Goal: Task Accomplishment & Management: Use online tool/utility

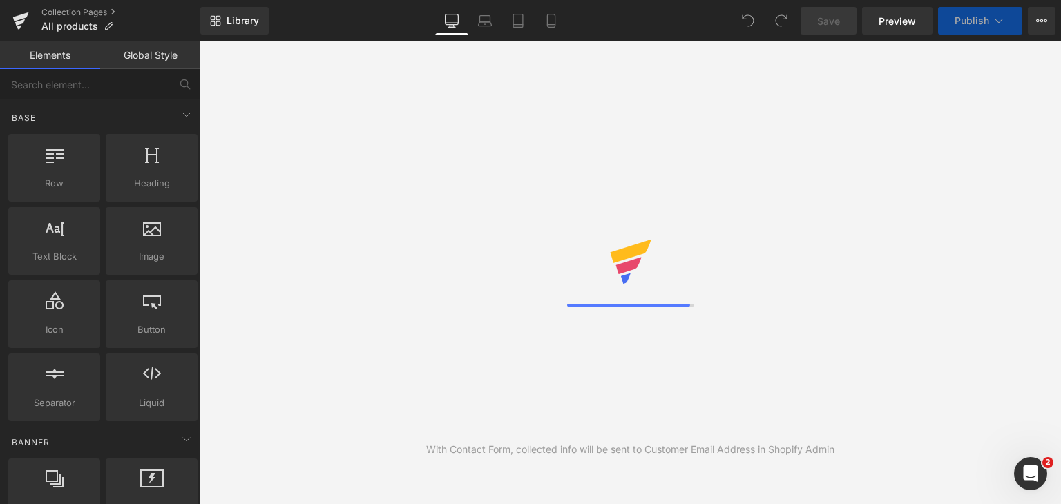
click at [617, 260] on icon at bounding box center [630, 251] width 41 height 23
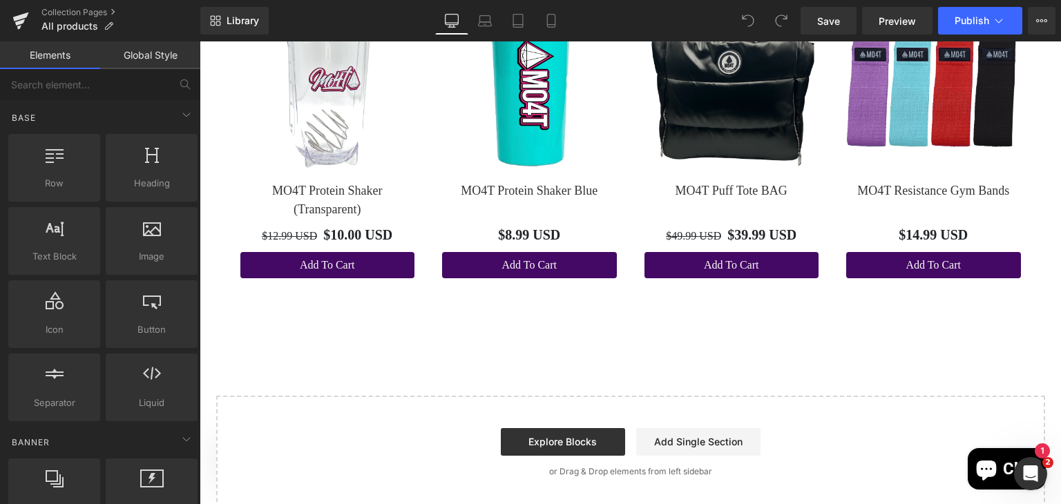
scroll to position [6159, 0]
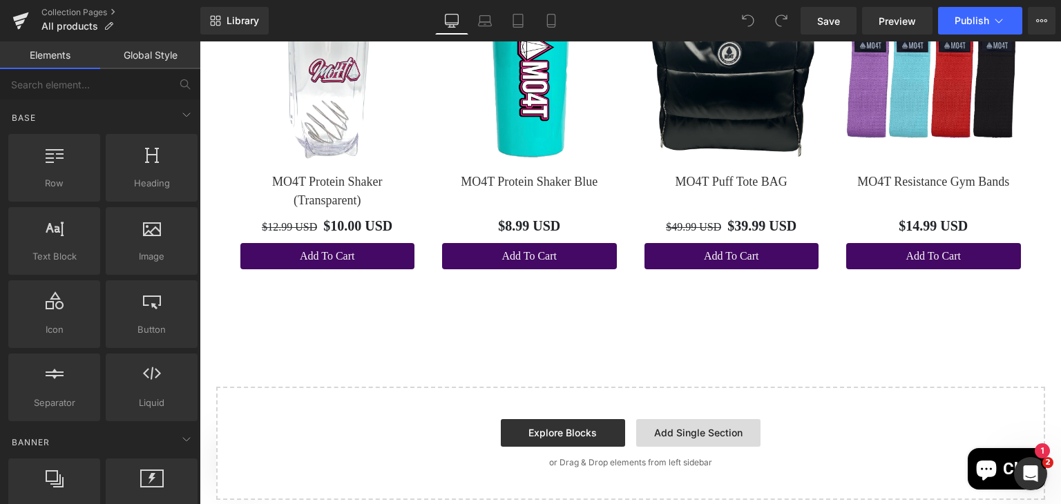
click at [698, 433] on link "Add Single Section" at bounding box center [698, 433] width 124 height 28
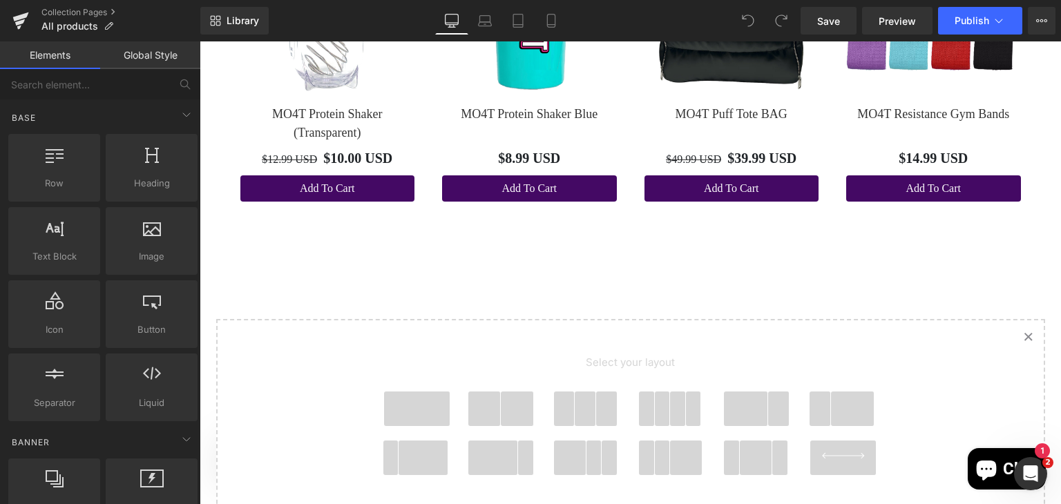
scroll to position [6235, 0]
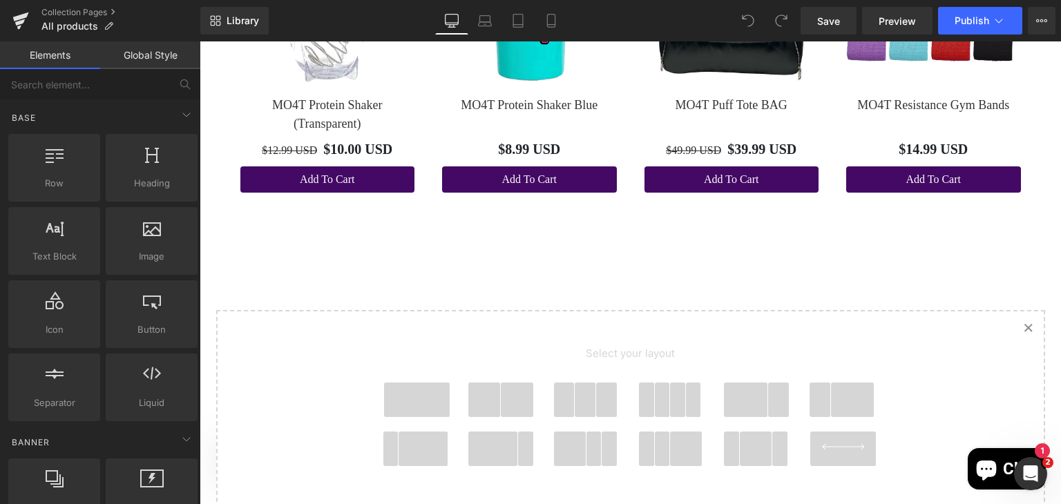
click at [663, 403] on span at bounding box center [663, 400] width 16 height 35
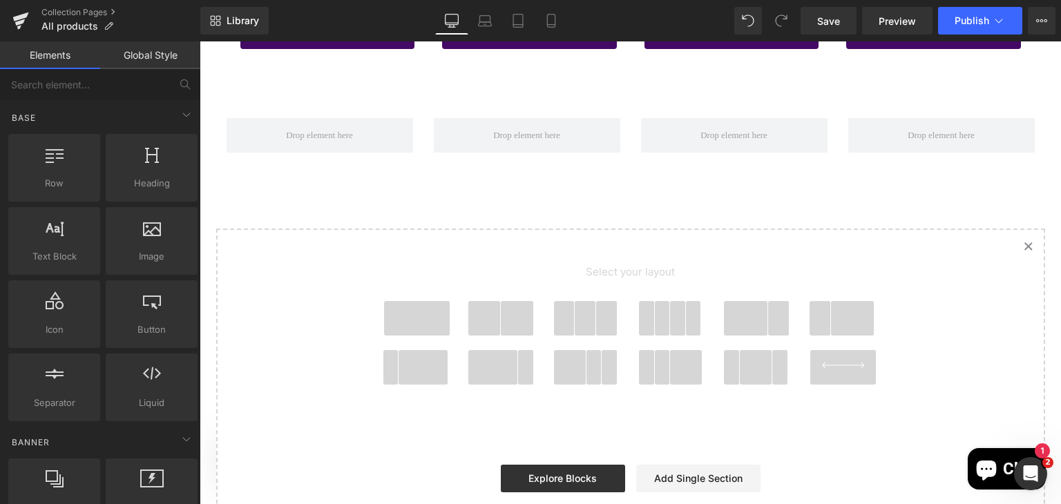
scroll to position [6379, 0]
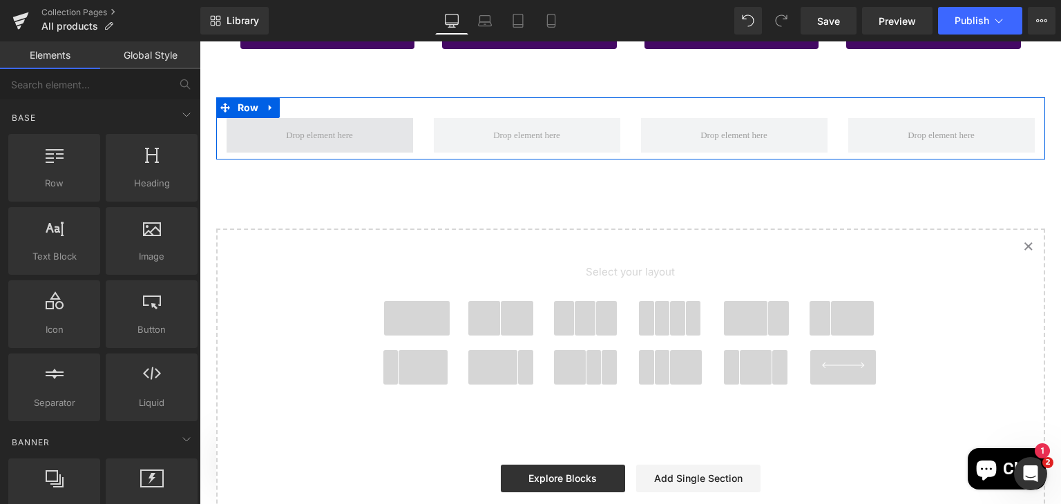
click at [325, 139] on span at bounding box center [319, 135] width 77 height 21
click at [326, 136] on span at bounding box center [319, 135] width 77 height 21
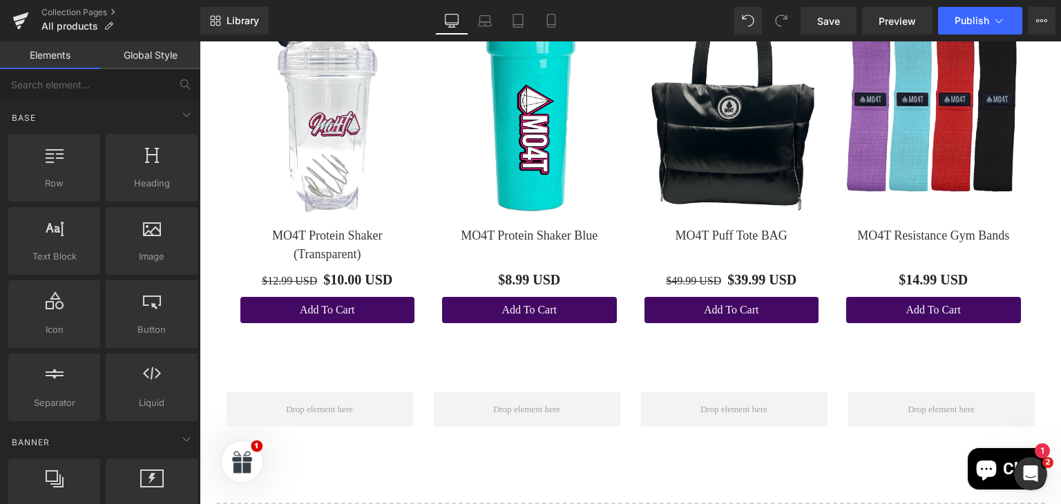
scroll to position [6142, 0]
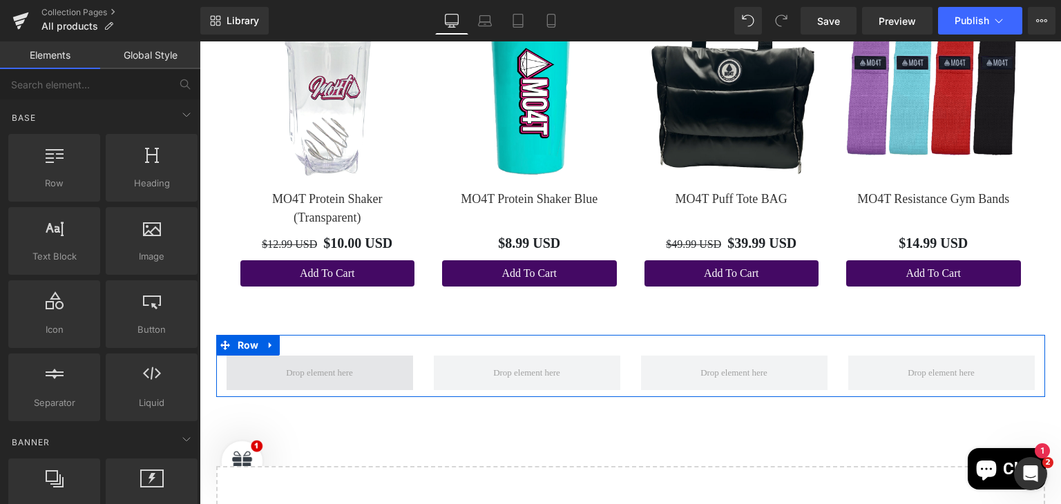
click at [328, 372] on span at bounding box center [319, 373] width 77 height 21
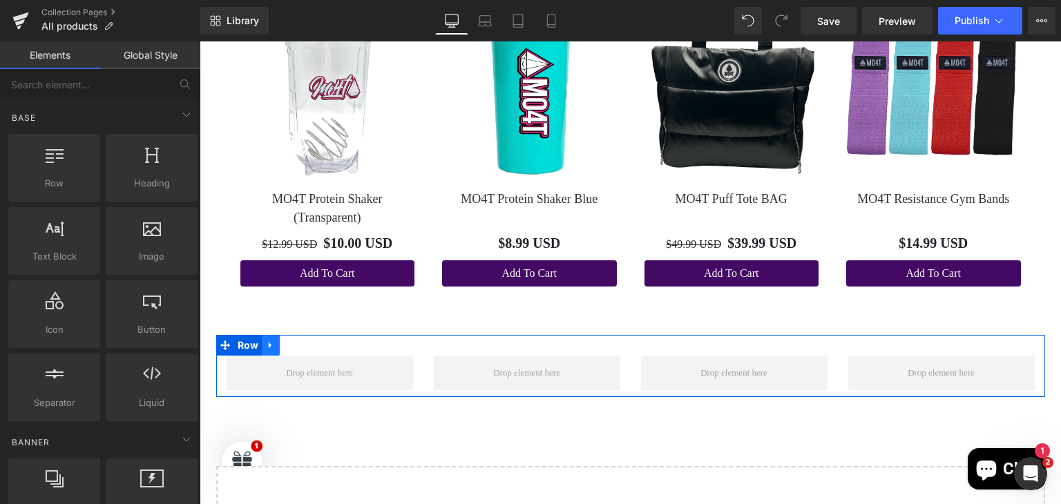
click at [266, 349] on icon at bounding box center [271, 346] width 10 height 10
click at [322, 345] on icon at bounding box center [325, 346] width 10 height 10
click at [282, 372] on span at bounding box center [319, 373] width 77 height 21
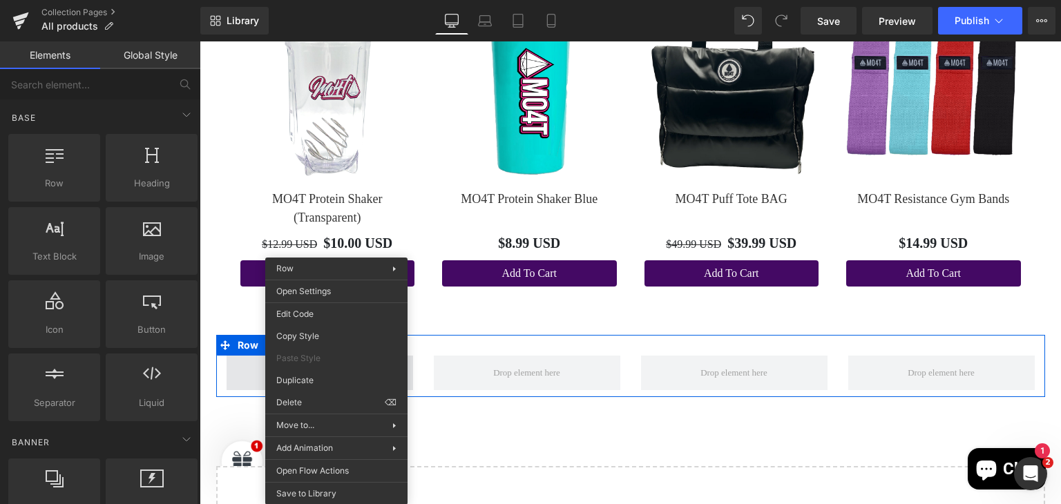
click at [258, 369] on span at bounding box center [320, 373] width 186 height 35
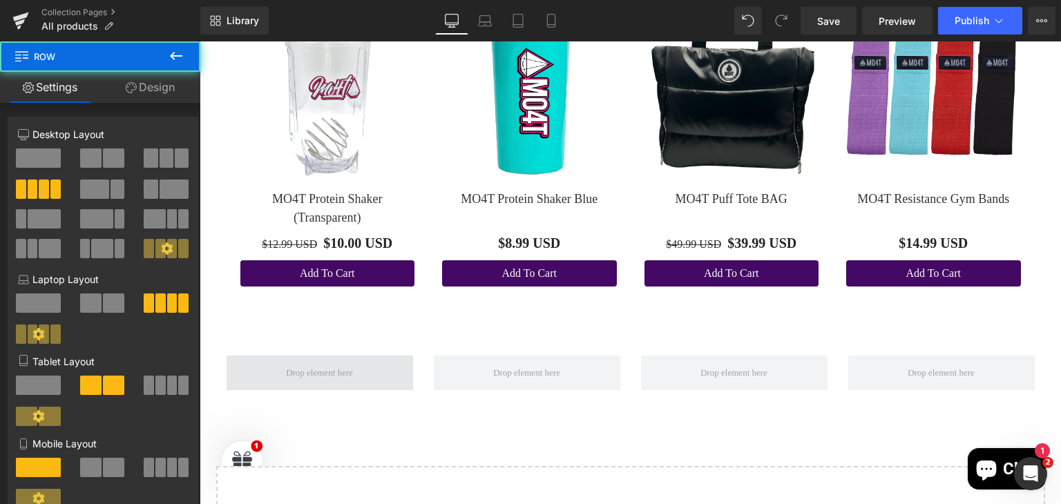
click at [274, 371] on span at bounding box center [320, 373] width 186 height 35
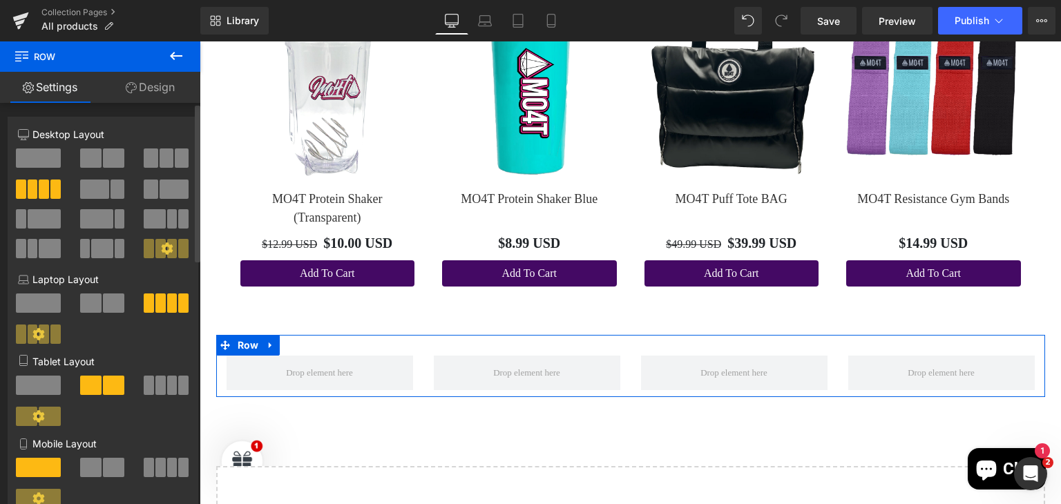
click at [44, 157] on span at bounding box center [38, 157] width 45 height 19
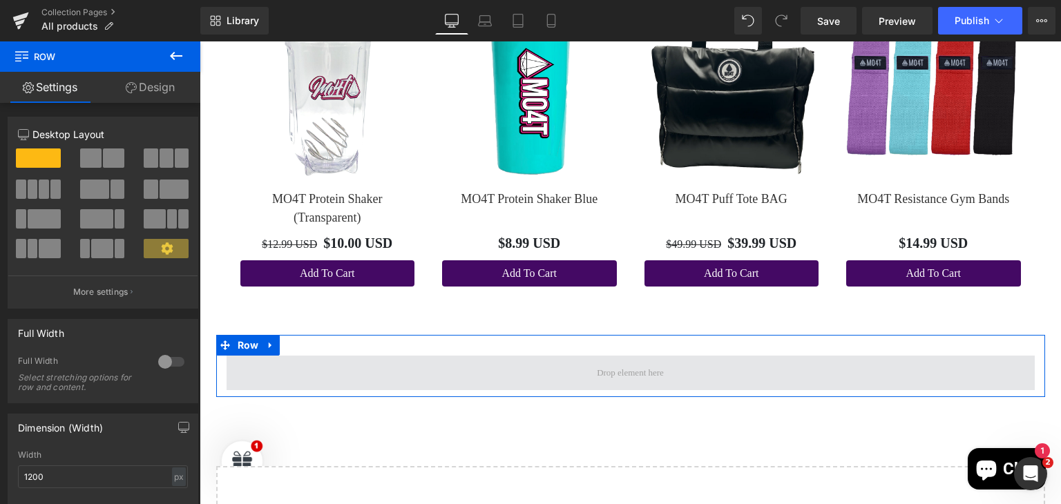
click at [562, 378] on span at bounding box center [631, 373] width 808 height 35
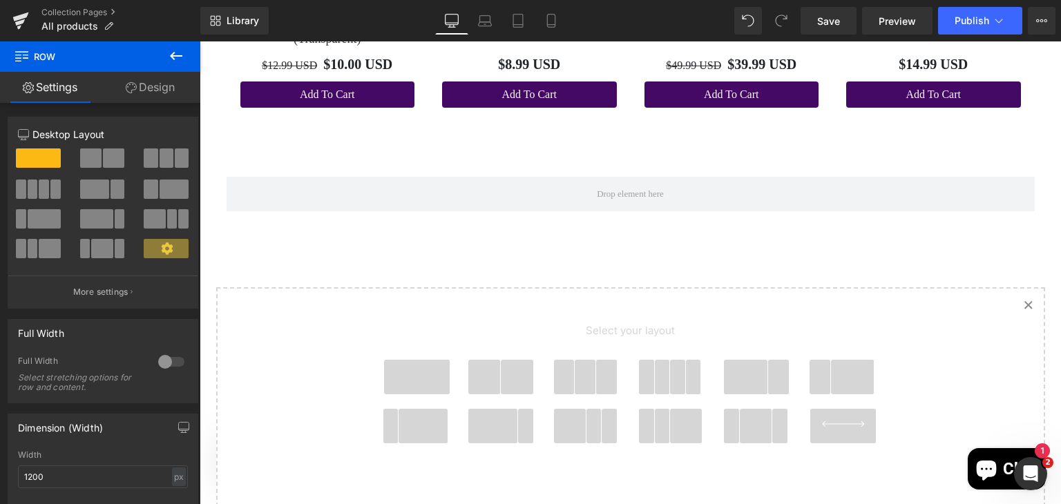
scroll to position [6311, 0]
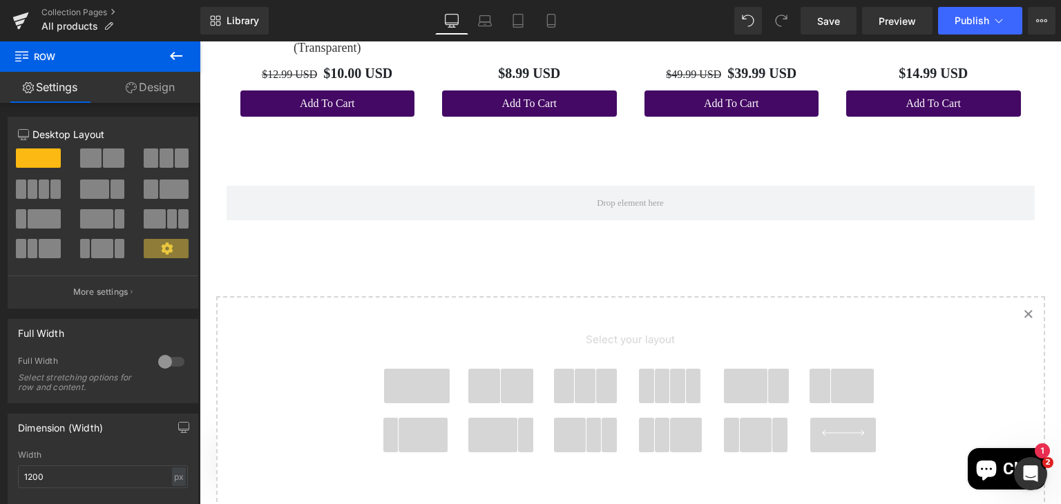
click at [671, 387] on span at bounding box center [678, 386] width 16 height 35
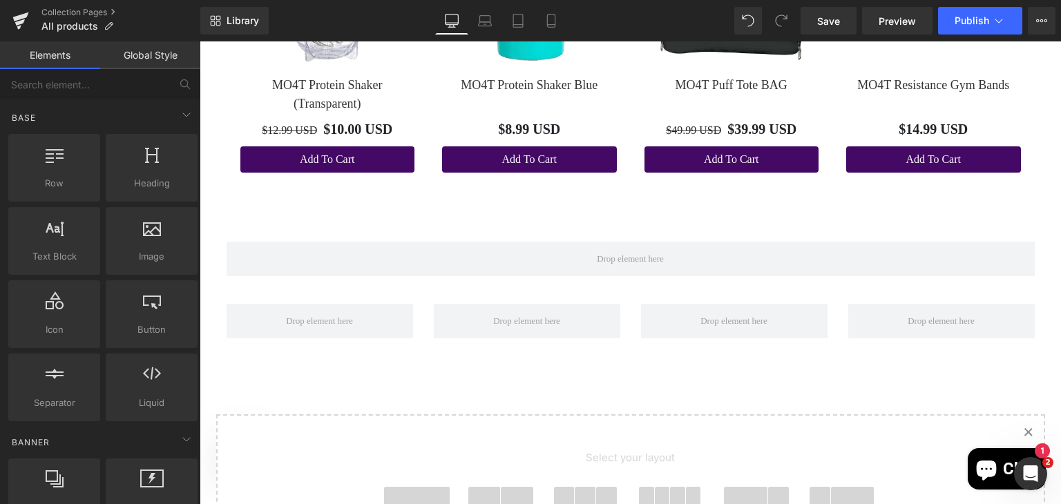
scroll to position [6274, 0]
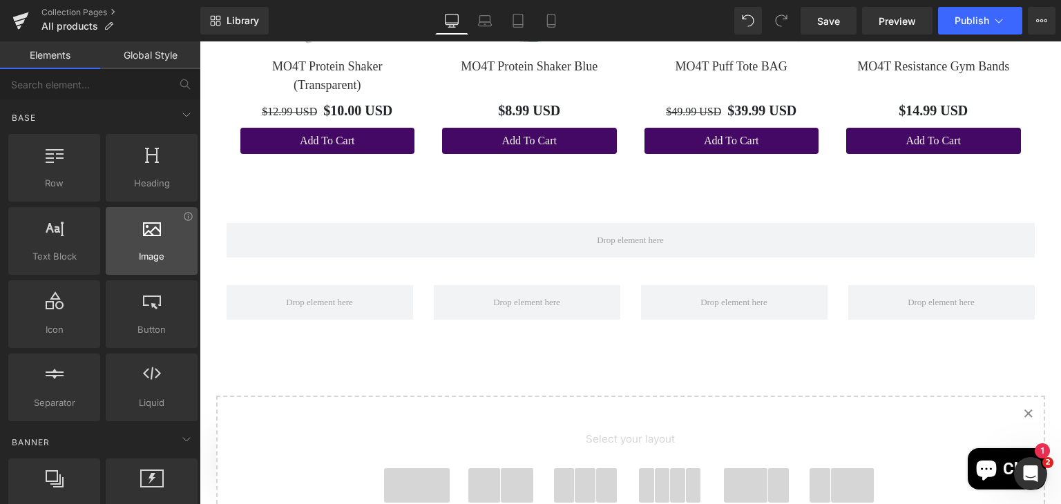
click at [156, 247] on div at bounding box center [152, 233] width 84 height 31
click at [155, 249] on span "Image" at bounding box center [152, 256] width 84 height 15
click at [153, 241] on div at bounding box center [152, 233] width 84 height 31
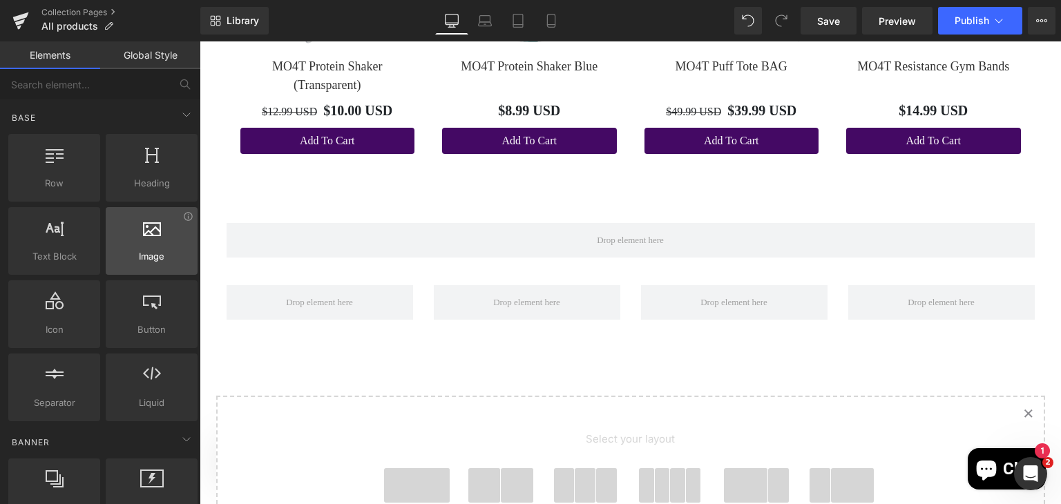
click at [153, 241] on div at bounding box center [152, 233] width 84 height 31
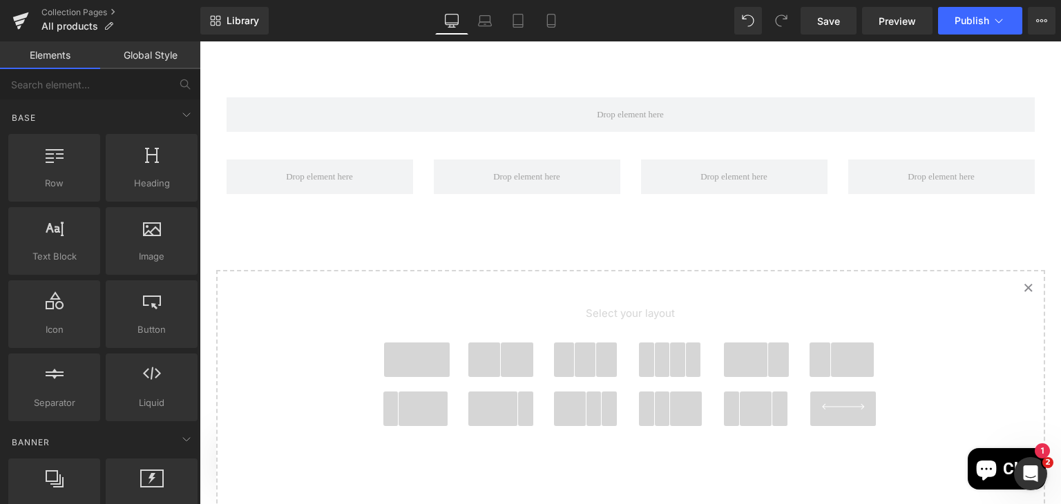
scroll to position [6528, 0]
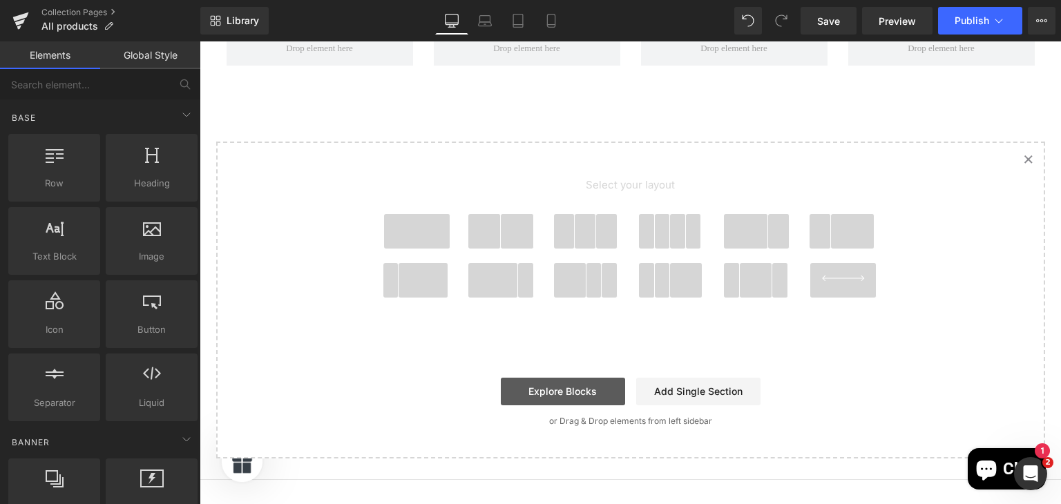
click at [565, 387] on link "Explore Blocks" at bounding box center [563, 392] width 124 height 28
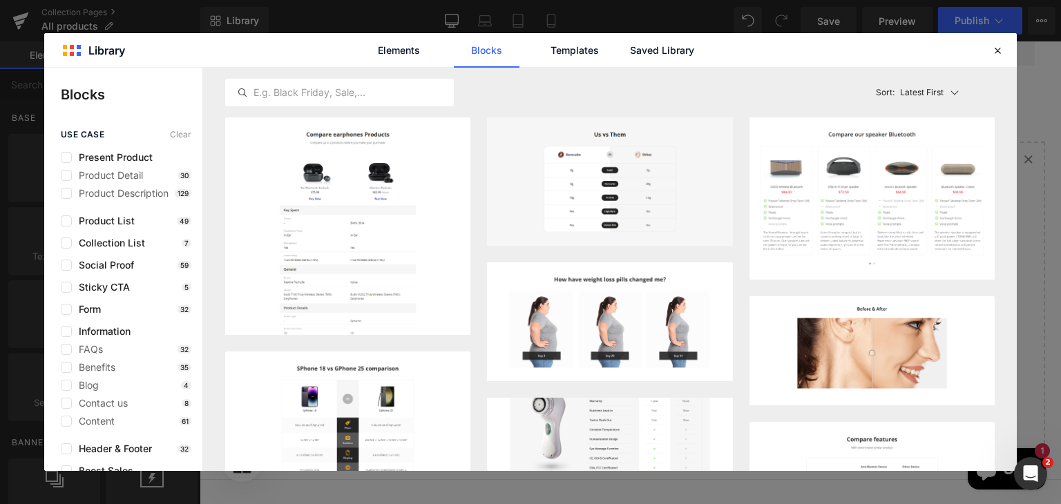
click at [687, 416] on img at bounding box center [609, 413] width 245 height 164
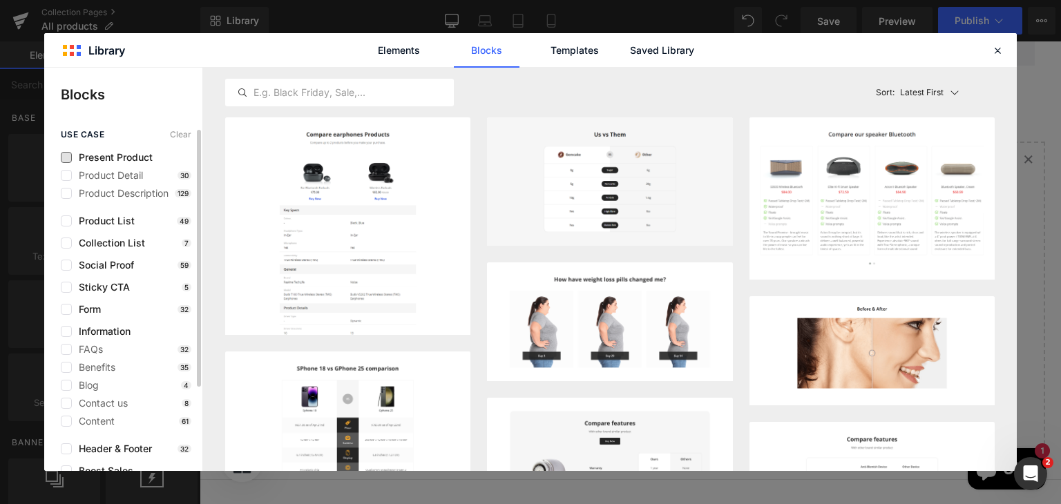
click at [148, 160] on span "Present Product" at bounding box center [112, 157] width 81 height 11
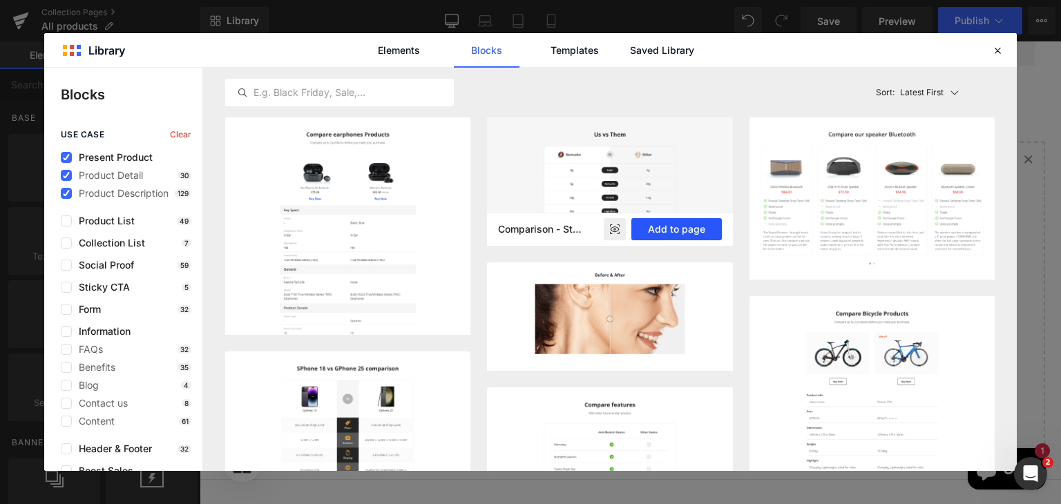
click at [658, 233] on button "Add to page" at bounding box center [676, 229] width 90 height 22
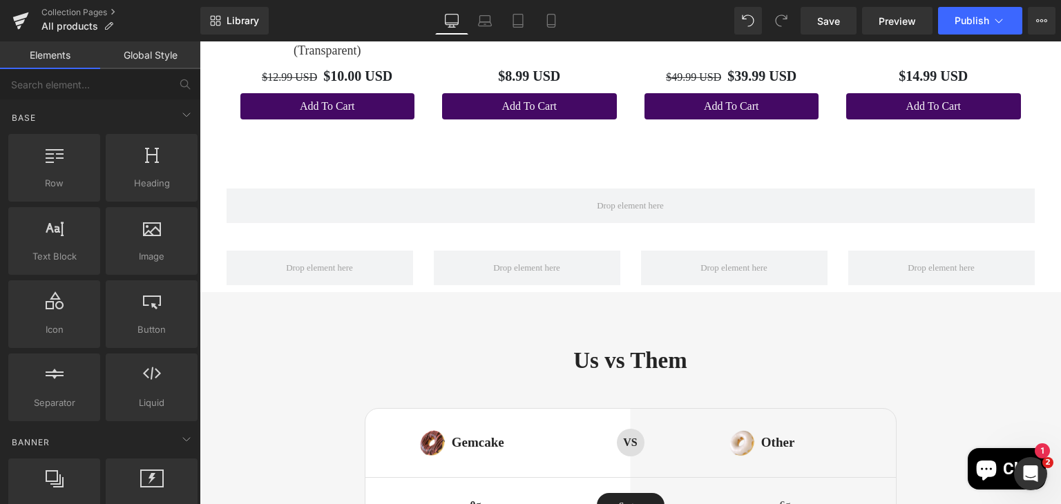
scroll to position [6476, 0]
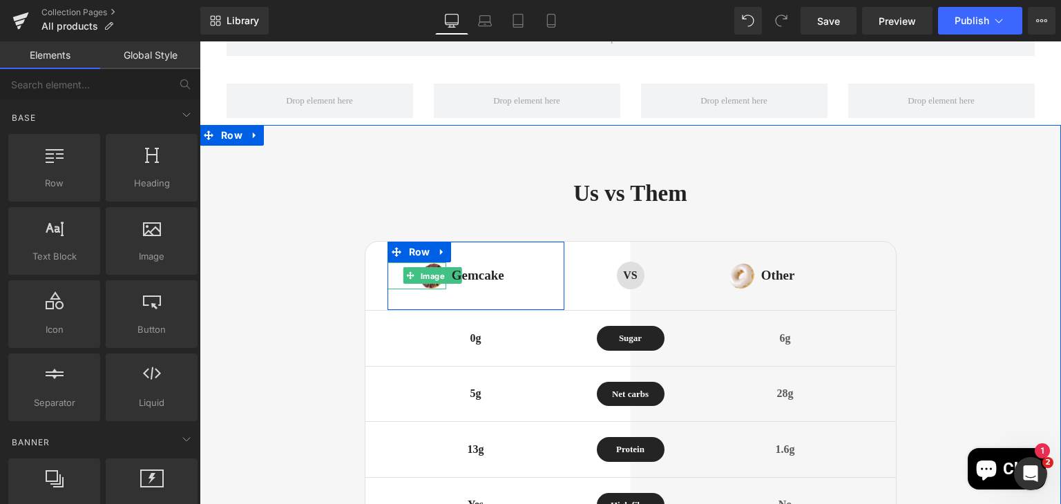
click at [420, 272] on span "Image" at bounding box center [432, 276] width 30 height 17
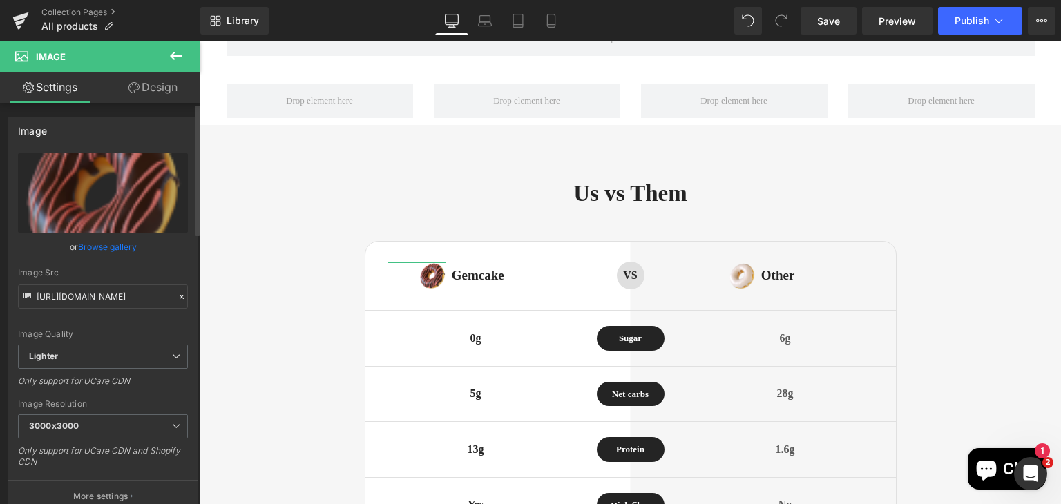
click at [126, 242] on link "Browse gallery" at bounding box center [107, 247] width 59 height 24
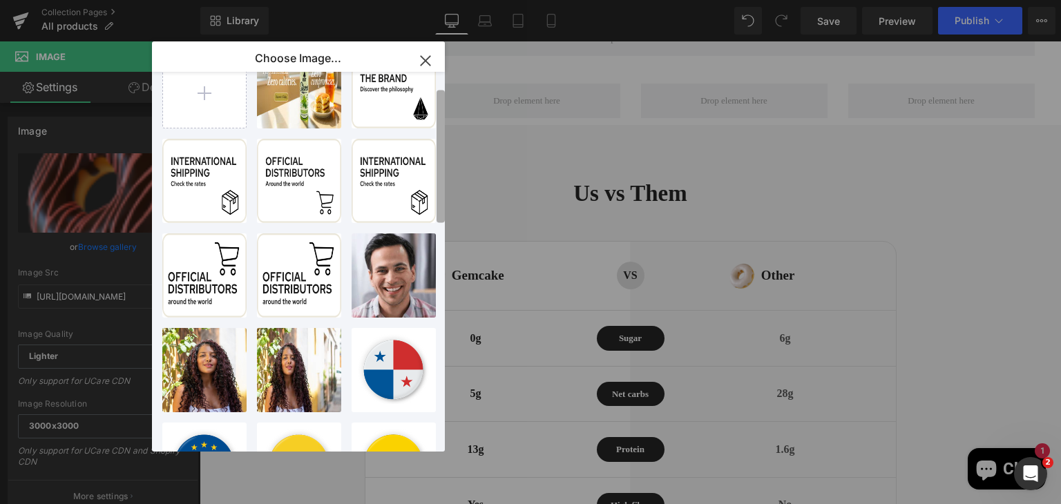
scroll to position [0, 0]
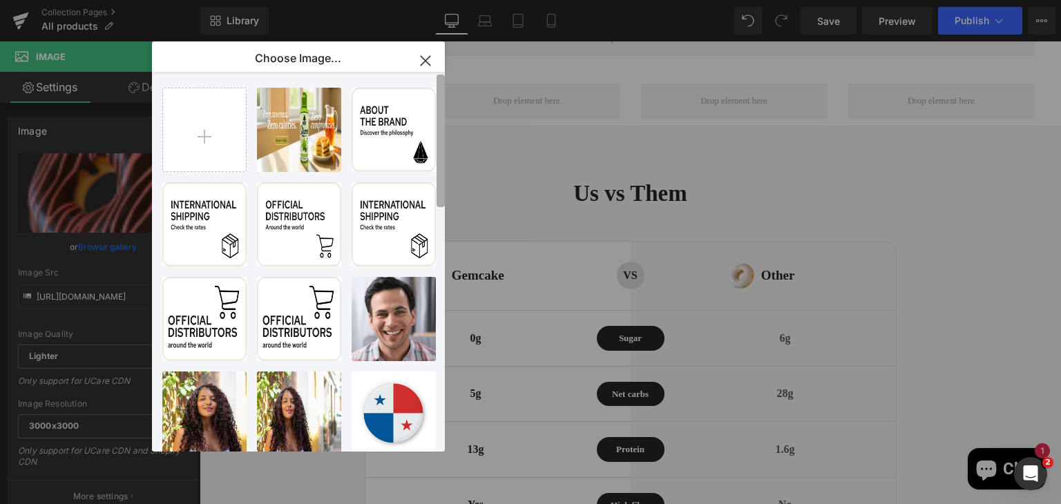
click at [450, 183] on div "Choose Image... Back to Library Insert Plant-S...nner.png 1.46 MB Delete image?…" at bounding box center [530, 252] width 1061 height 504
click at [204, 162] on input "file" at bounding box center [204, 129] width 83 height 83
click at [420, 60] on icon "button" at bounding box center [425, 61] width 22 height 22
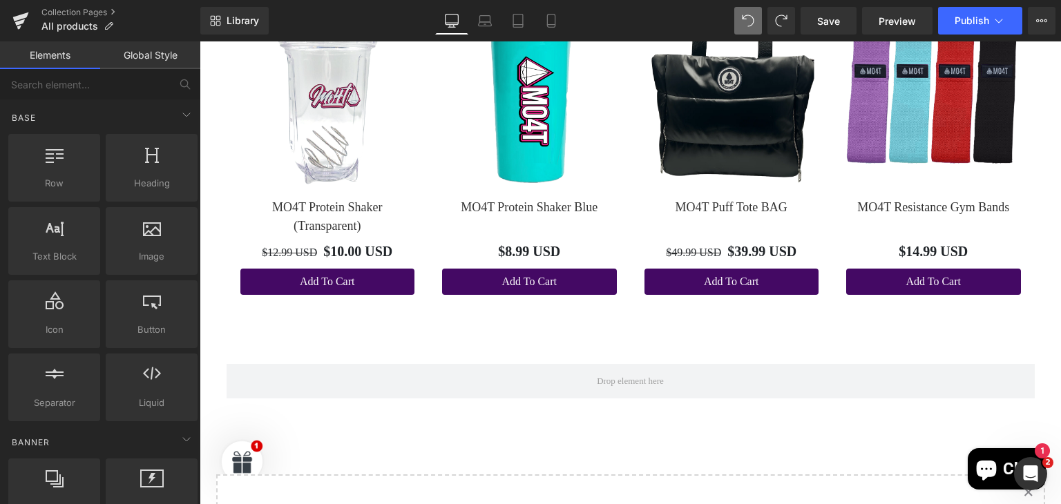
scroll to position [6142, 0]
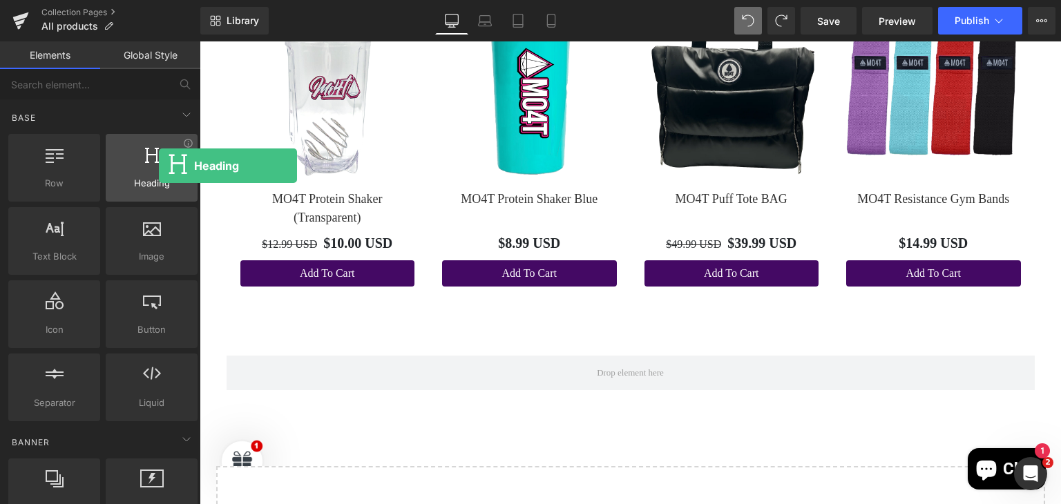
click at [159, 166] on div at bounding box center [152, 160] width 84 height 31
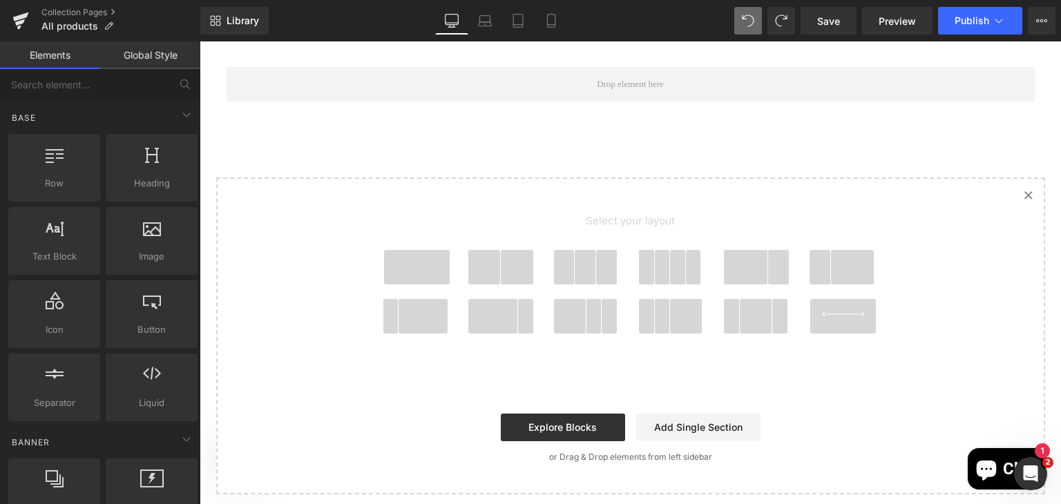
scroll to position [6421, 0]
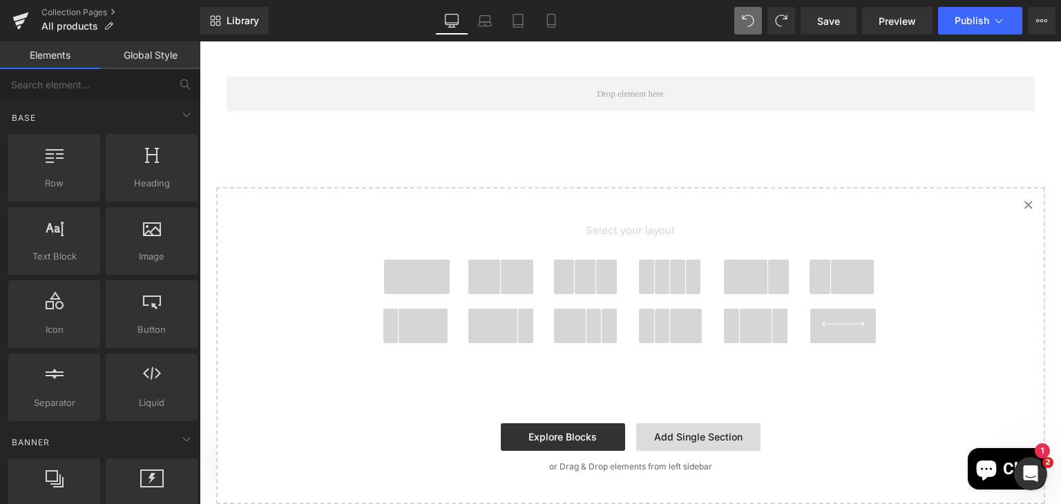
click at [711, 438] on link "Add Single Section" at bounding box center [698, 437] width 124 height 28
click at [706, 434] on link "Add Single Section" at bounding box center [698, 437] width 124 height 28
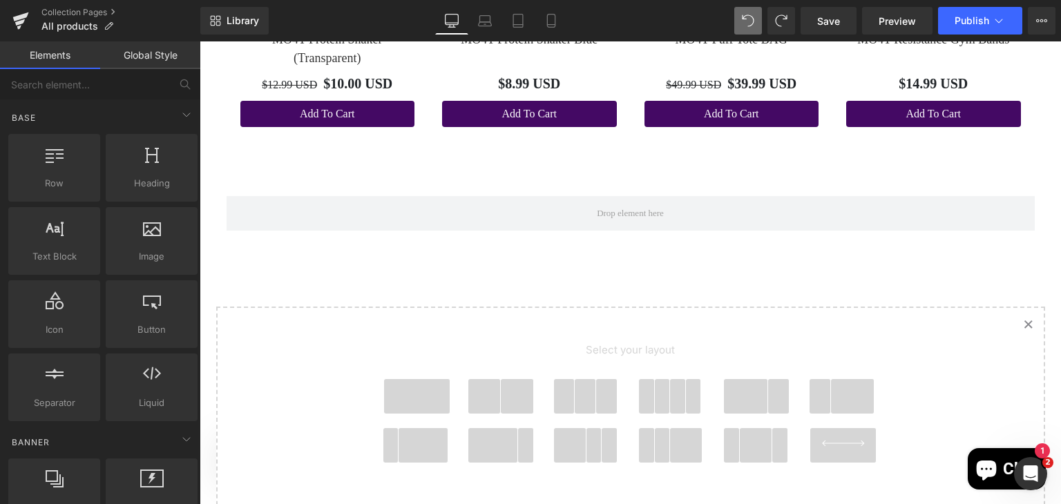
scroll to position [6318, 0]
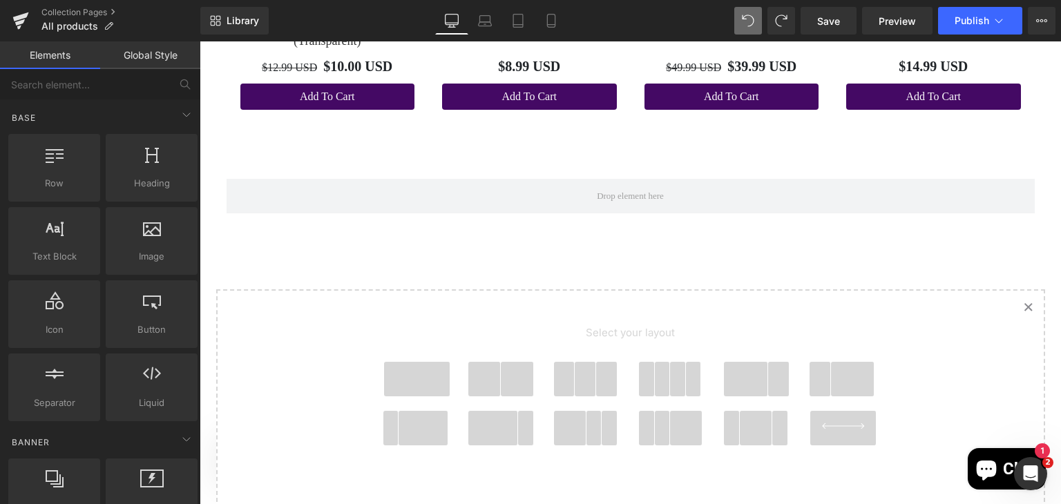
click at [828, 424] on icon at bounding box center [843, 426] width 68 height 6
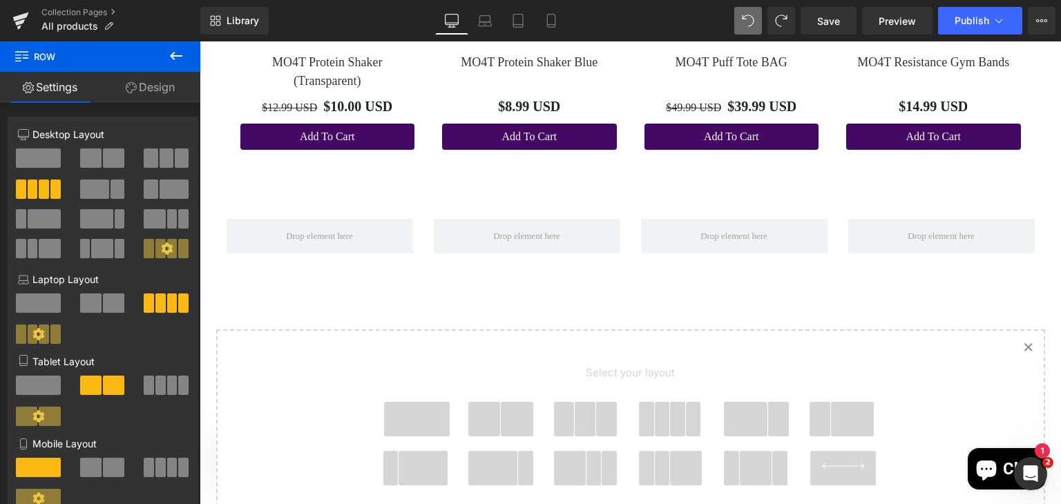
scroll to position [6278, 0]
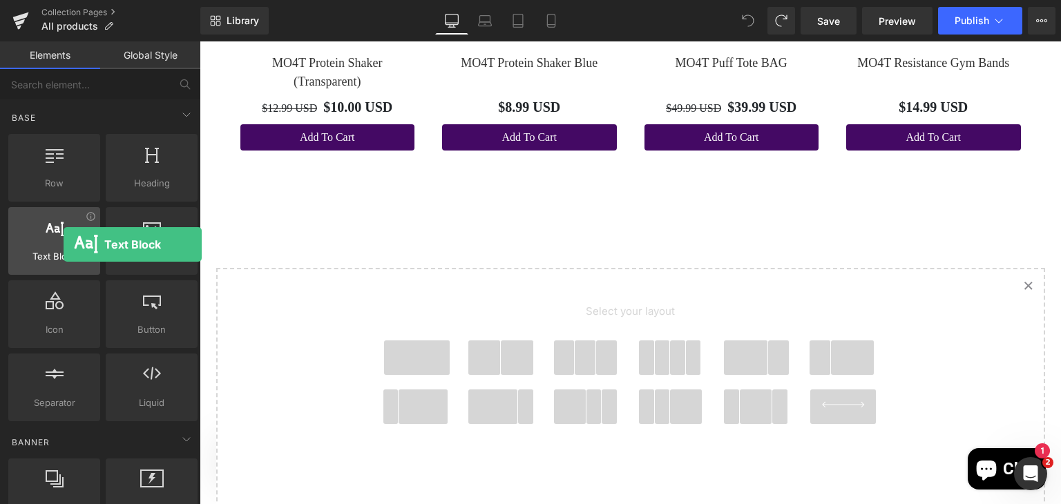
click at [64, 245] on div at bounding box center [54, 233] width 84 height 31
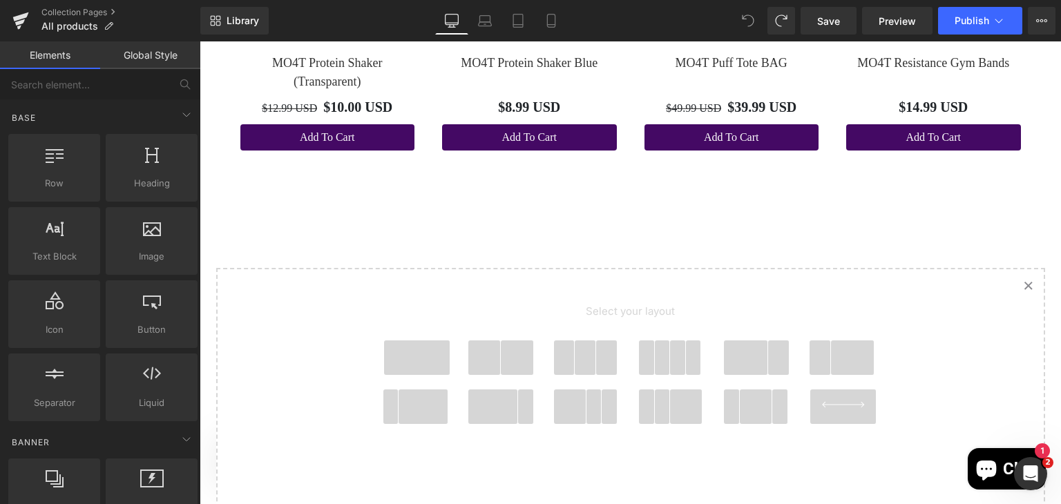
click at [1024, 282] on icon "Created with Sketch." at bounding box center [1028, 285] width 9 height 9
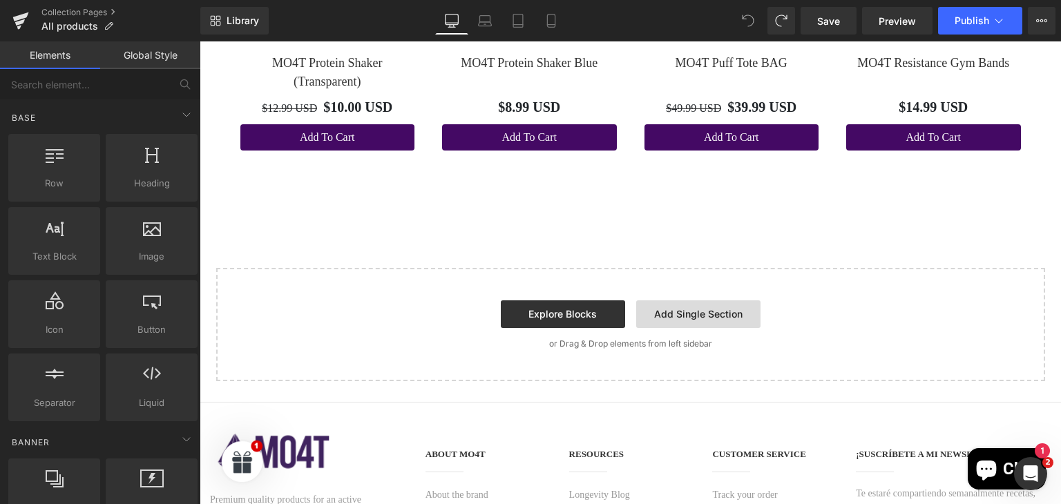
click at [683, 310] on link "Add Single Section" at bounding box center [698, 314] width 124 height 28
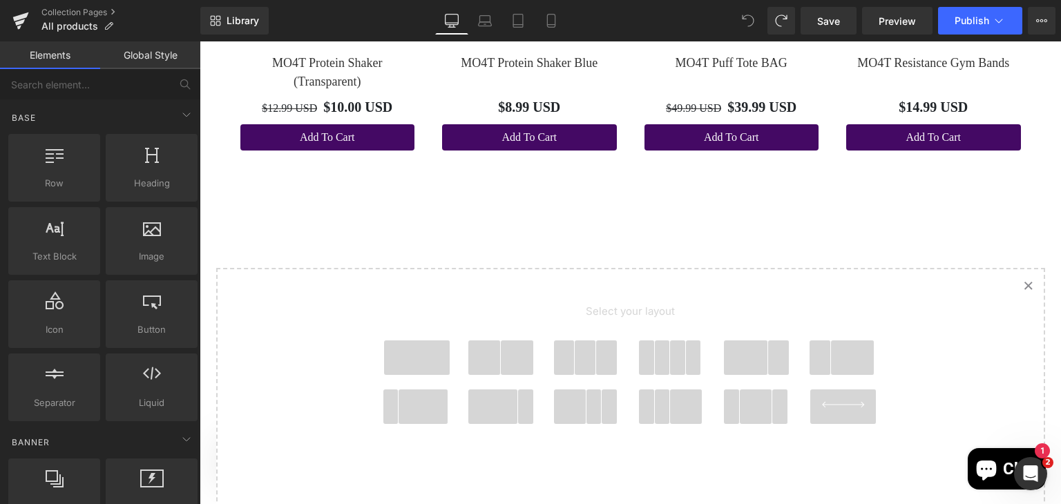
click at [417, 365] on span at bounding box center [417, 358] width 66 height 35
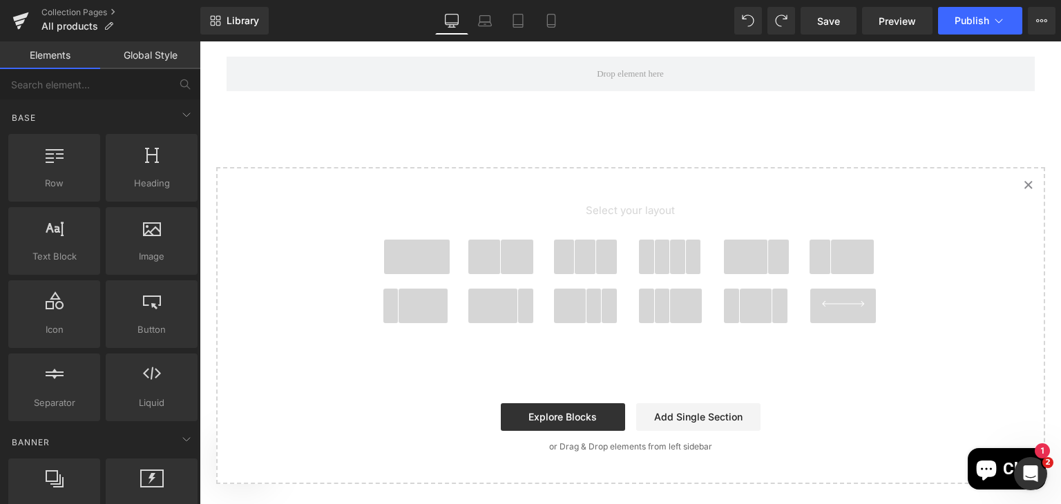
scroll to position [6432, 0]
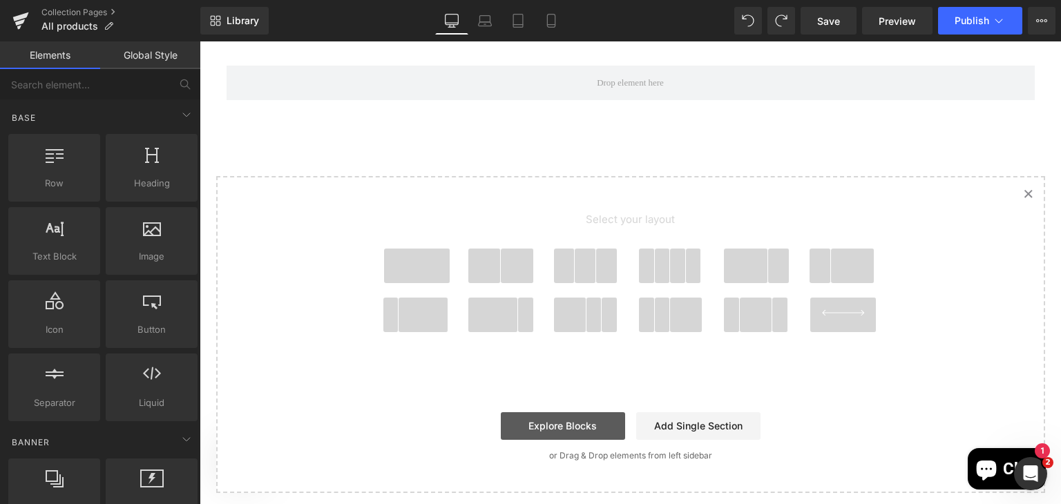
click at [566, 426] on link "Explore Blocks" at bounding box center [563, 426] width 124 height 28
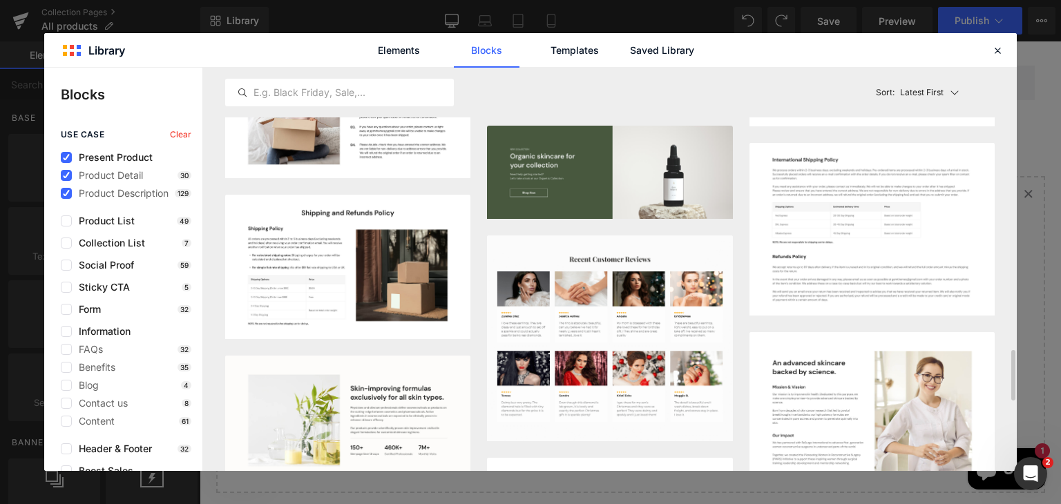
scroll to position [2232, 0]
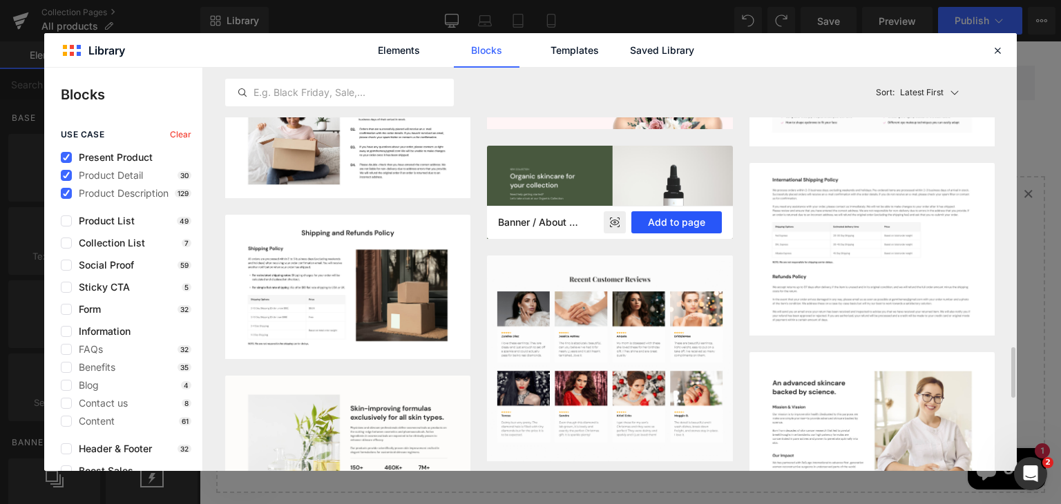
click at [658, 219] on button "Add to page" at bounding box center [676, 222] width 90 height 22
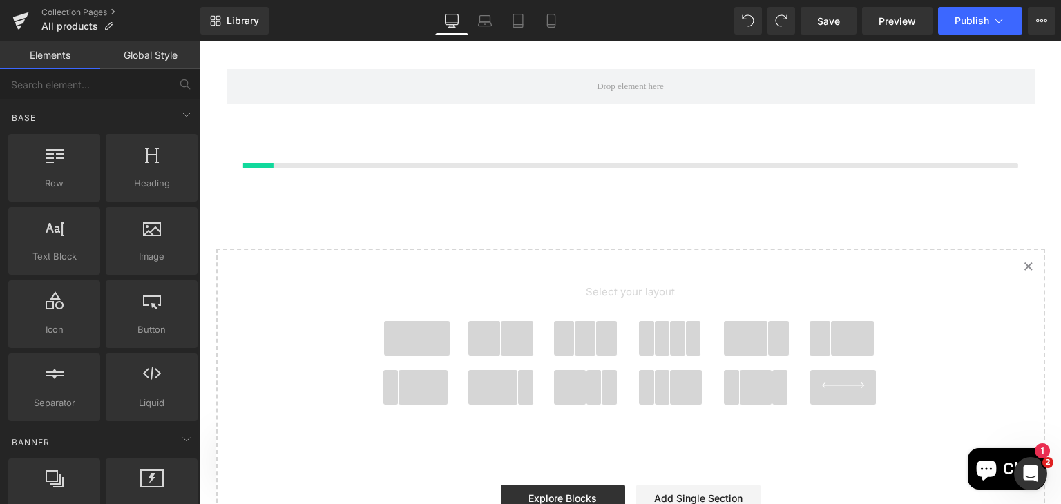
scroll to position [6427, 0]
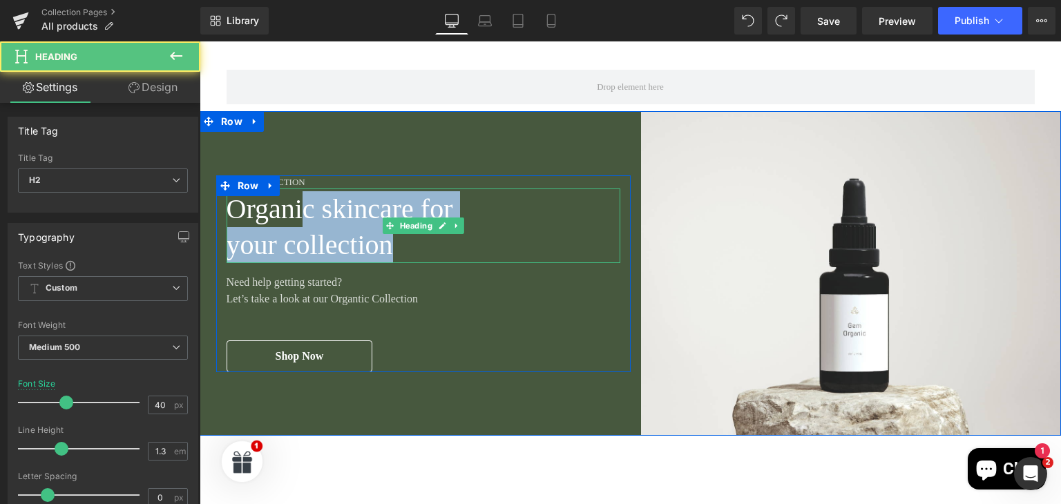
drag, startPoint x: 387, startPoint y: 252, endPoint x: 298, endPoint y: 215, distance: 96.3
click at [298, 215] on div "Organic skincare for your collection" at bounding box center [424, 226] width 394 height 75
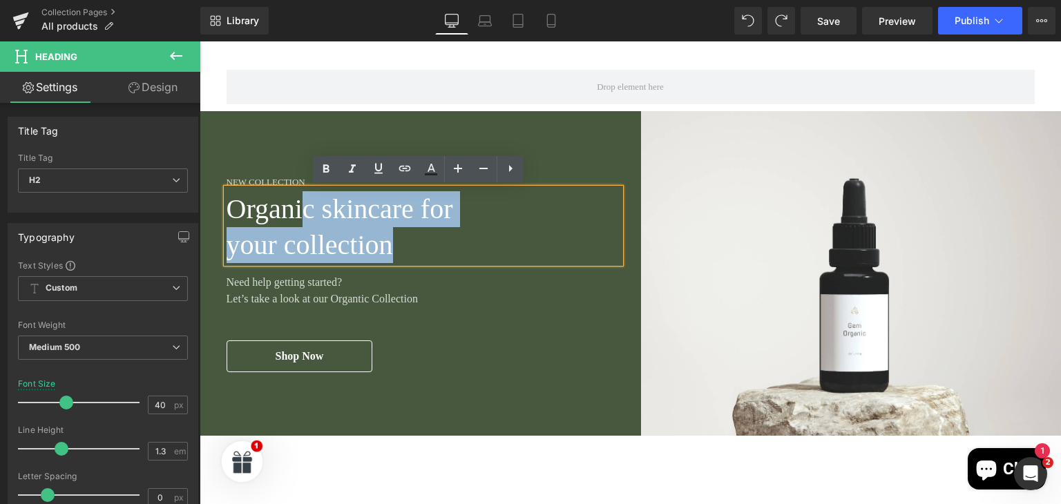
click at [439, 253] on h2 "your collection" at bounding box center [424, 245] width 394 height 36
drag, startPoint x: 319, startPoint y: 212, endPoint x: 450, endPoint y: 249, distance: 136.2
click at [450, 249] on div "Organic skincare for your collection" at bounding box center [424, 226] width 394 height 75
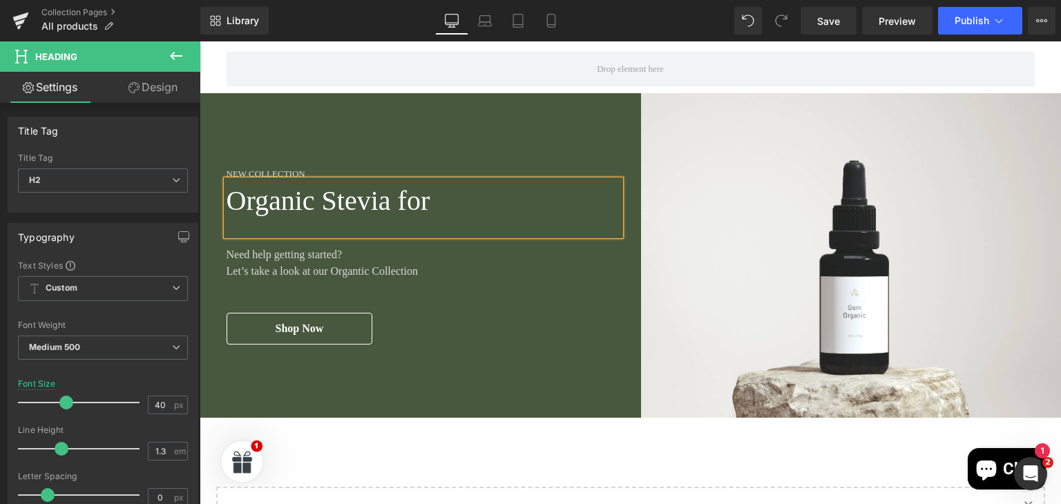
scroll to position [6437, 0]
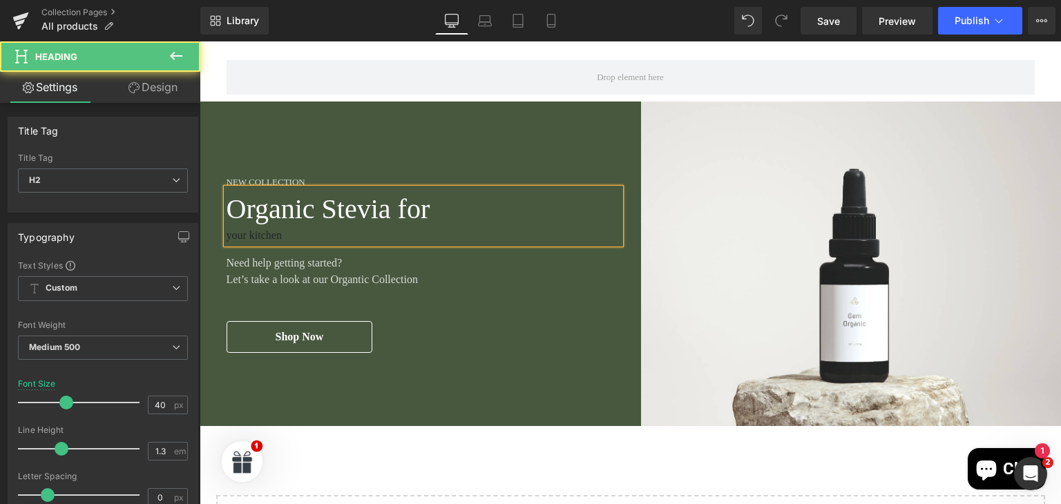
click at [430, 209] on h2 "Organic Stevia for" at bounding box center [424, 209] width 394 height 36
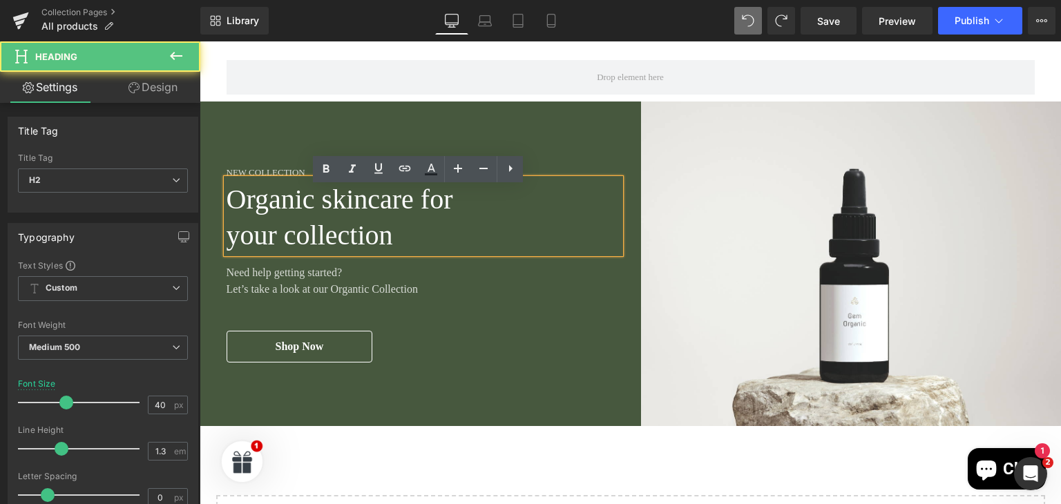
click at [329, 202] on h2 "Organic skincare for" at bounding box center [424, 200] width 394 height 36
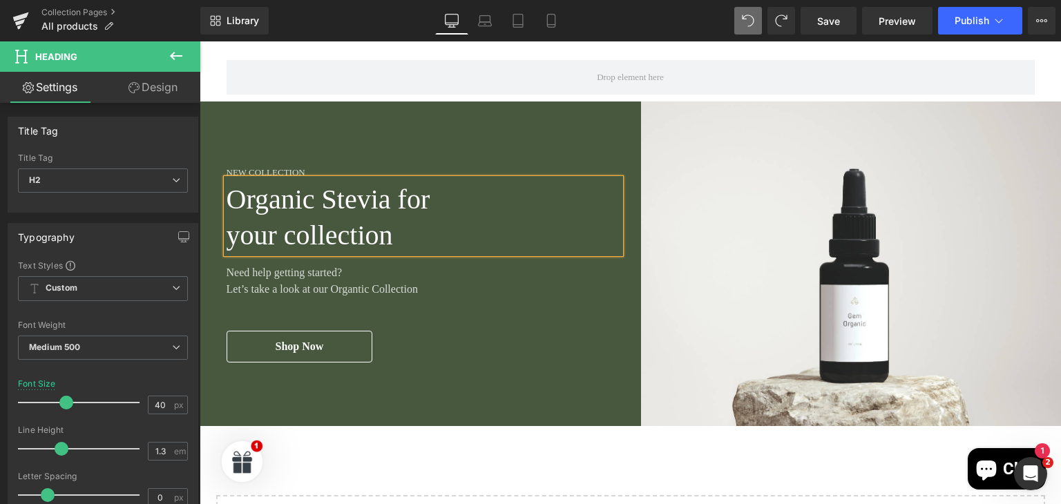
click at [400, 233] on h2 "your collection" at bounding box center [424, 236] width 394 height 36
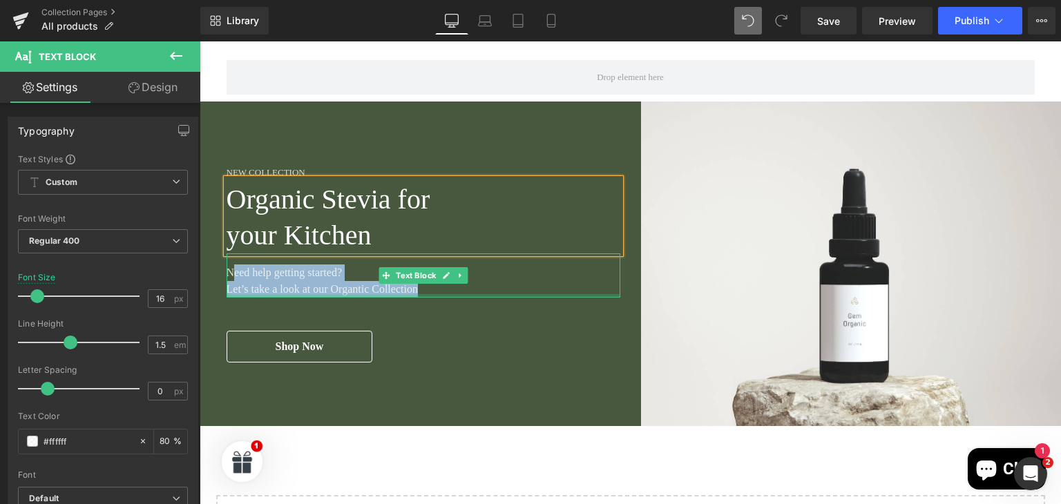
drag, startPoint x: 227, startPoint y: 274, endPoint x: 416, endPoint y: 293, distance: 189.5
click at [416, 293] on div "Need help getting started? Let’s take a look at our Organtic Collection Text Bl…" at bounding box center [424, 275] width 394 height 44
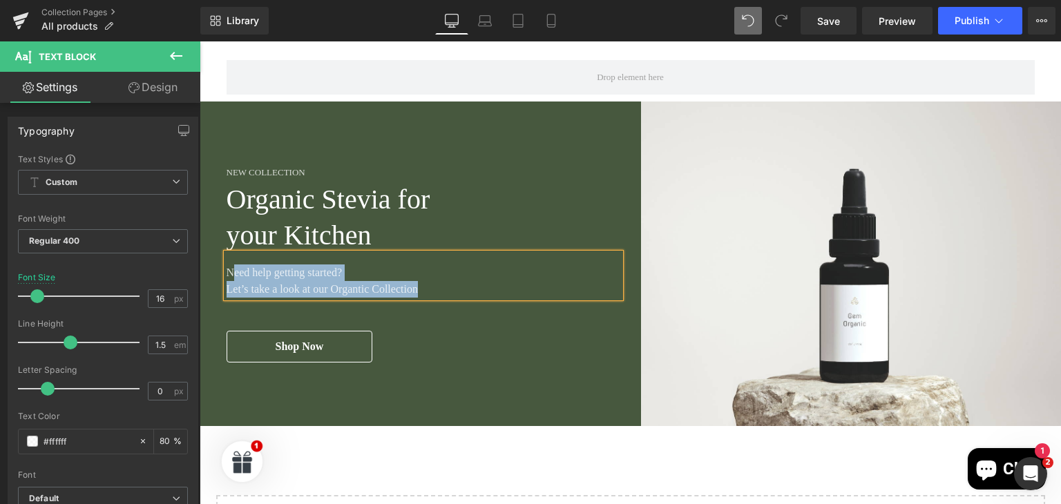
click at [304, 280] on div "Need help getting started? Let’s take a look at our Organtic Collection Text Bl…" at bounding box center [424, 275] width 394 height 44
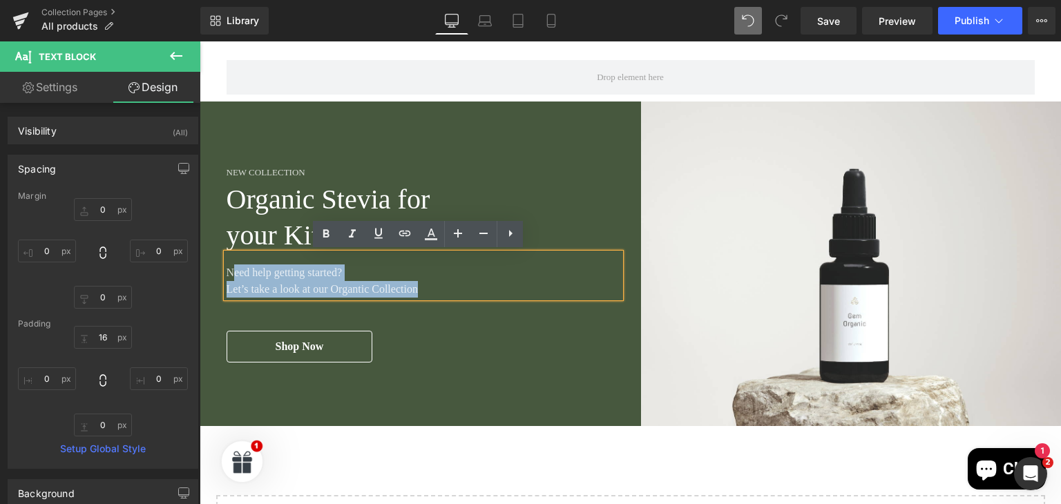
click at [338, 286] on p "Let’s take a look at our Organtic Collection" at bounding box center [424, 289] width 394 height 17
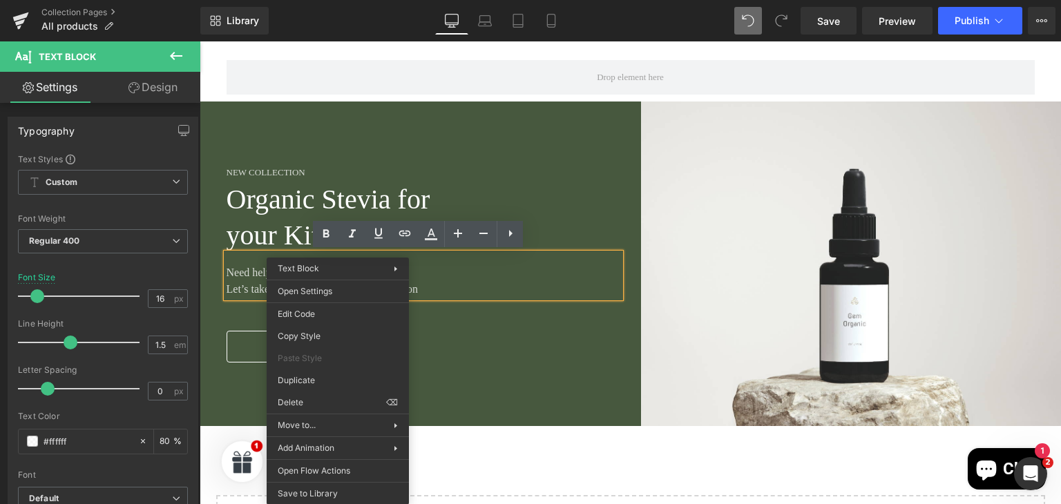
click at [452, 365] on div "New Collection Heading Organic Stevia for your Kitchen Heading Need help gettin…" at bounding box center [415, 264] width 431 height 325
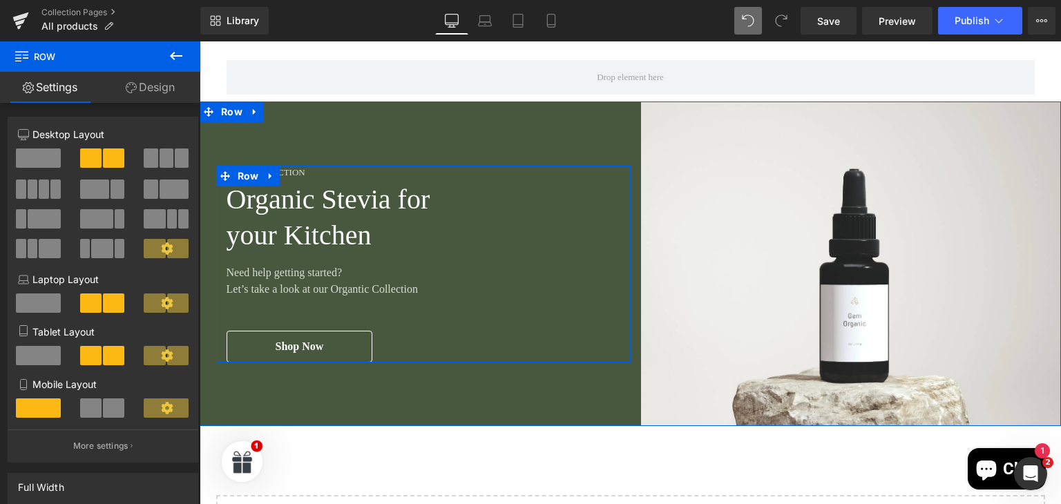
click at [417, 290] on p "Let’s take a look at our Organtic Collection" at bounding box center [424, 289] width 394 height 17
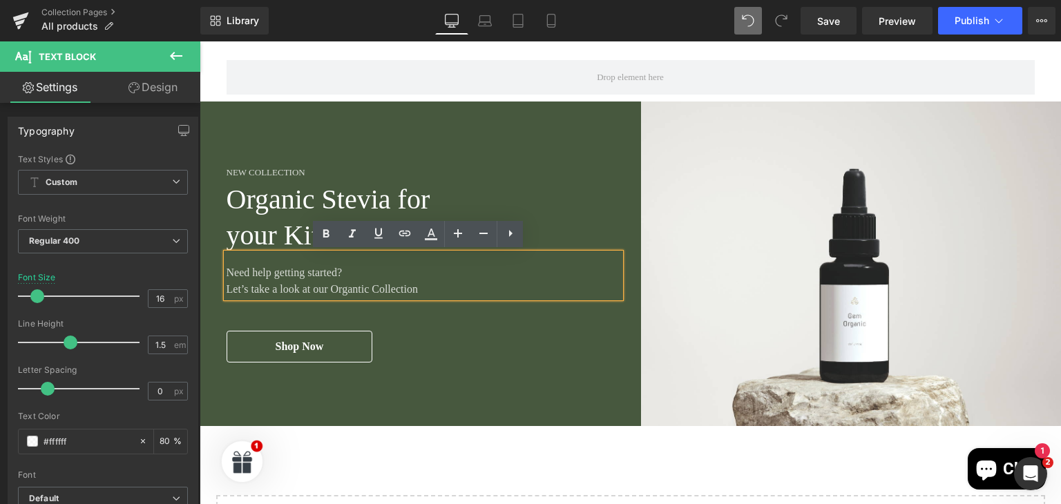
click at [415, 290] on p "Let’s take a look at our Organtic Collection" at bounding box center [424, 289] width 394 height 17
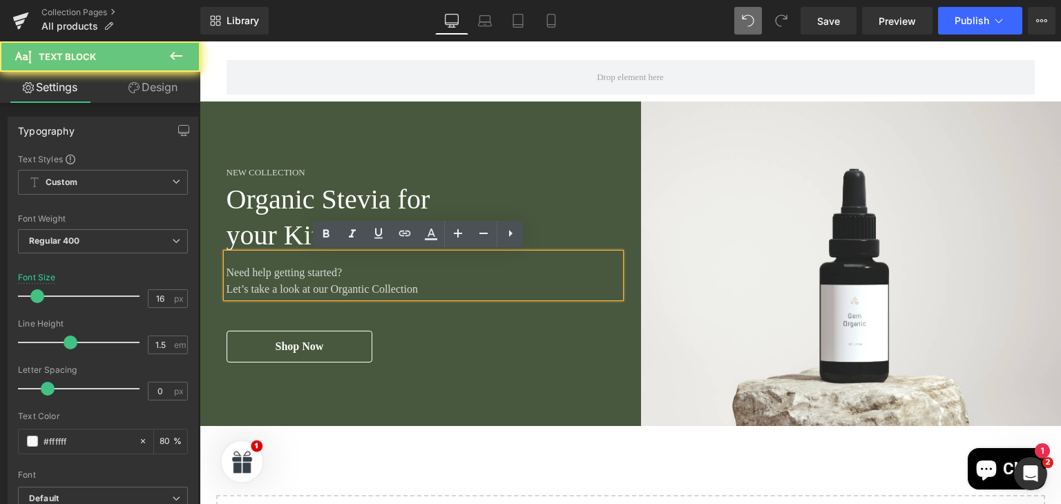
click at [403, 290] on p "Let’s take a look at our Organtic Collection" at bounding box center [424, 289] width 394 height 17
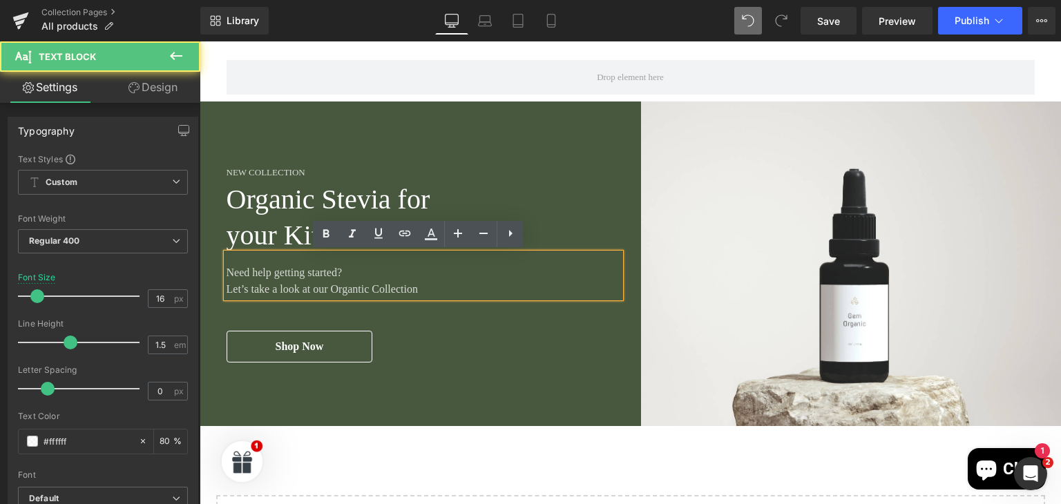
click at [412, 291] on p "Let’s take a look at our Organtic Collection" at bounding box center [424, 289] width 394 height 17
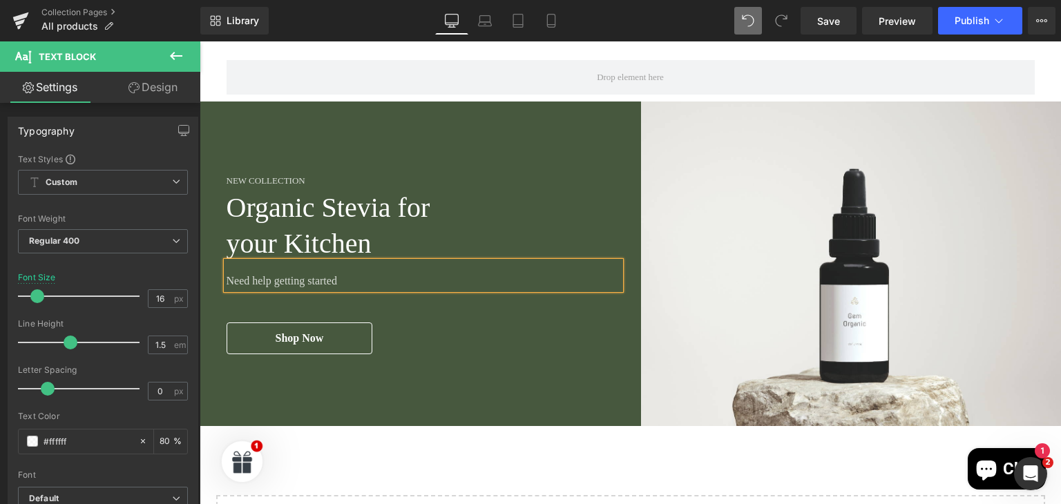
scroll to position [6445, 0]
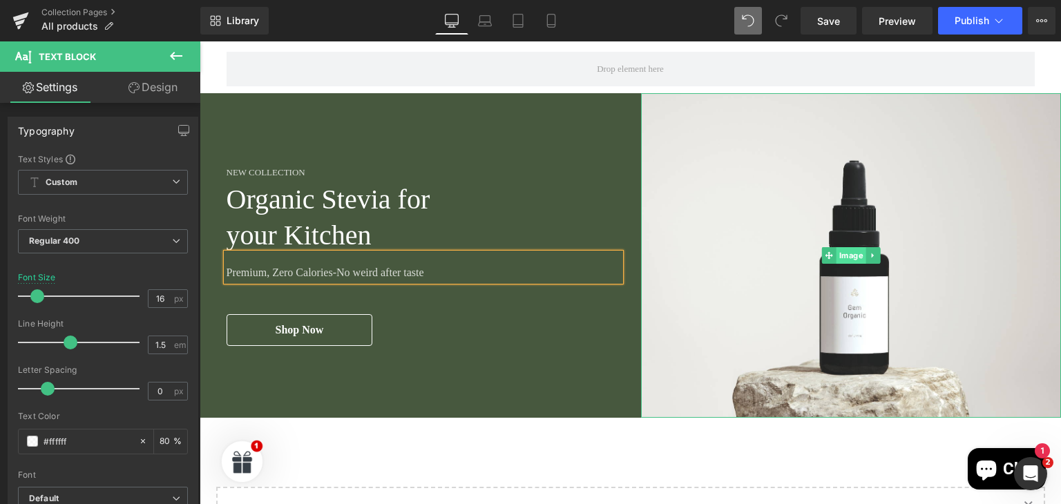
click at [850, 258] on span "Image" at bounding box center [851, 255] width 30 height 17
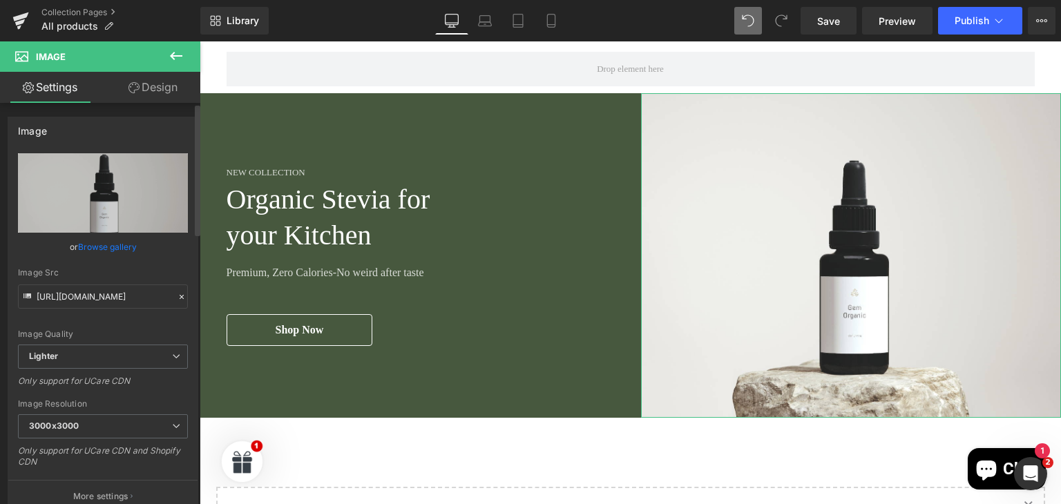
click at [122, 249] on link "Browse gallery" at bounding box center [107, 247] width 59 height 24
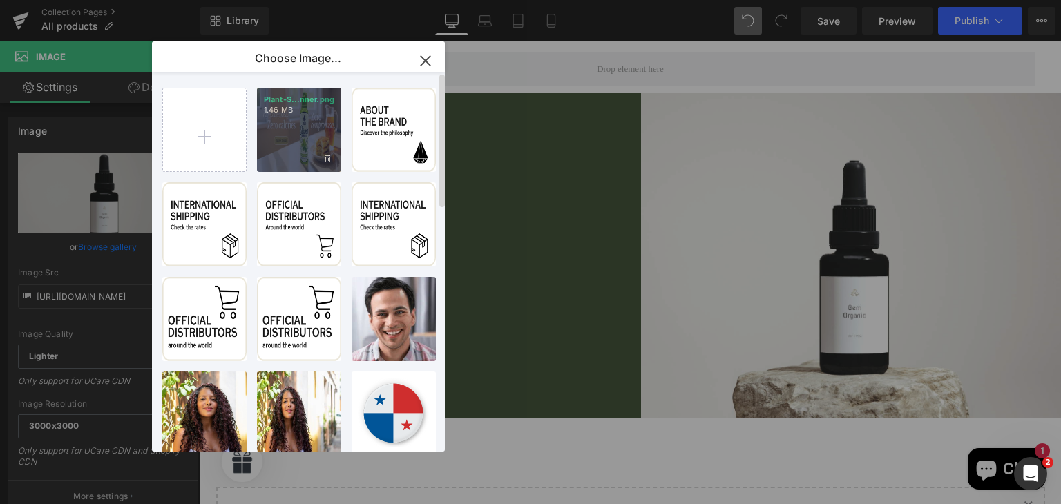
click at [311, 153] on div "Plant-S...nner.png 1.46 MB" at bounding box center [299, 130] width 84 height 84
type input "[URL][DOMAIN_NAME]"
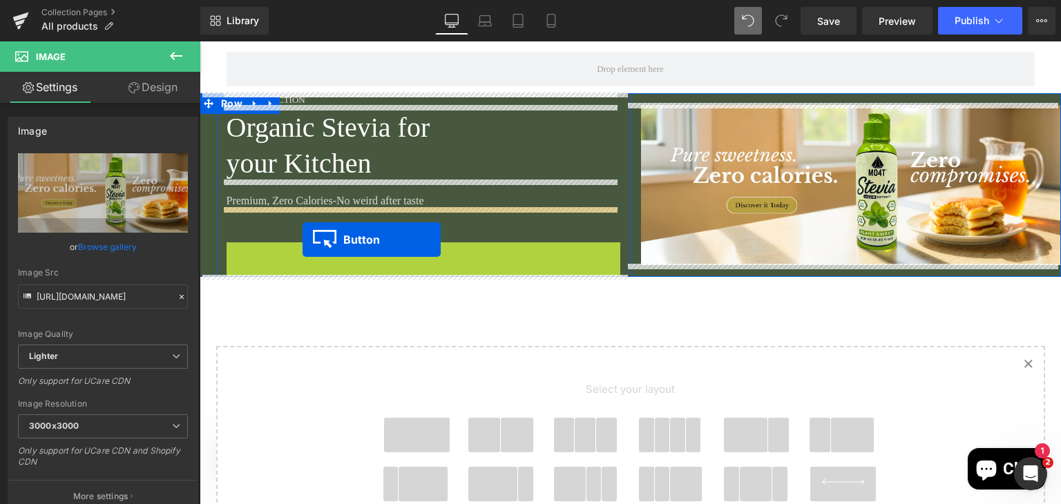
drag, startPoint x: 300, startPoint y: 256, endPoint x: 303, endPoint y: 240, distance: 15.3
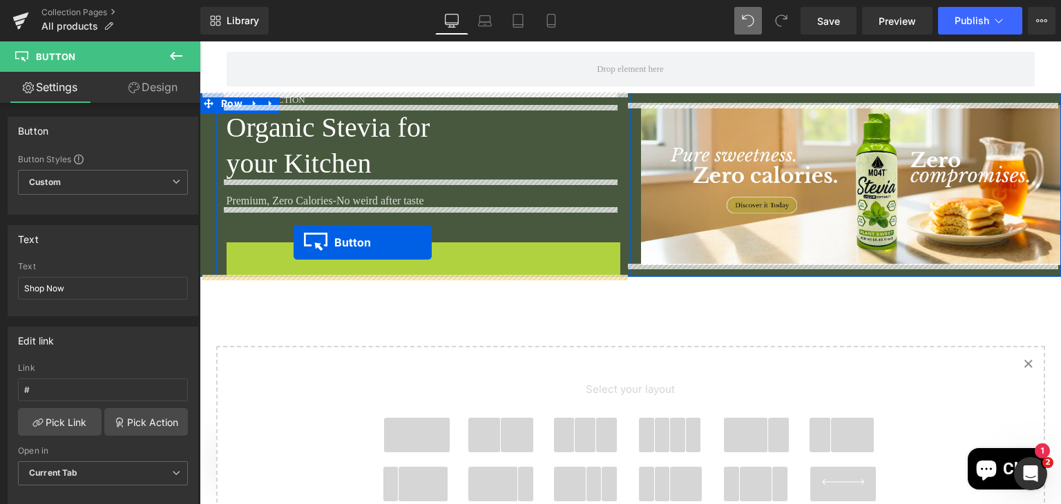
drag, startPoint x: 294, startPoint y: 254, endPoint x: 294, endPoint y: 242, distance: 11.7
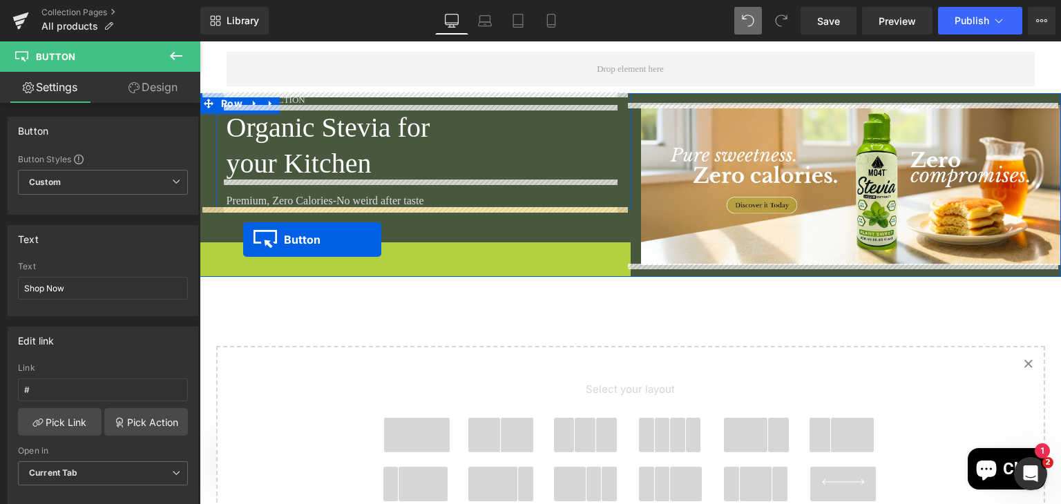
drag, startPoint x: 243, startPoint y: 255, endPoint x: 243, endPoint y: 240, distance: 15.2
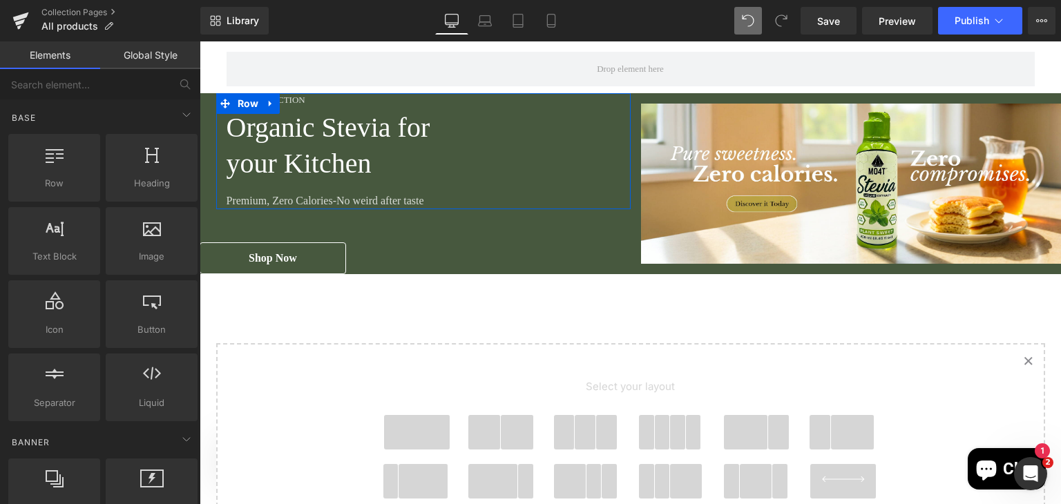
click at [1024, 361] on icon "Created with Sketch." at bounding box center [1028, 360] width 9 height 9
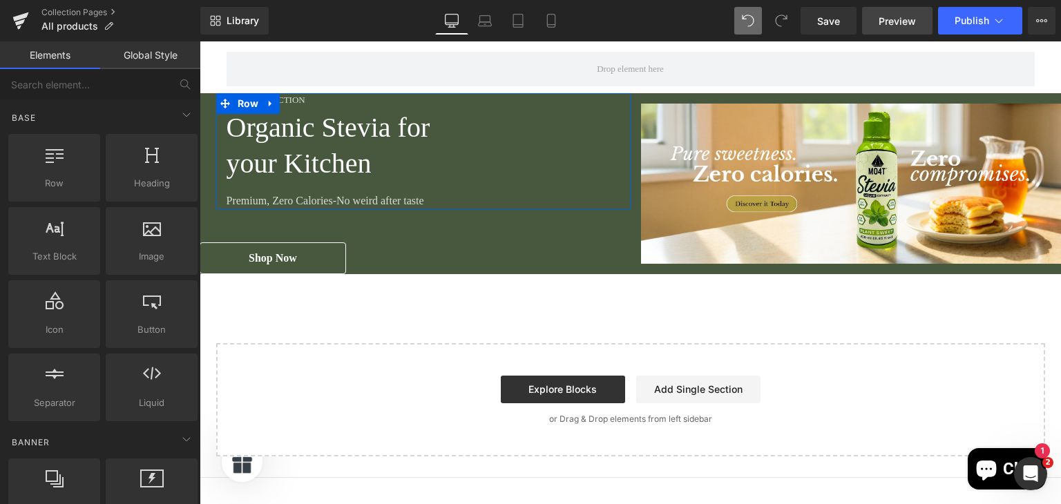
click at [903, 19] on span "Preview" at bounding box center [897, 21] width 37 height 15
click at [804, 367] on div "Start building your page Explore Blocks Add Single Section or Drag & Drop eleme…" at bounding box center [631, 400] width 826 height 111
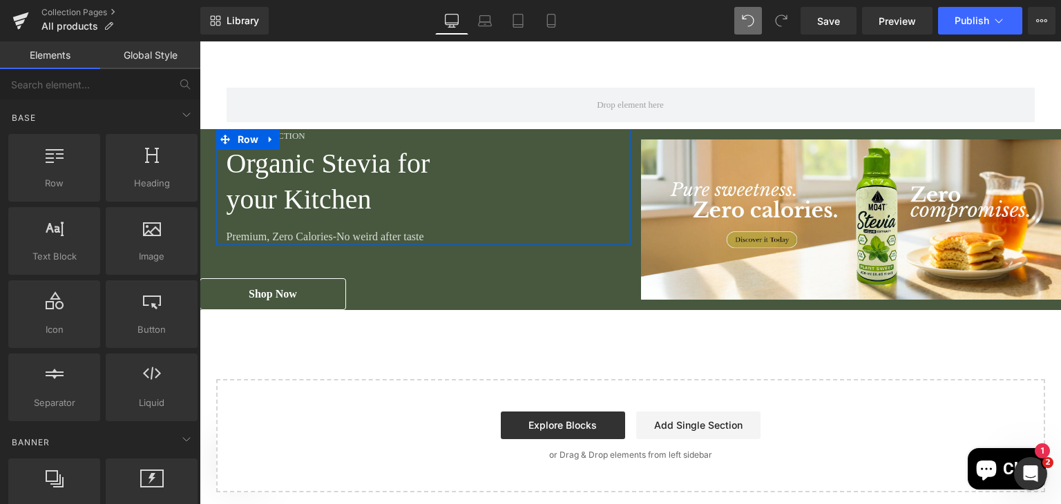
scroll to position [6401, 0]
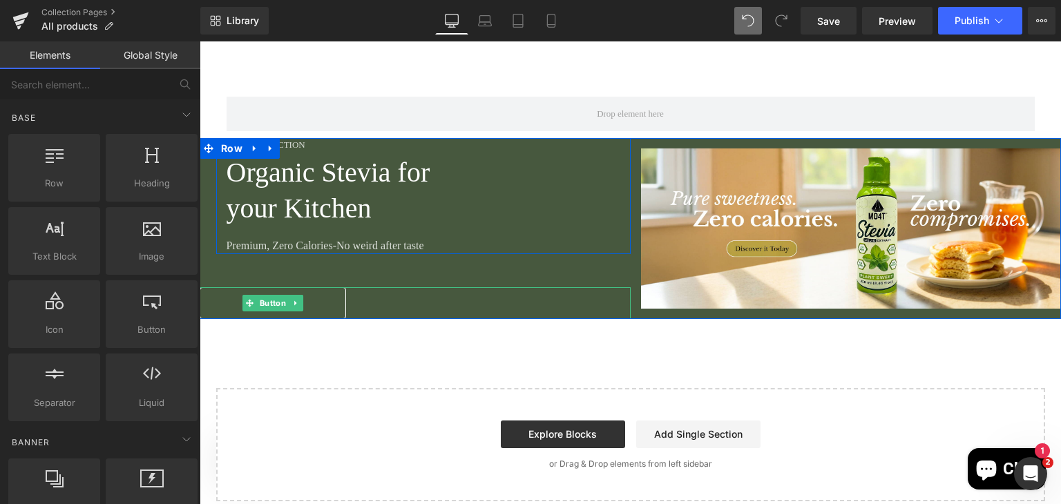
click at [572, 294] on div "Shop Now" at bounding box center [415, 303] width 431 height 32
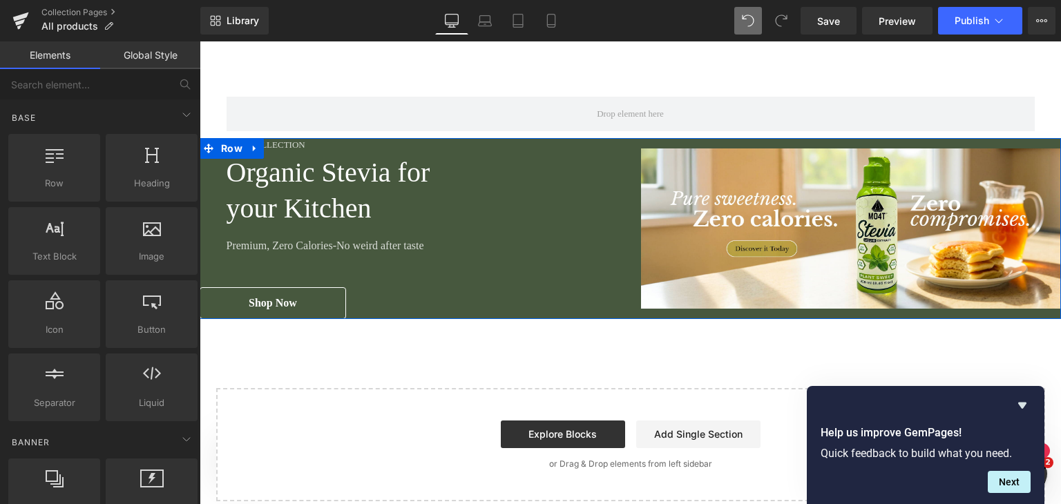
click at [505, 284] on div "New Collection Heading Organic Stevia for your Kitchen Heading Premium, Zero Ca…" at bounding box center [415, 228] width 431 height 181
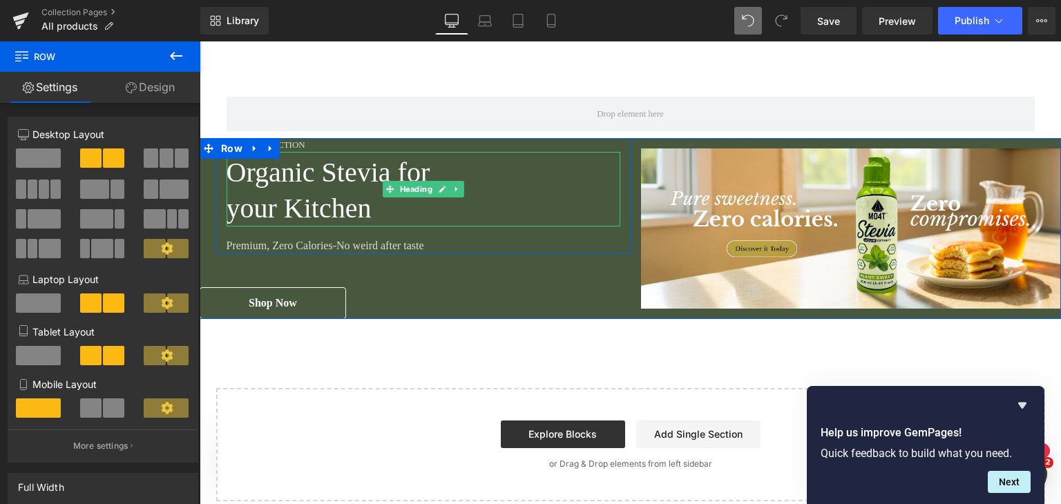
click at [228, 178] on h2 "Organic Stevia for" at bounding box center [424, 173] width 394 height 36
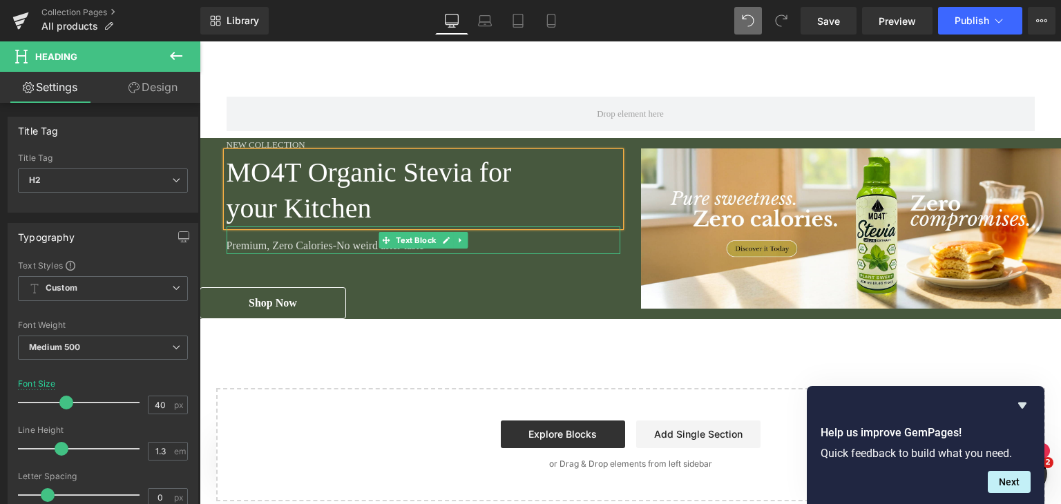
click at [262, 247] on p "Premium, Zero Calories-No weird after taste" at bounding box center [424, 246] width 394 height 17
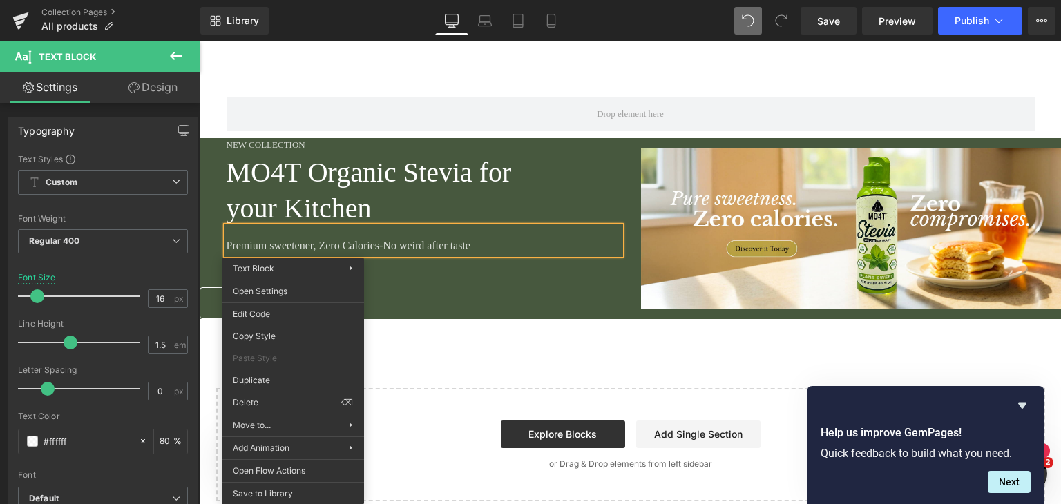
click at [292, 238] on p "Premium sweetener, Zero Calories-No weird after taste" at bounding box center [424, 246] width 394 height 17
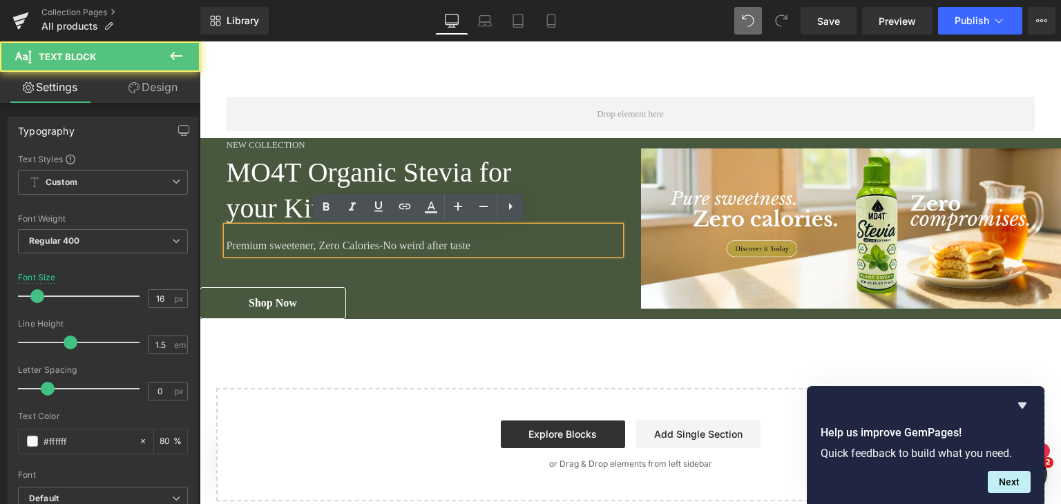
click at [291, 247] on p "Premium sweetener, Zero Calories-No weird after taste" at bounding box center [424, 246] width 394 height 17
click at [416, 244] on p "Premium sweetener, Zero Calories-No weird after taste" at bounding box center [424, 246] width 394 height 17
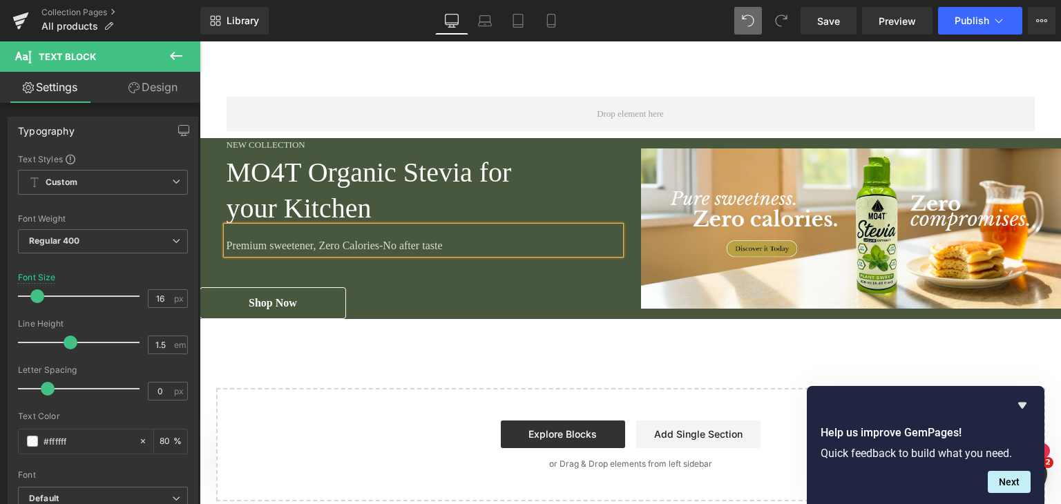
click at [343, 243] on p "Premium sweetener, Zero Calories-No after taste" at bounding box center [424, 246] width 394 height 17
click at [376, 247] on p "Premium sweetener, Zero calories-No after taste" at bounding box center [424, 246] width 394 height 17
click at [972, 20] on span "Publish" at bounding box center [972, 20] width 35 height 11
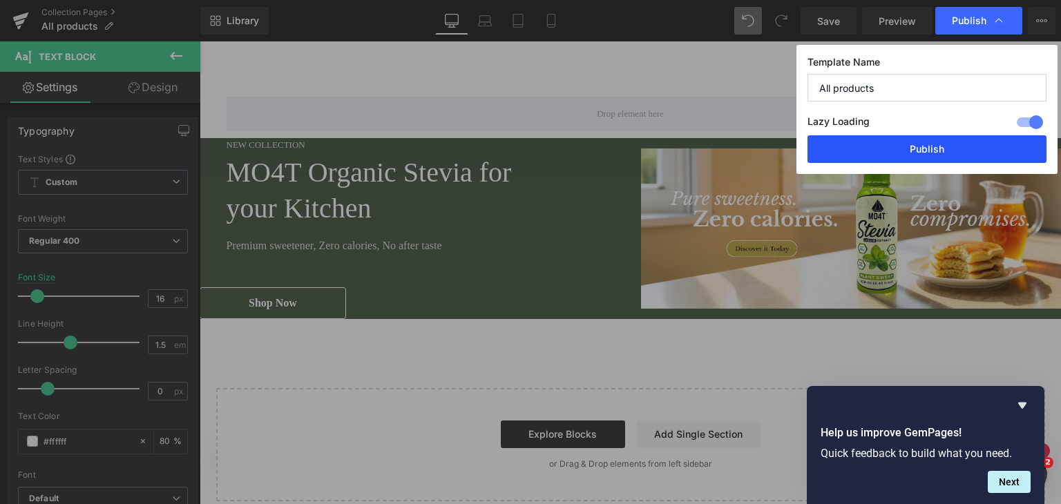
drag, startPoint x: 942, startPoint y: 156, endPoint x: 939, endPoint y: 146, distance: 10.9
click at [939, 146] on button "Publish" at bounding box center [926, 149] width 239 height 28
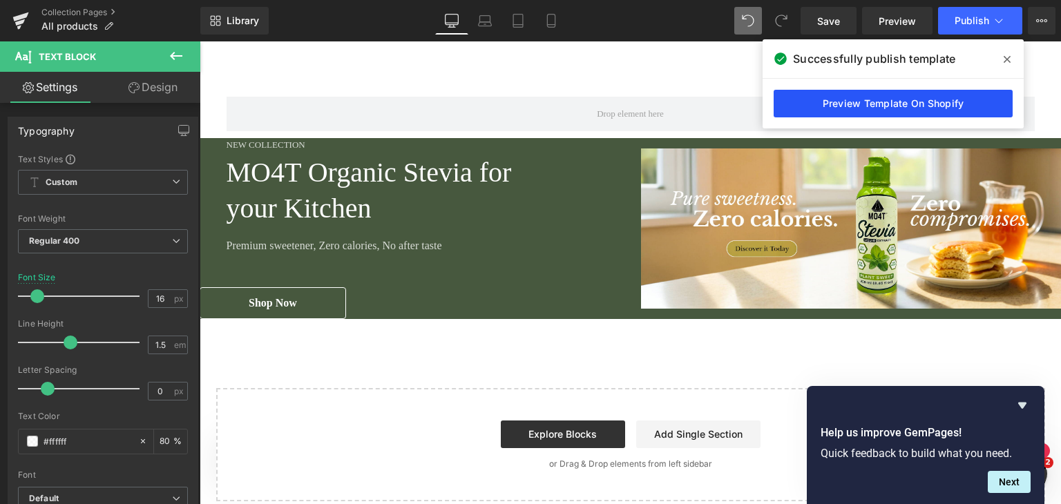
click at [951, 102] on link "Preview Template On Shopify" at bounding box center [893, 104] width 239 height 28
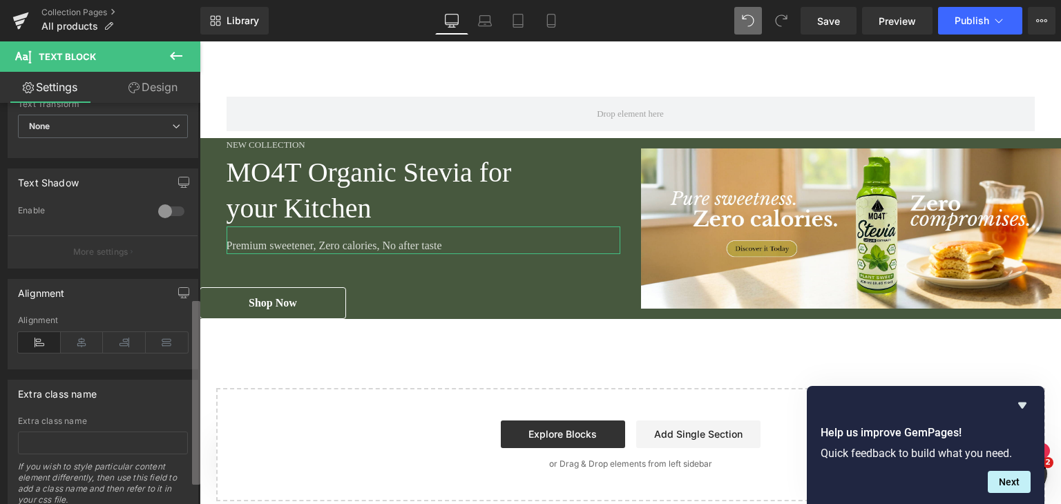
scroll to position [420, 0]
click at [182, 408] on div "Typography Text Styles Custom Custom Setup Global Style Custom Setup Global Sty…" at bounding box center [100, 307] width 200 height 408
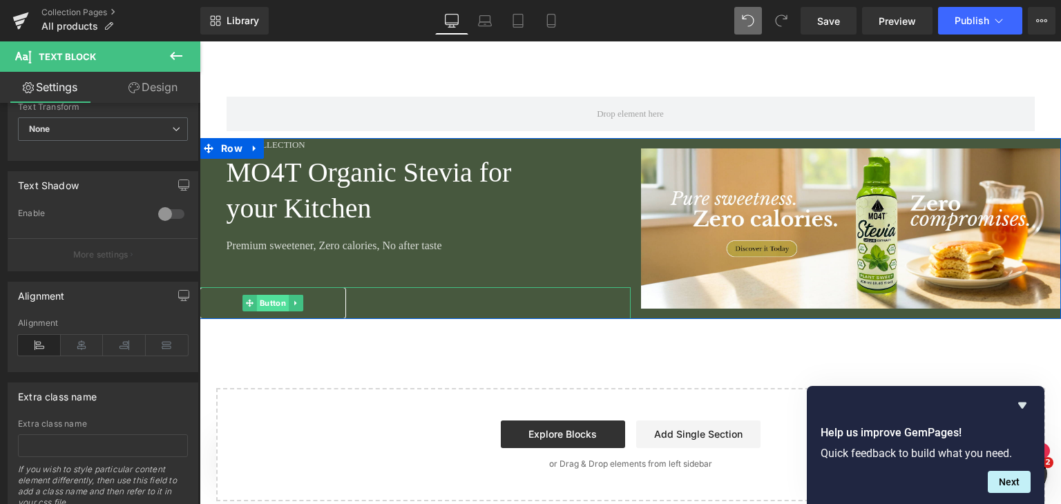
click at [260, 301] on span "Button" at bounding box center [273, 303] width 32 height 17
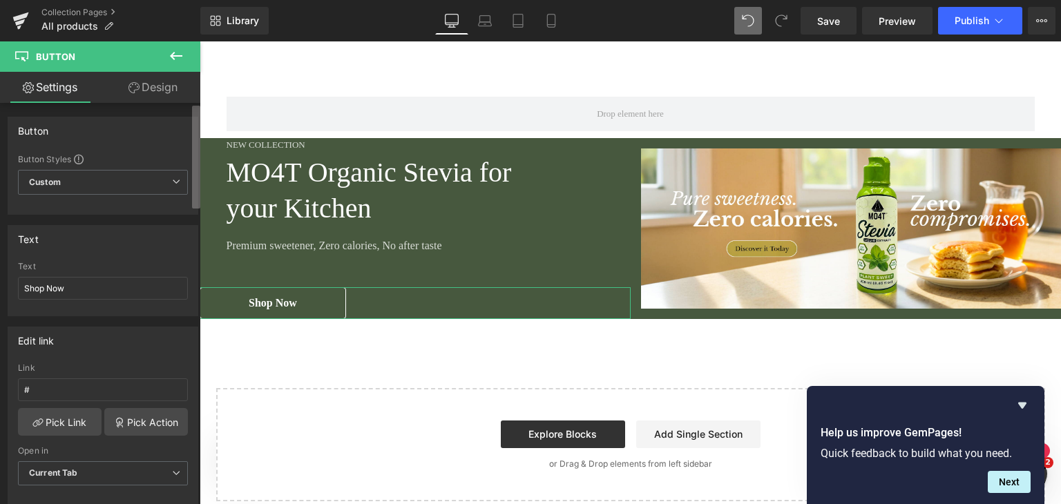
click at [196, 202] on b at bounding box center [196, 157] width 8 height 103
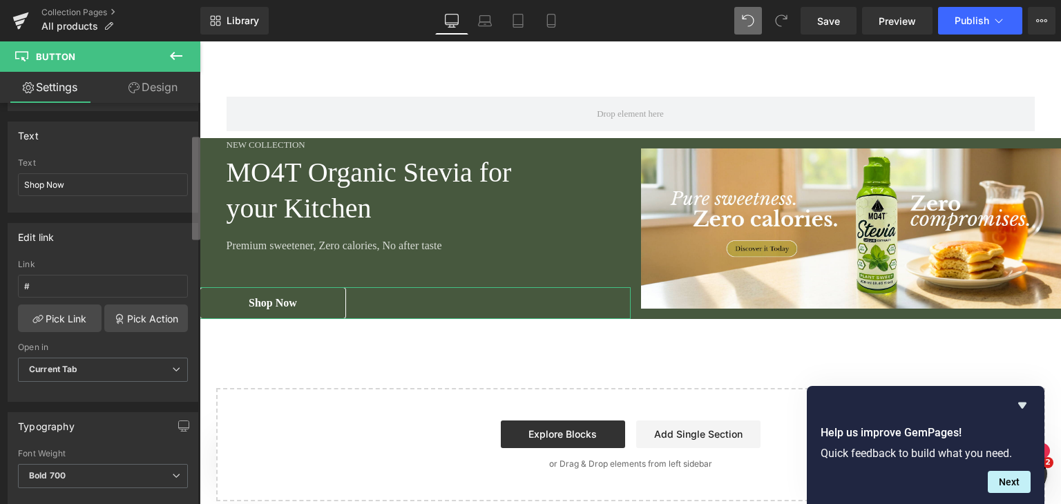
scroll to position [121, 0]
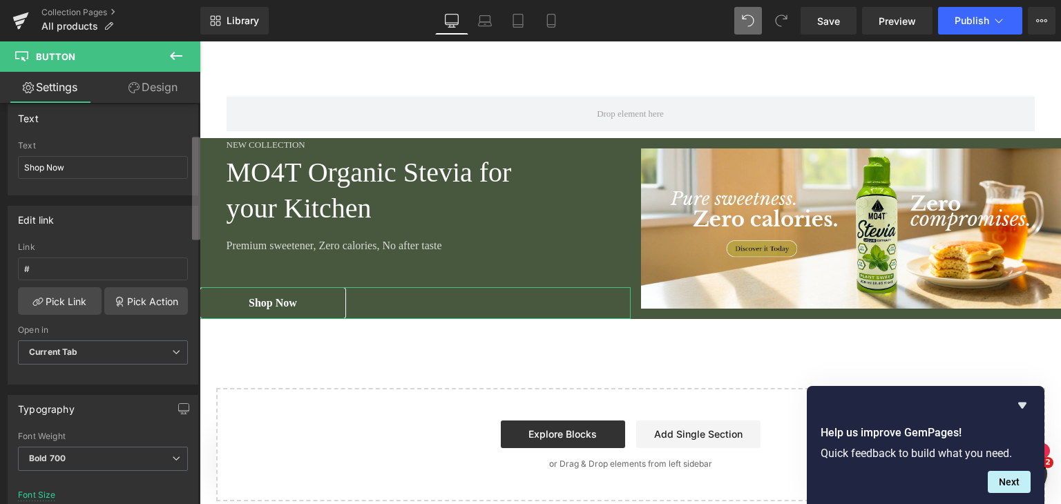
click at [191, 233] on div "Button Button Styles Custom Custom Setup Global Style Custom Setup Global Style…" at bounding box center [100, 307] width 200 height 408
click at [73, 299] on link "Pick Link" at bounding box center [60, 301] width 84 height 28
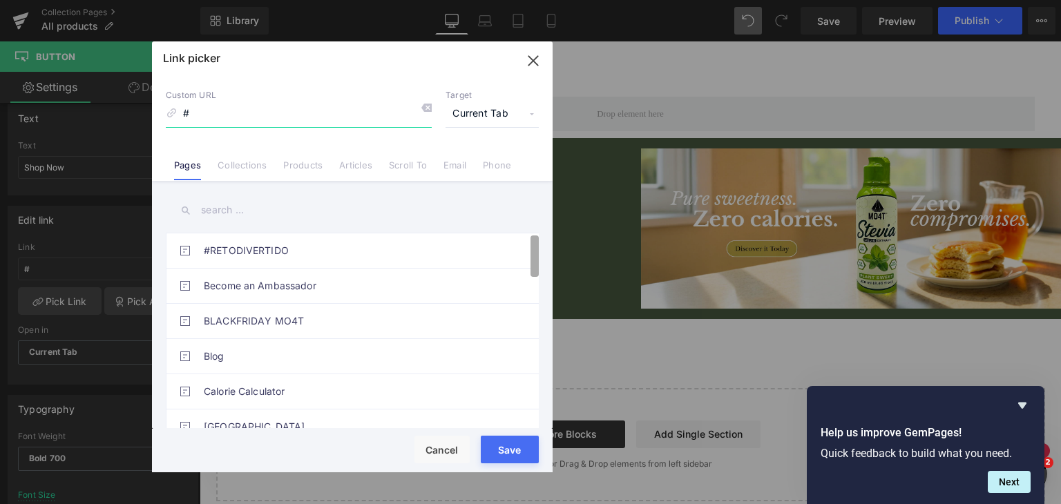
click at [538, 233] on div "#RETODIVERTIDO Become an Ambassador BLACKFRIDAY MO4T Blog Calorie Calculator [G…" at bounding box center [352, 330] width 373 height 195
click at [245, 168] on link "Collections" at bounding box center [242, 170] width 49 height 21
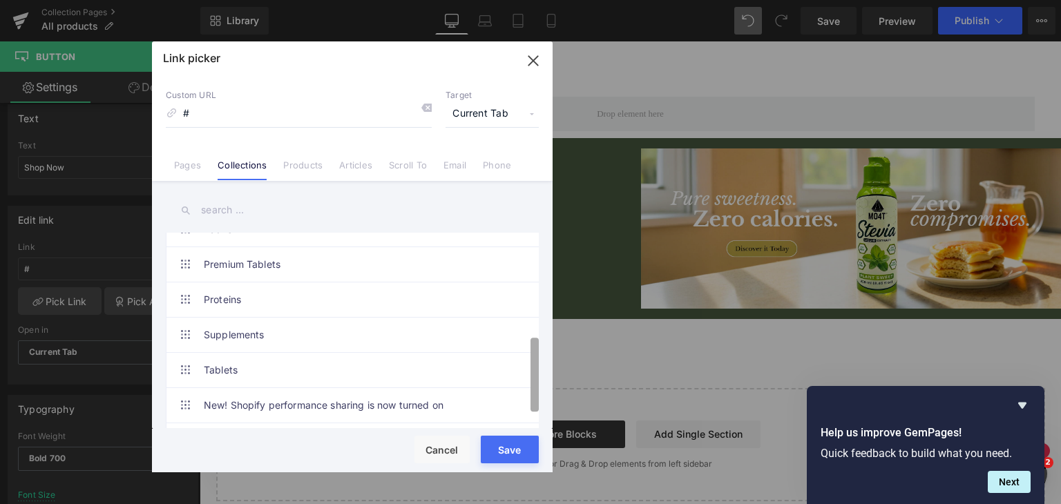
scroll to position [235, 0]
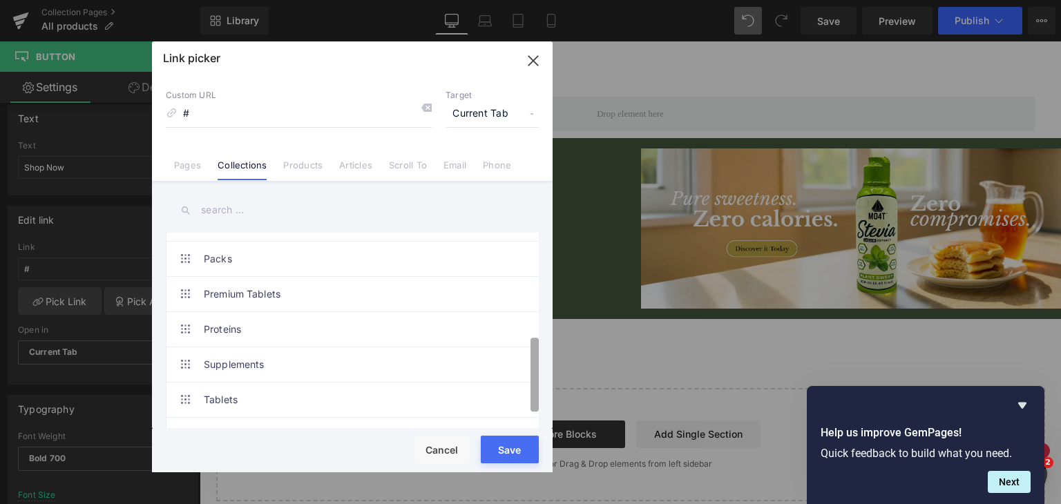
click at [532, 354] on b at bounding box center [534, 375] width 8 height 74
click at [298, 172] on link "Products" at bounding box center [302, 170] width 39 height 21
click at [0, 0] on div at bounding box center [0, 0] width 0 height 0
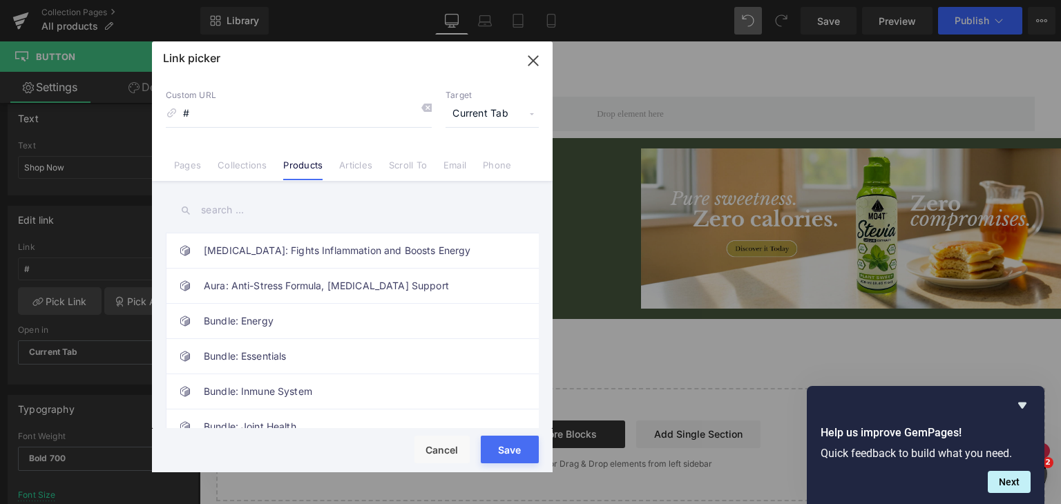
click at [228, 207] on input "text" at bounding box center [352, 210] width 373 height 31
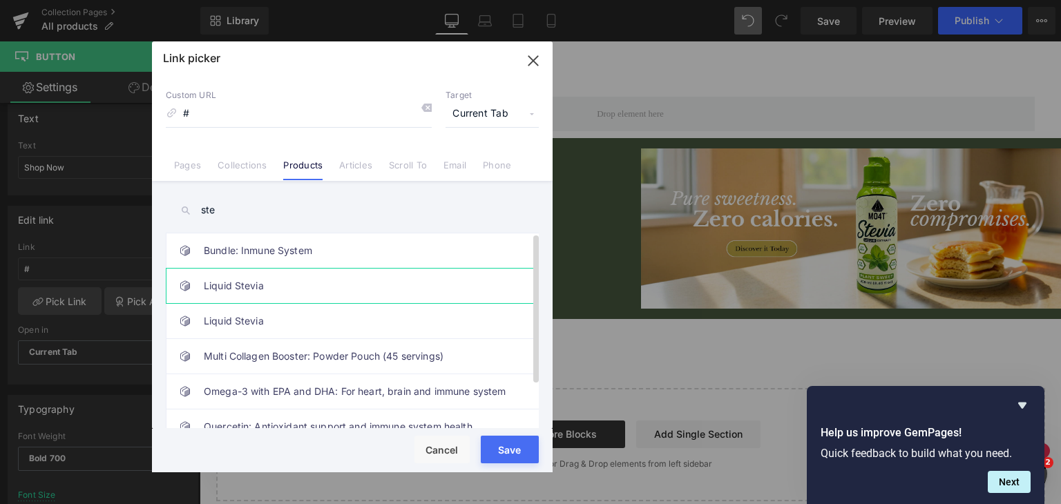
type input "ste"
click at [243, 278] on link "Liquid Stevia" at bounding box center [356, 286] width 304 height 35
click at [513, 453] on div "Loading Product Data" at bounding box center [530, 449] width 99 height 15
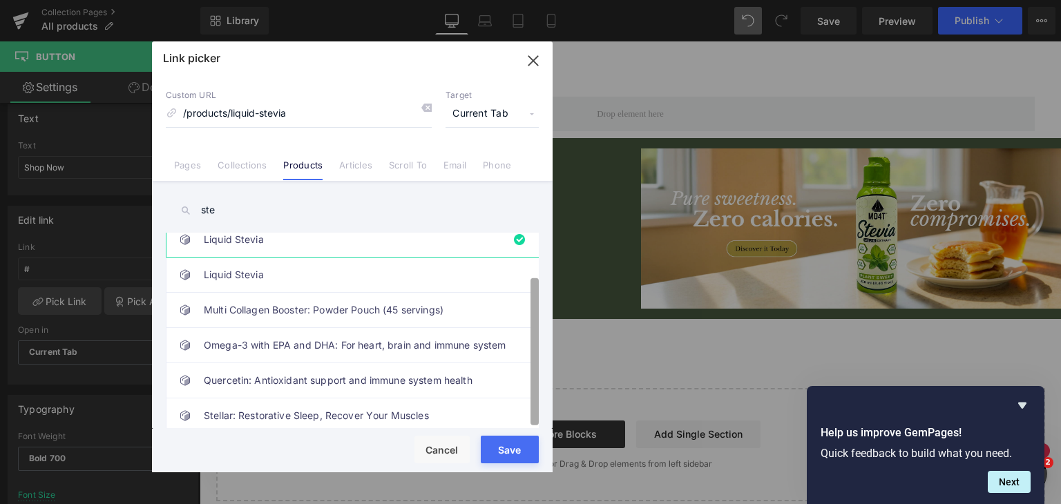
click at [533, 401] on b at bounding box center [534, 351] width 8 height 147
click at [288, 267] on link "Liquid Stevia" at bounding box center [356, 275] width 304 height 35
type input "/products/liquid-stevia-1"
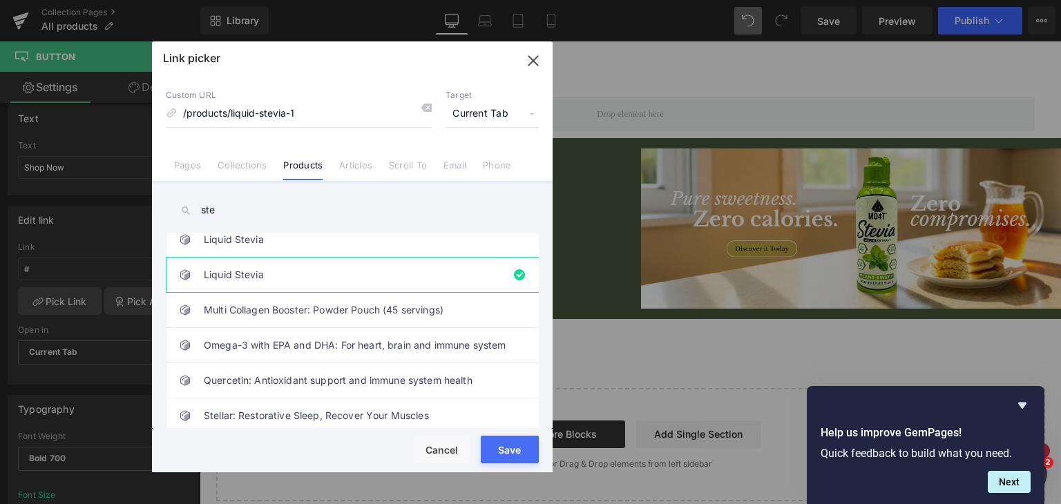
click at [511, 450] on div "Loading Product Data" at bounding box center [530, 449] width 99 height 15
click at [246, 165] on link "Collections" at bounding box center [242, 170] width 49 height 21
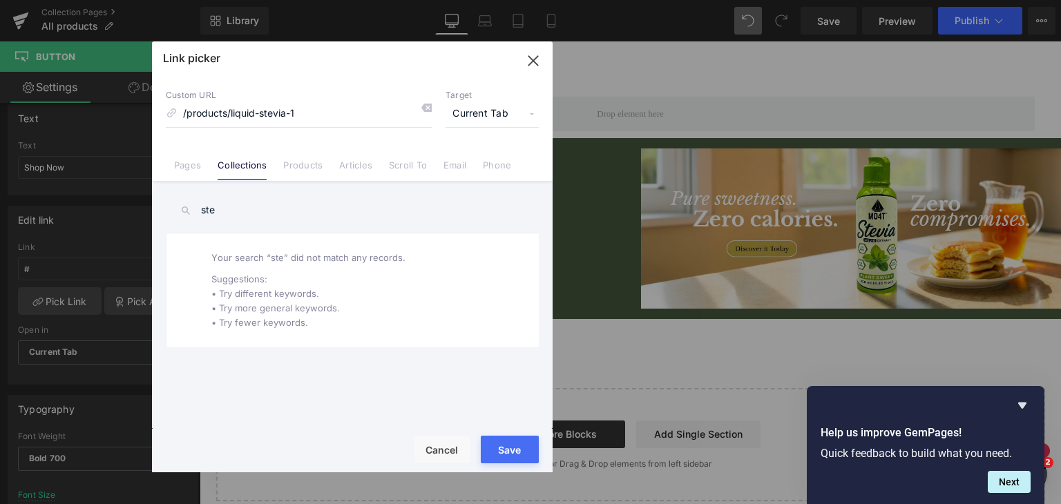
click at [240, 203] on input "ste" at bounding box center [352, 210] width 373 height 31
type input "s"
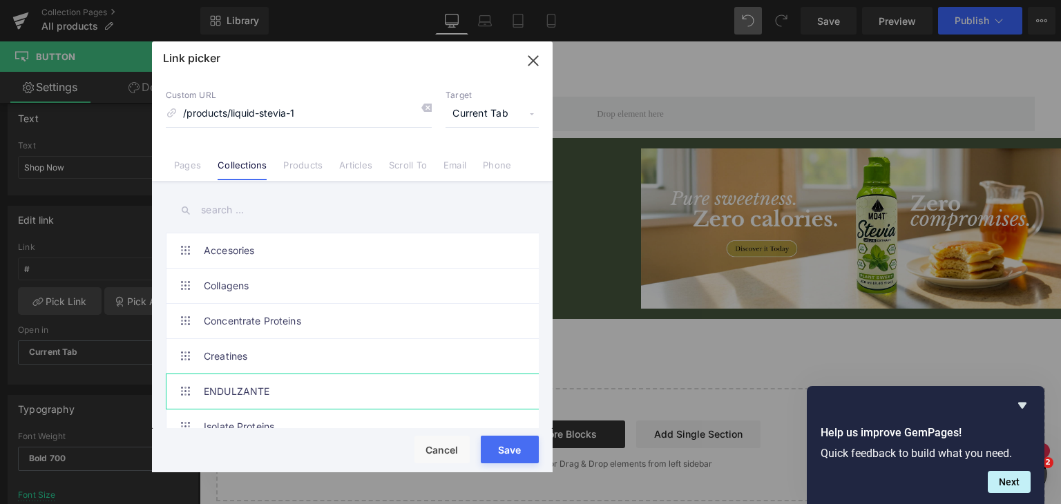
click at [300, 387] on link "ENDULZANTE" at bounding box center [356, 391] width 304 height 35
type input "/collections/endulzante"
click at [503, 451] on div "Loading Product Data" at bounding box center [530, 449] width 99 height 15
click at [504, 445] on div "Loading Product Data" at bounding box center [530, 449] width 99 height 15
click at [307, 171] on link "Products" at bounding box center [302, 170] width 39 height 21
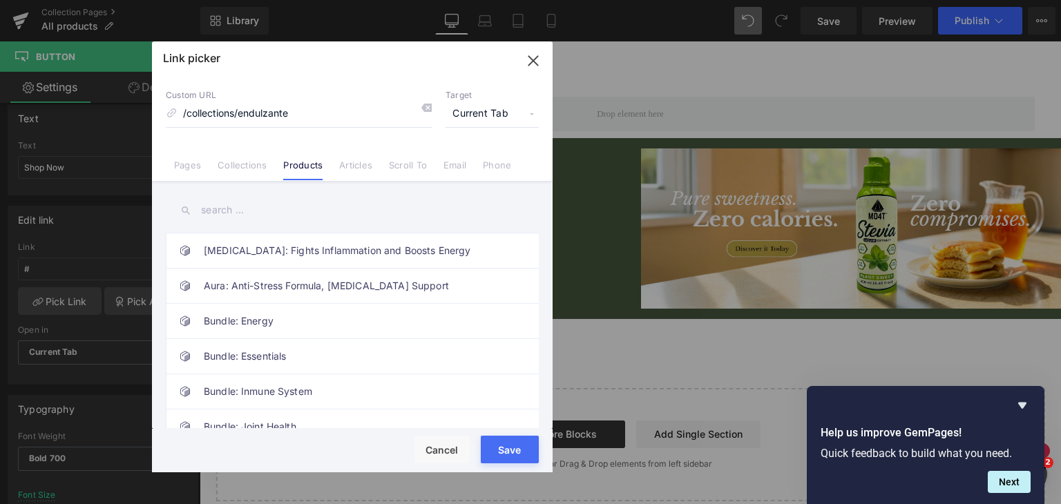
click at [291, 208] on input "text" at bounding box center [352, 210] width 373 height 31
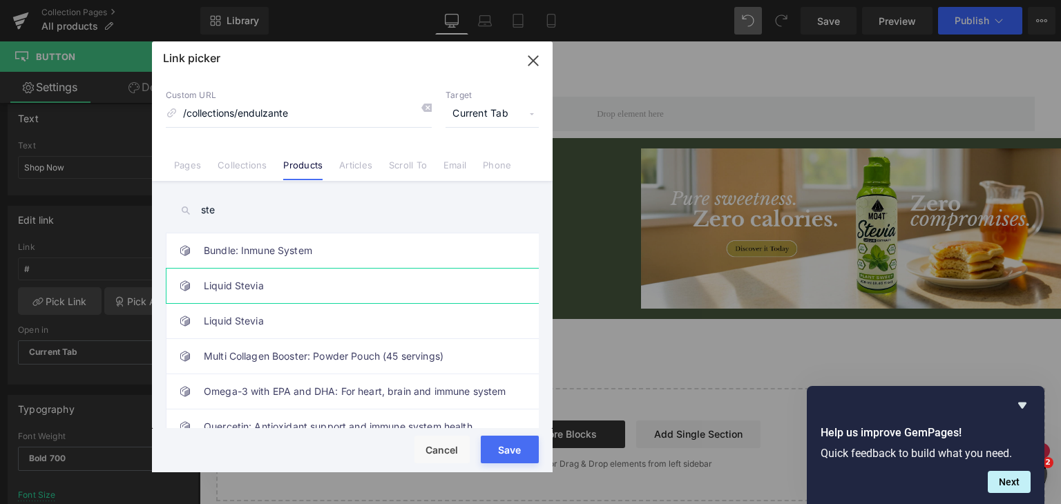
type input "ste"
click at [276, 280] on link "Liquid Stevia" at bounding box center [356, 286] width 304 height 35
type input "/products/liquid-stevia"
drag, startPoint x: 314, startPoint y: 110, endPoint x: 163, endPoint y: 148, distance: 155.5
click at [163, 148] on div "Custom URL /products/liquid-stevia Target Current Tab Current Tab New Tab Pages…" at bounding box center [352, 128] width 401 height 105
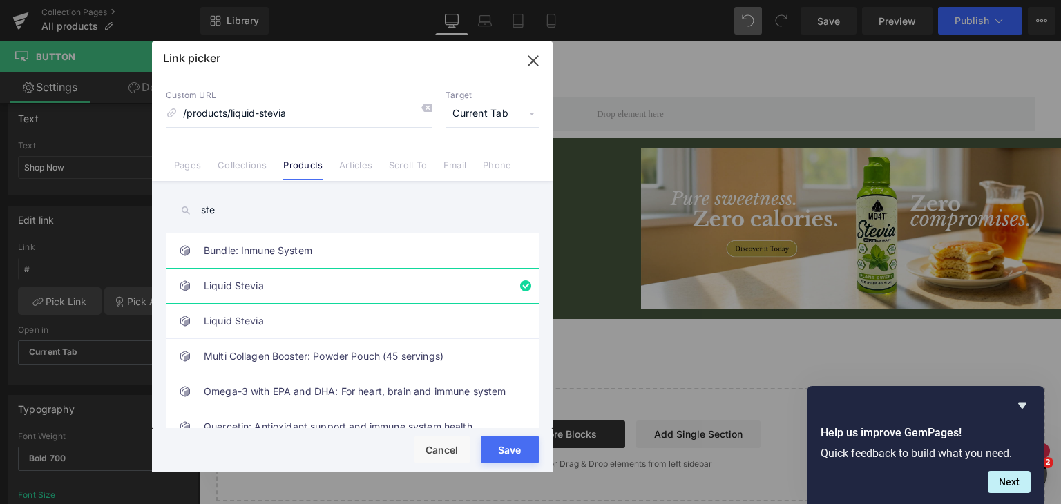
click at [519, 448] on div "Loading Product Data" at bounding box center [530, 449] width 99 height 15
click at [522, 452] on div "Loading Product Data" at bounding box center [530, 449] width 99 height 15
click at [506, 112] on span "Current Tab" at bounding box center [491, 114] width 93 height 26
click at [489, 143] on li "Current Tab" at bounding box center [492, 139] width 107 height 24
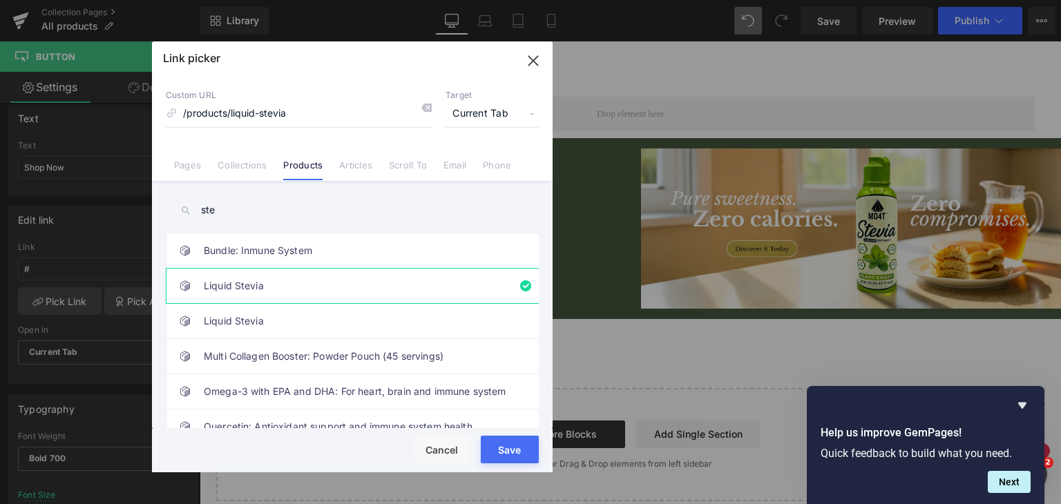
click at [506, 451] on div "Loading Product Data" at bounding box center [530, 449] width 99 height 15
click at [503, 116] on span "Current Tab" at bounding box center [491, 114] width 93 height 26
click at [497, 166] on li "New Tab" at bounding box center [492, 163] width 107 height 24
click at [504, 443] on div "Loading Product Data" at bounding box center [530, 449] width 99 height 15
click at [506, 439] on button "Save" at bounding box center [510, 450] width 58 height 28
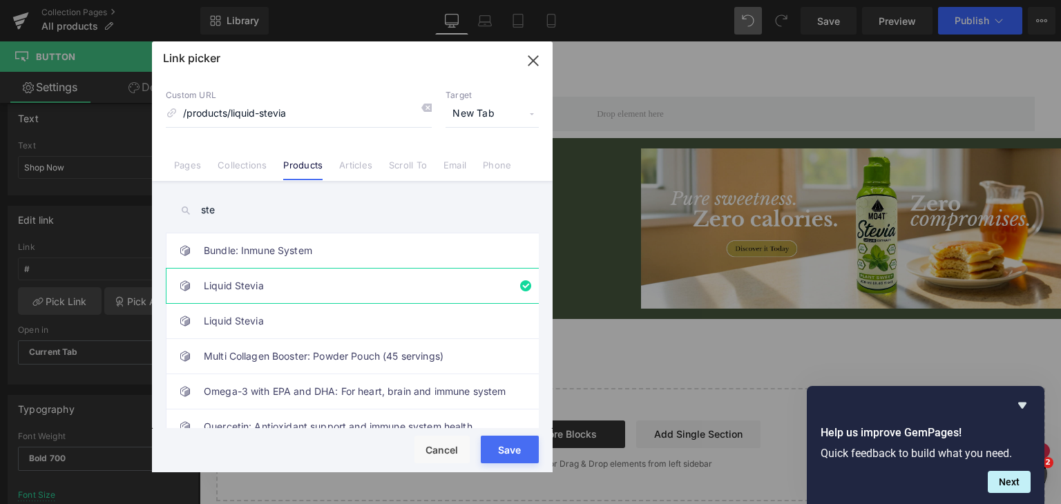
type input "/products/liquid-stevia"
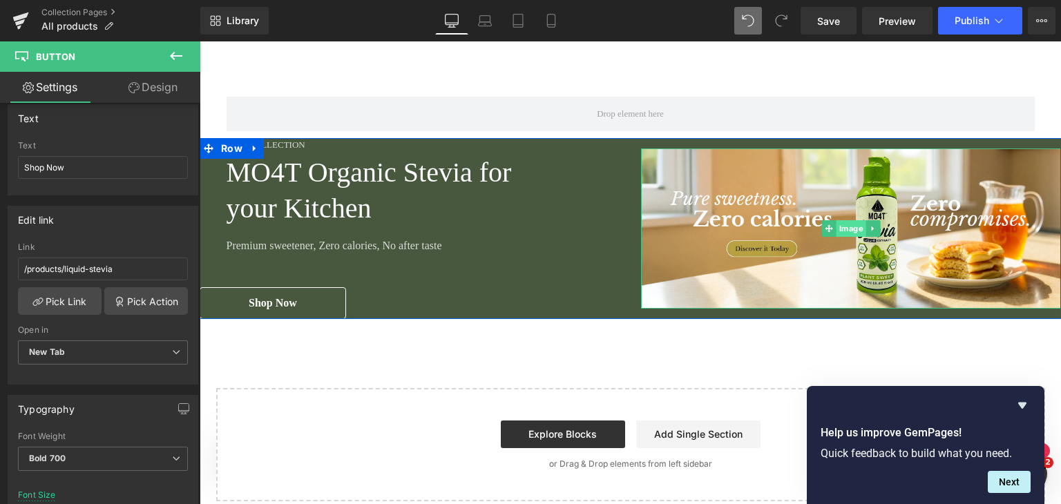
click at [838, 230] on span "Image" at bounding box center [851, 228] width 30 height 17
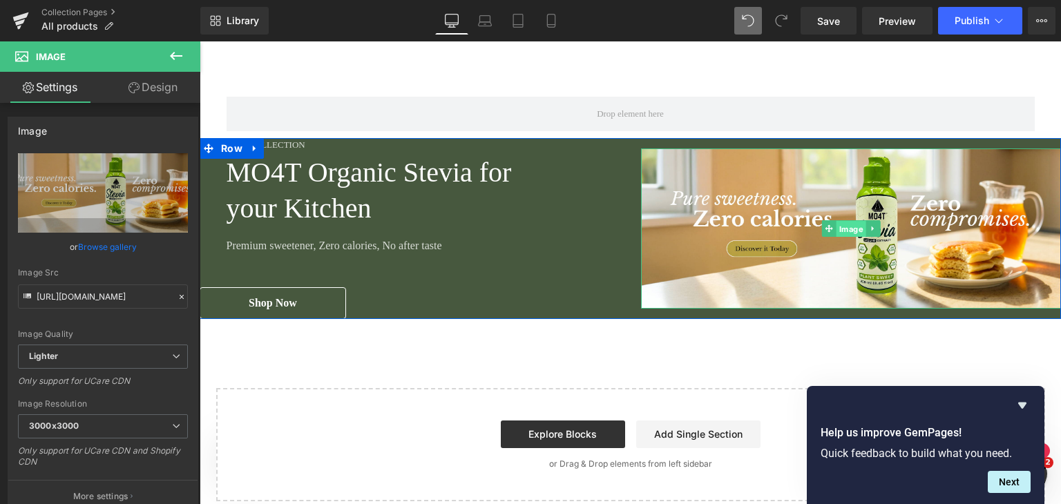
click at [837, 229] on span "Image" at bounding box center [851, 229] width 30 height 17
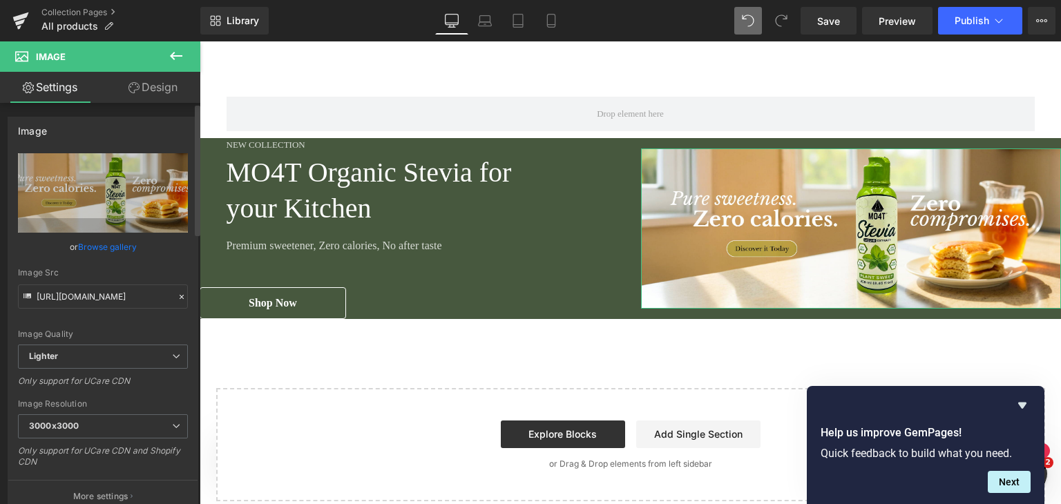
click at [114, 247] on link "Browse gallery" at bounding box center [107, 247] width 59 height 24
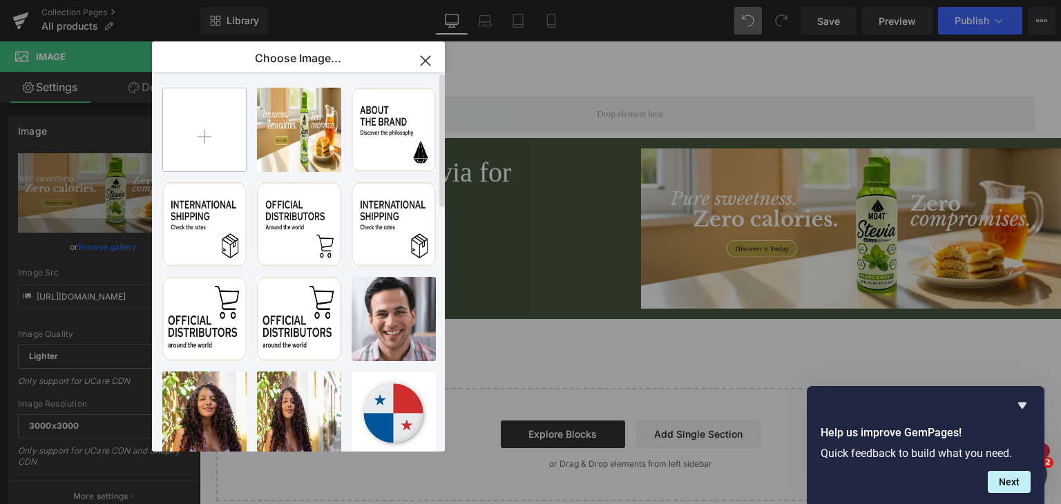
click at [200, 144] on input "file" at bounding box center [204, 129] width 83 height 83
type input "C:\fakepath\stevia estevia .jpg"
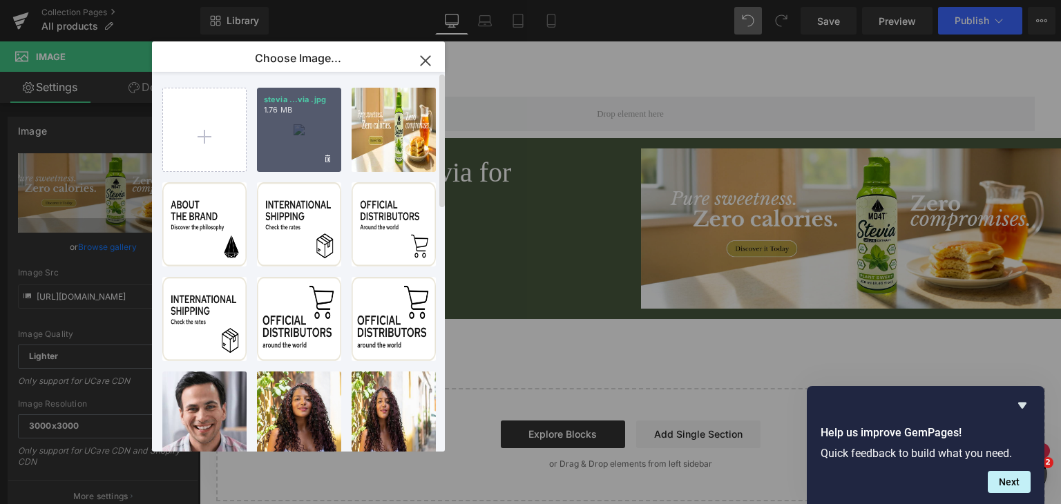
click at [321, 140] on div "stevia ...via .jpg 1.76 MB" at bounding box center [299, 130] width 84 height 84
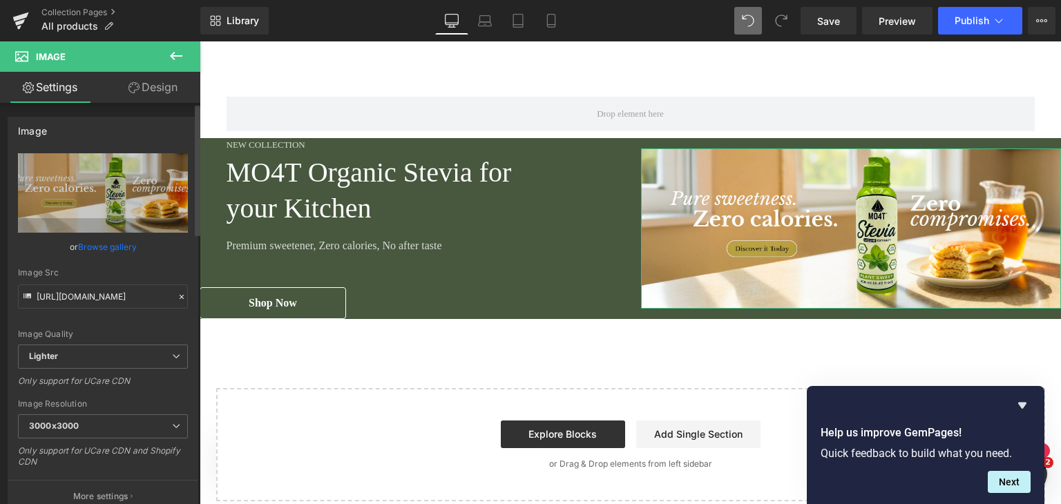
click at [120, 247] on link "Browse gallery" at bounding box center [107, 247] width 59 height 24
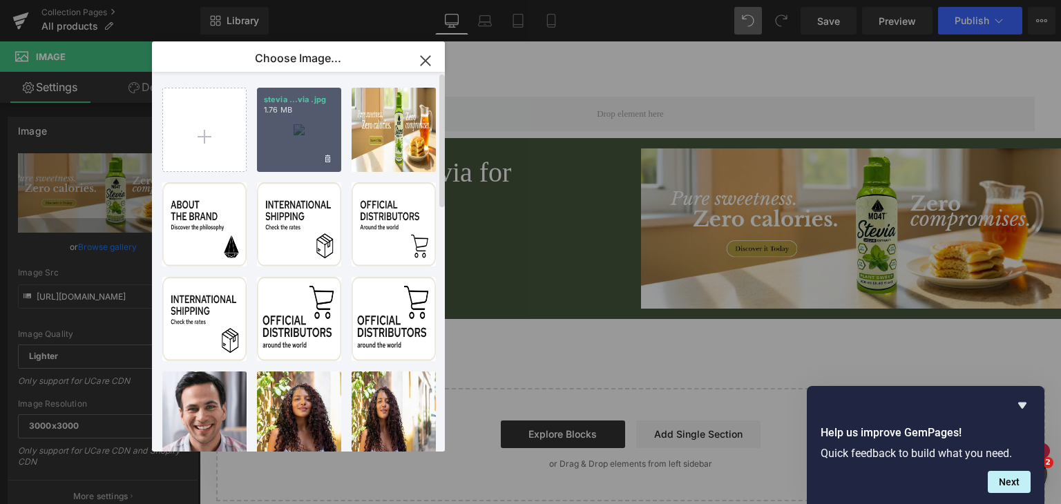
click at [271, 136] on div "stevia ...via .jpg 1.76 MB" at bounding box center [299, 130] width 84 height 84
type input "[URL][DOMAIN_NAME]"
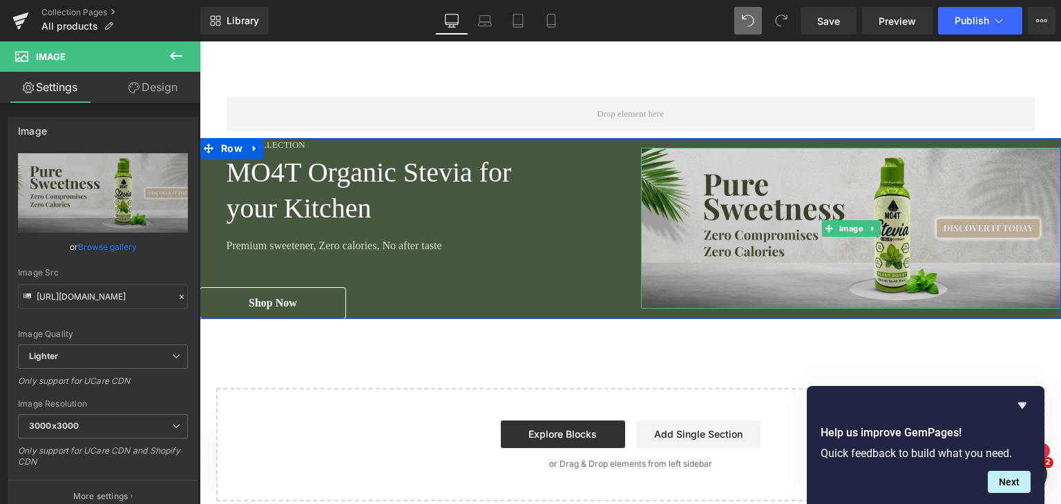
click at [954, 224] on img at bounding box center [851, 228] width 421 height 161
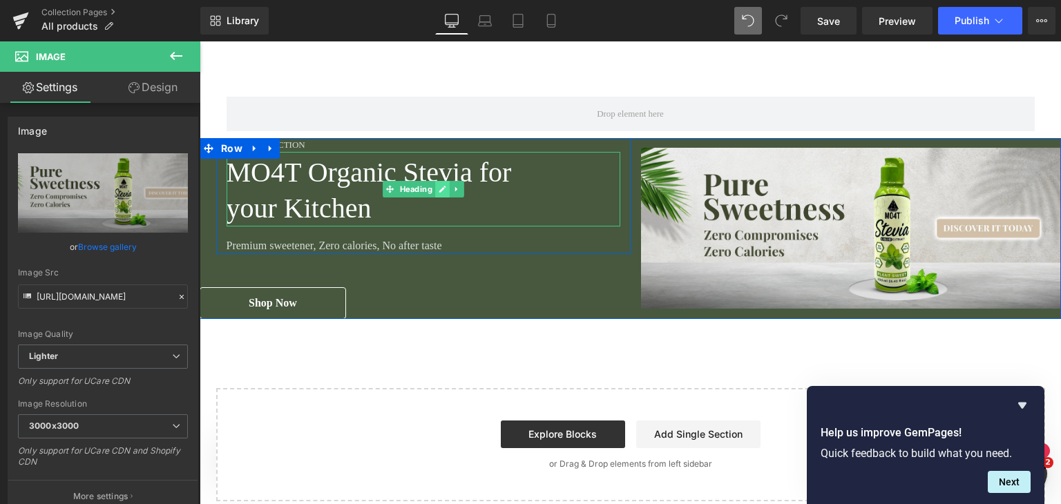
click at [439, 186] on icon at bounding box center [443, 189] width 8 height 8
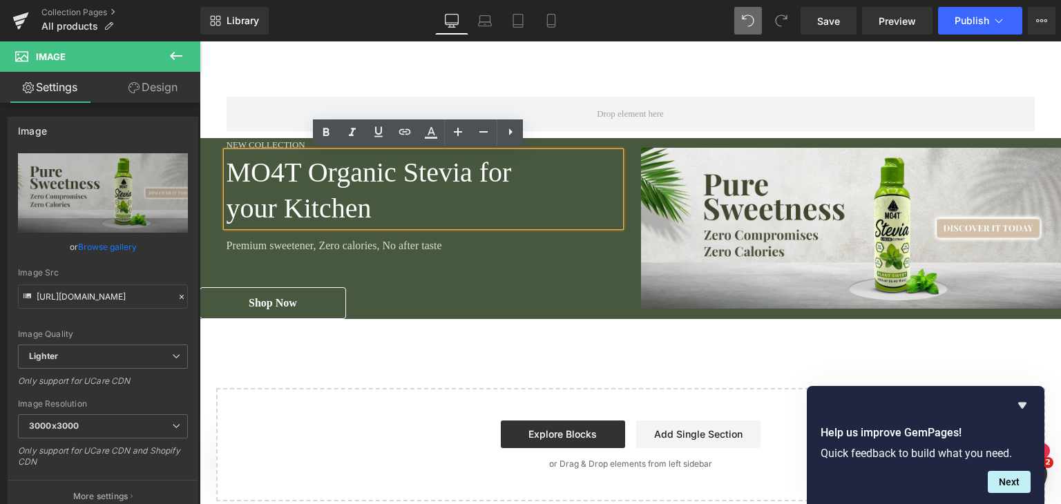
click at [376, 209] on h2 "your Kitchen" at bounding box center [424, 209] width 394 height 36
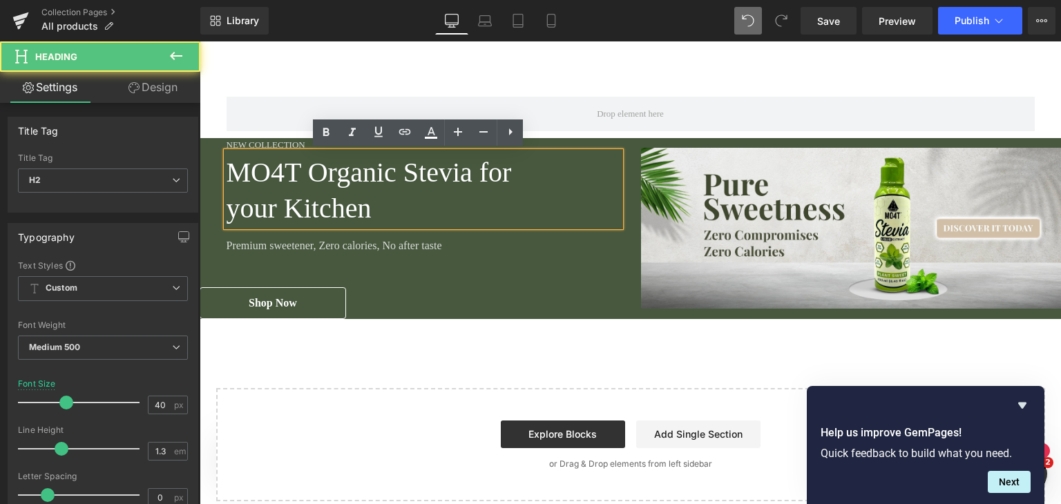
click at [376, 209] on h2 "your Kitchen" at bounding box center [424, 209] width 394 height 36
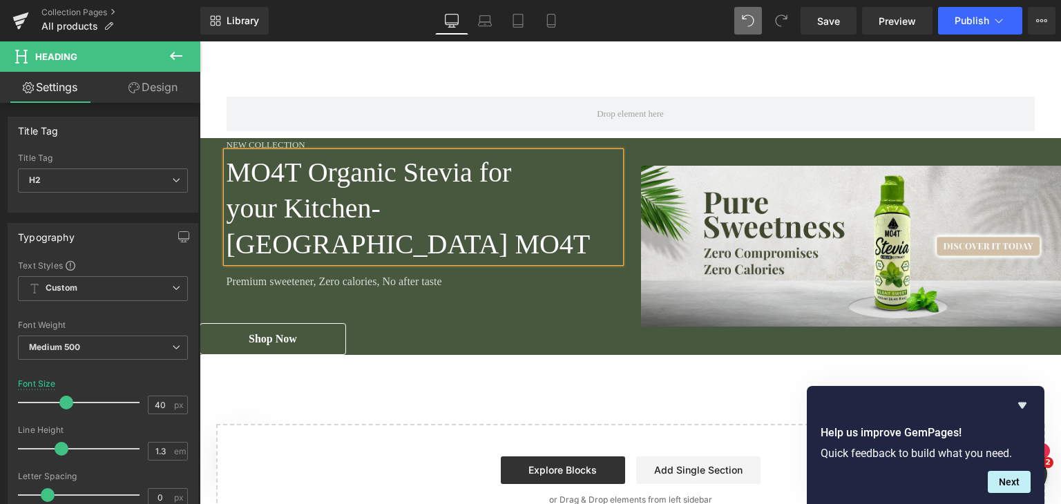
click at [378, 284] on div "New Collection Heading MO4T Organic Stevia for your Kitchen- [GEOGRAPHIC_DATA] …" at bounding box center [415, 246] width 431 height 217
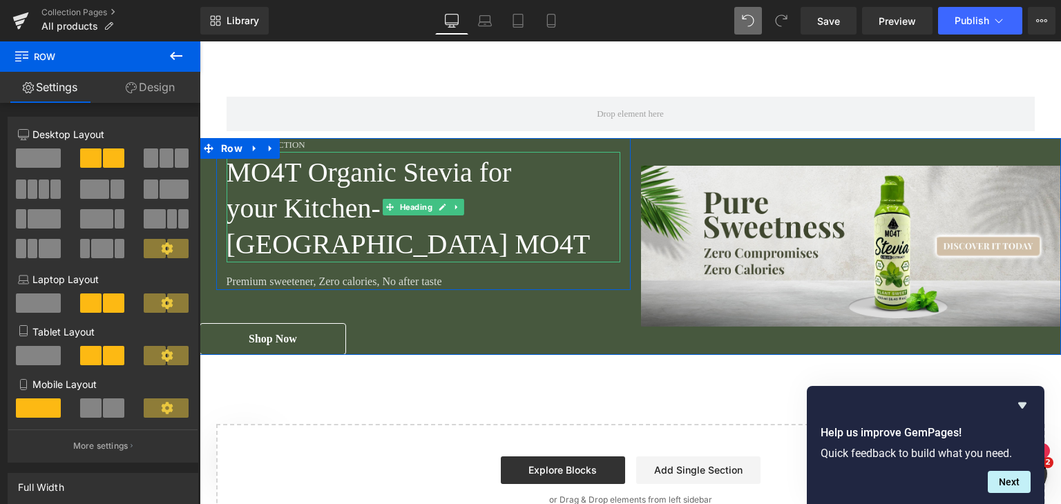
click at [606, 207] on h2 "your Kitchen- [GEOGRAPHIC_DATA] MO4T" at bounding box center [424, 227] width 394 height 72
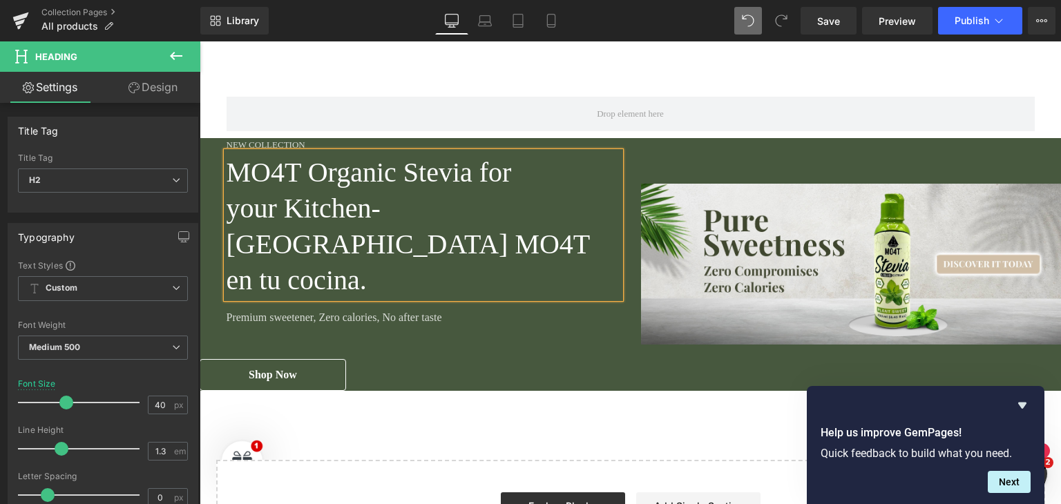
click at [541, 210] on h2 "your Kitchen- [GEOGRAPHIC_DATA] MO4T en tu cocina." at bounding box center [424, 245] width 394 height 108
click at [479, 311] on div "New Collection Heading MO4T Organic Stevia for your Kitchen- [GEOGRAPHIC_DATA] …" at bounding box center [415, 264] width 431 height 253
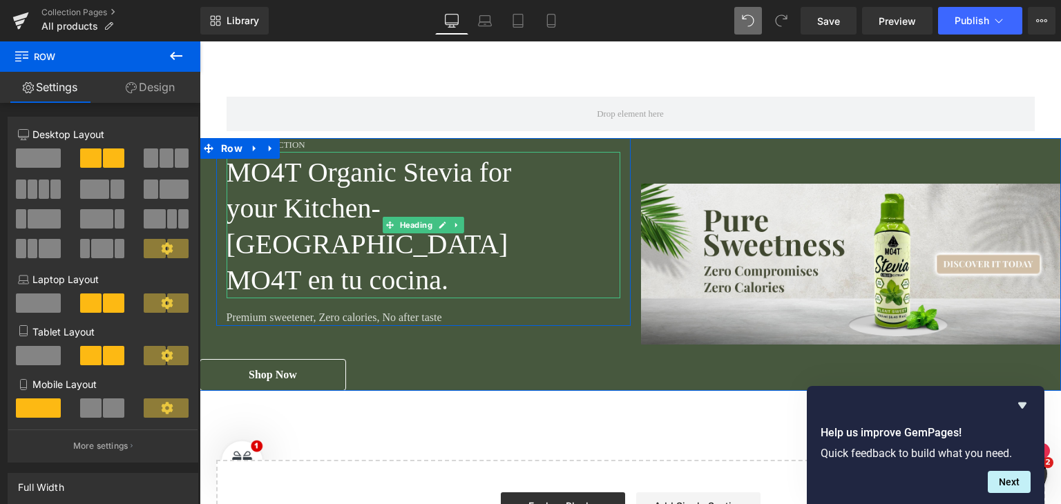
drag, startPoint x: 457, startPoint y: 241, endPoint x: 385, endPoint y: 233, distance: 72.3
click at [385, 262] on h2 "MO4T en tu cocina." at bounding box center [424, 280] width 394 height 36
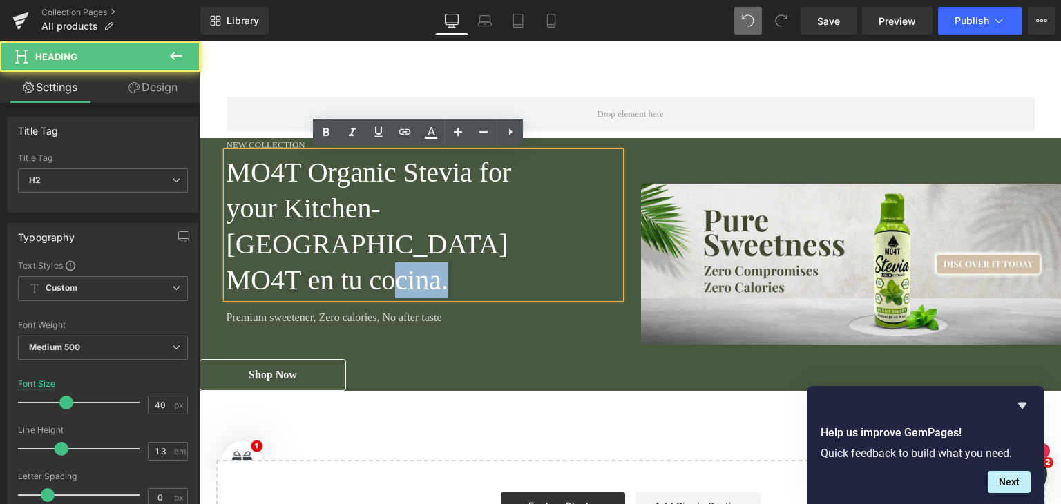
click at [467, 262] on h2 "MO4T en tu cocina." at bounding box center [424, 280] width 394 height 36
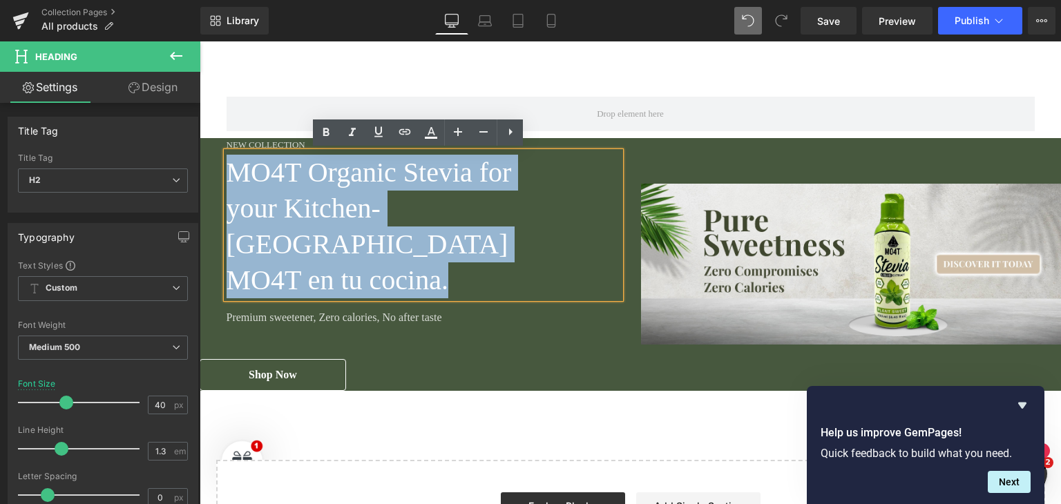
drag, startPoint x: 468, startPoint y: 244, endPoint x: 227, endPoint y: 176, distance: 250.4
click at [227, 176] on div "MO4T Organic Stevia for your Kitchen- [GEOGRAPHIC_DATA] MO4T en tu cocina." at bounding box center [424, 225] width 394 height 146
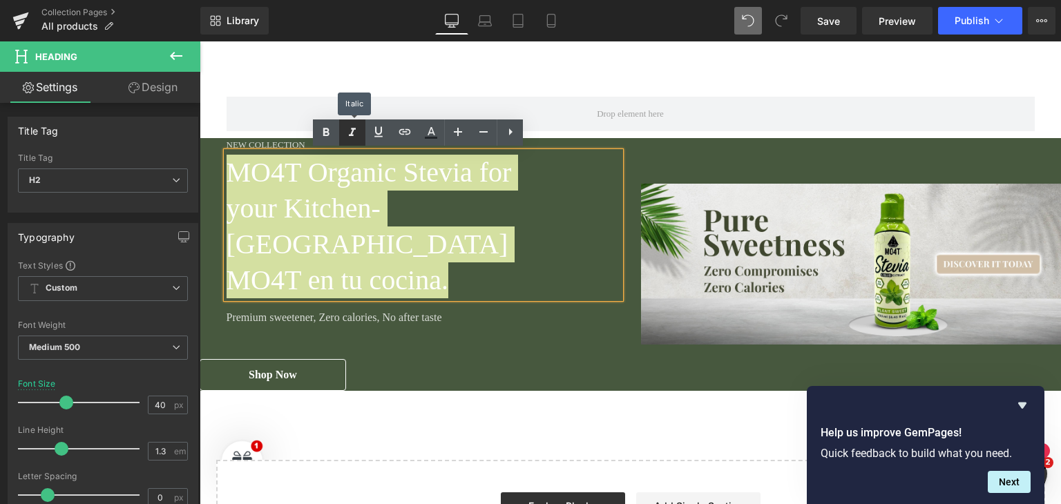
click at [350, 139] on icon at bounding box center [352, 132] width 17 height 17
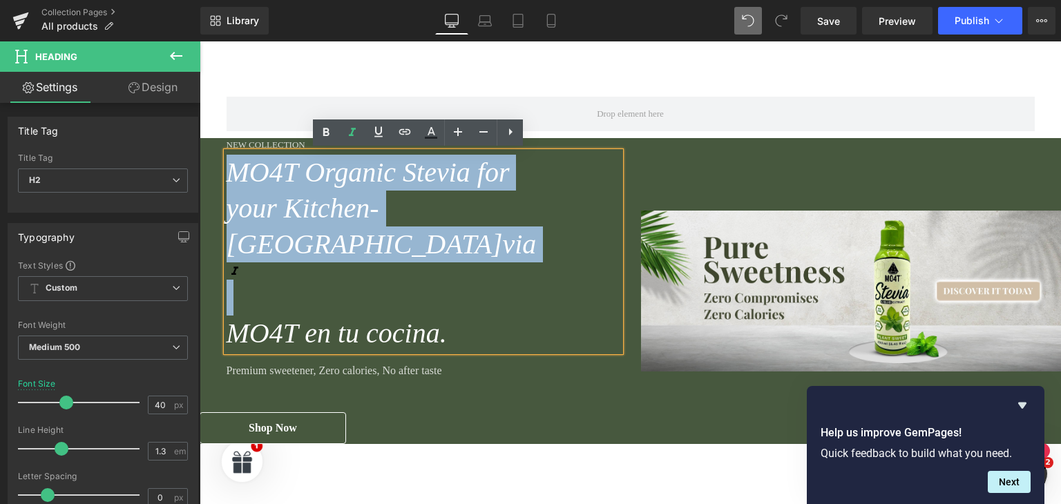
click at [303, 233] on div "MO4T Organic Stevia for your Kitchen- [GEOGRAPHIC_DATA] via MO4T en tu cocina." at bounding box center [424, 252] width 394 height 200
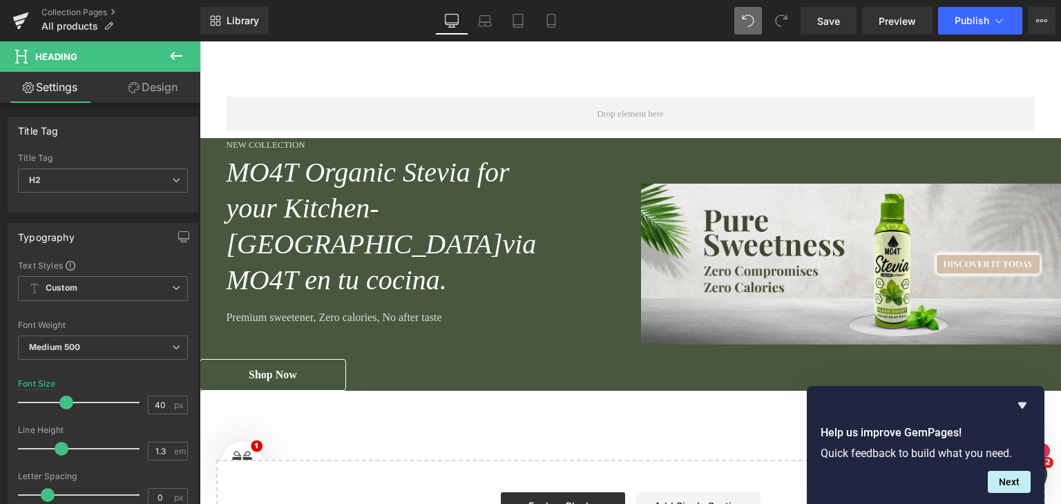
drag, startPoint x: 1162, startPoint y: 62, endPoint x: 926, endPoint y: 86, distance: 237.4
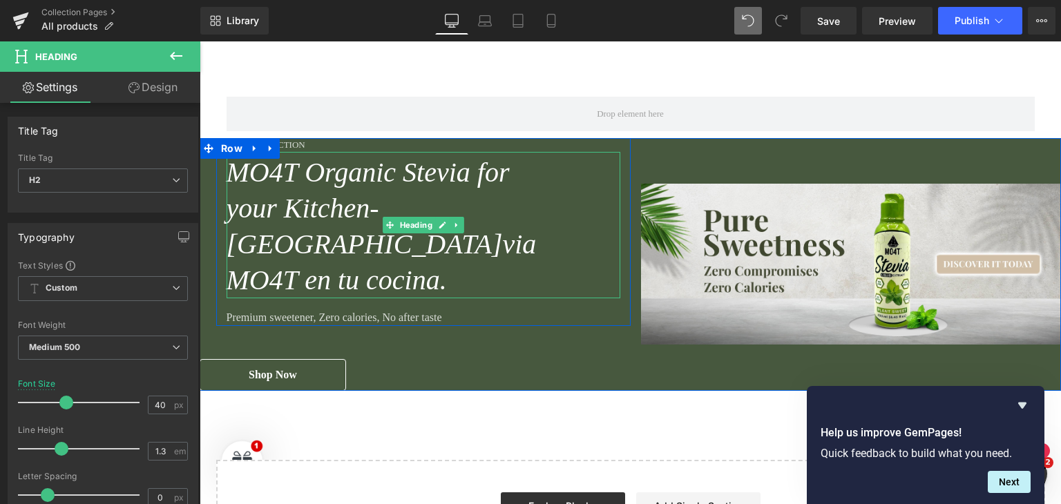
click at [364, 208] on icon "your Kitchen- [GEOGRAPHIC_DATA]" at bounding box center [365, 226] width 276 height 67
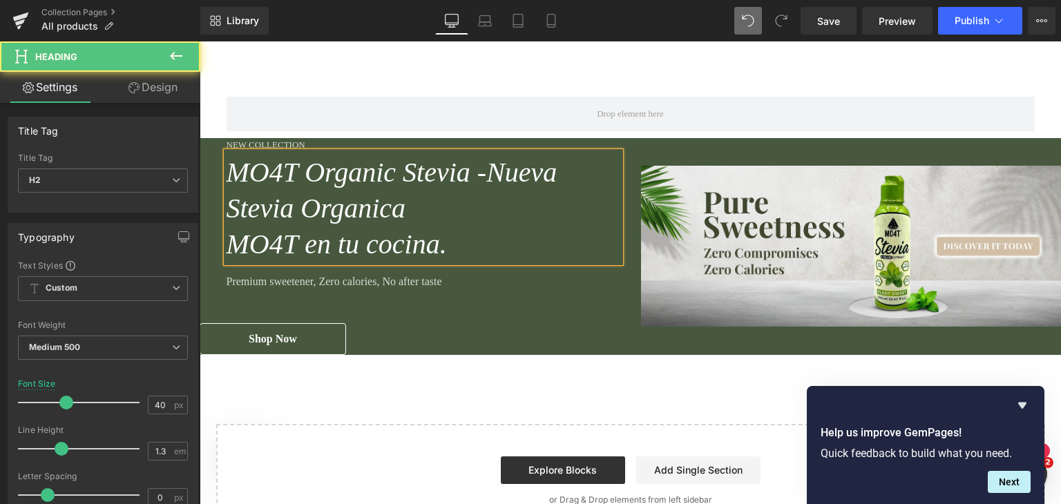
click at [338, 213] on icon "via Organica" at bounding box center [333, 208] width 146 height 31
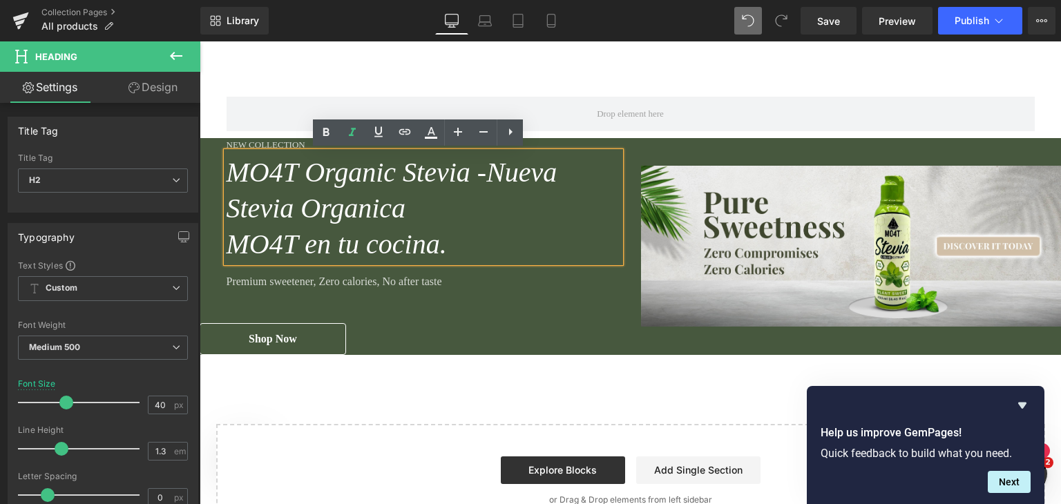
click at [345, 213] on icon "via Organica" at bounding box center [333, 208] width 146 height 31
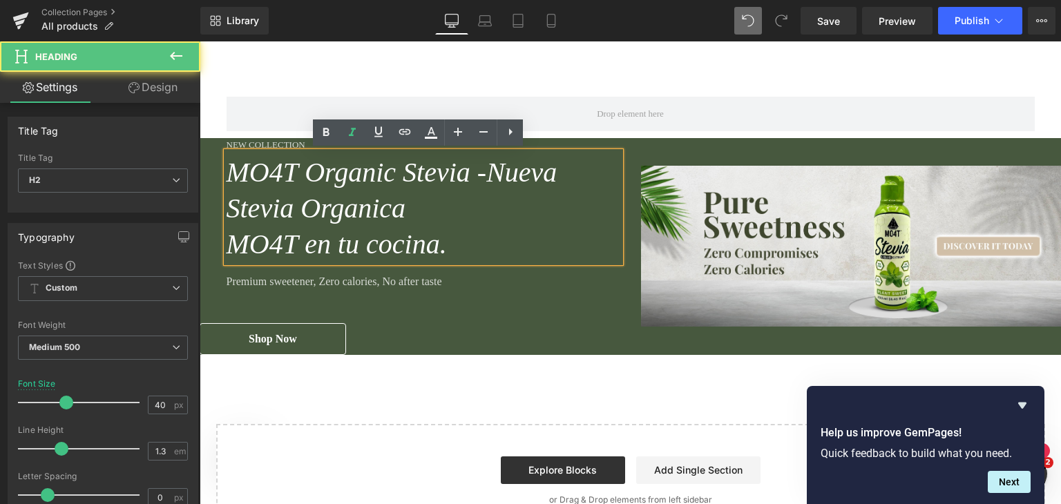
click at [352, 213] on icon "via Organica" at bounding box center [333, 208] width 146 height 31
click at [487, 169] on icon "Nueva Ste" at bounding box center [392, 190] width 331 height 67
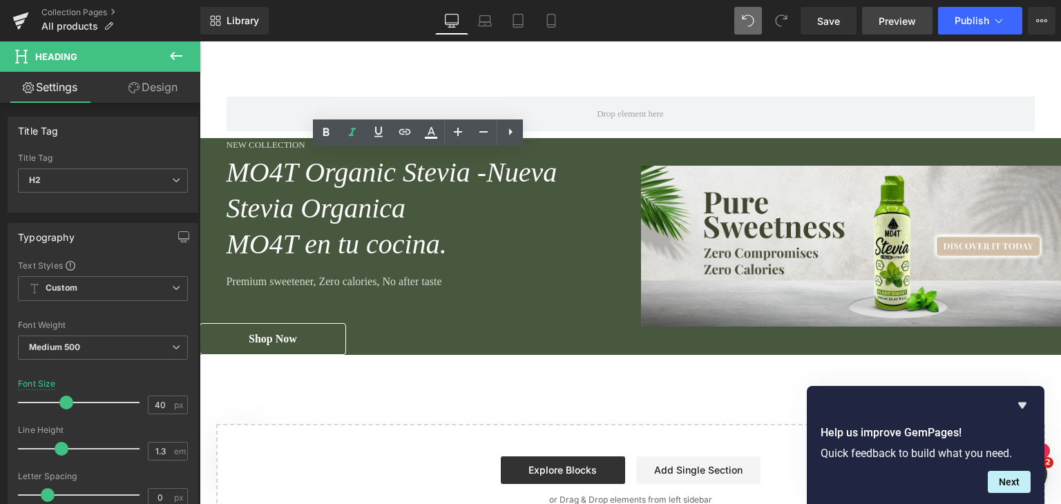
click at [897, 20] on span "Preview" at bounding box center [897, 21] width 37 height 15
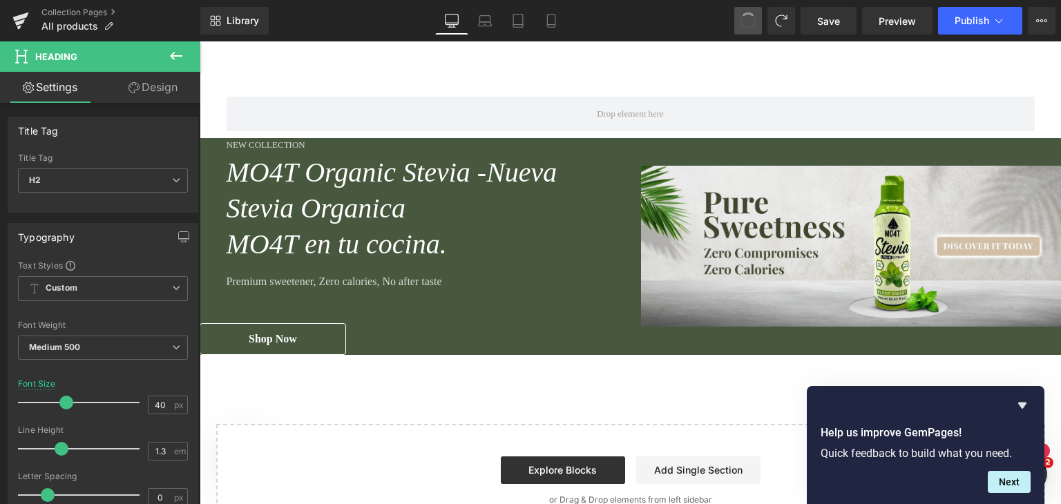
click at [741, 21] on span at bounding box center [748, 21] width 18 height 18
click at [741, 21] on span at bounding box center [747, 20] width 19 height 19
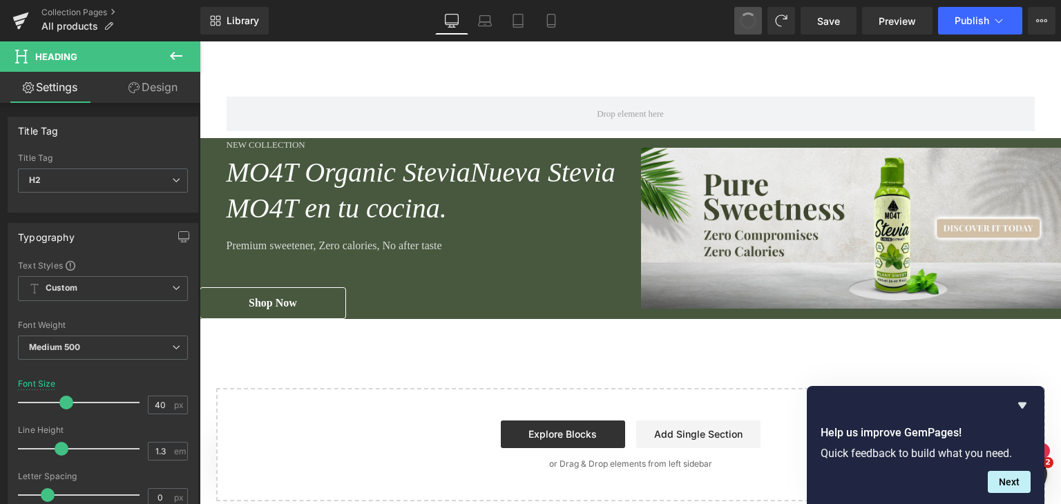
click at [741, 21] on span at bounding box center [747, 20] width 23 height 23
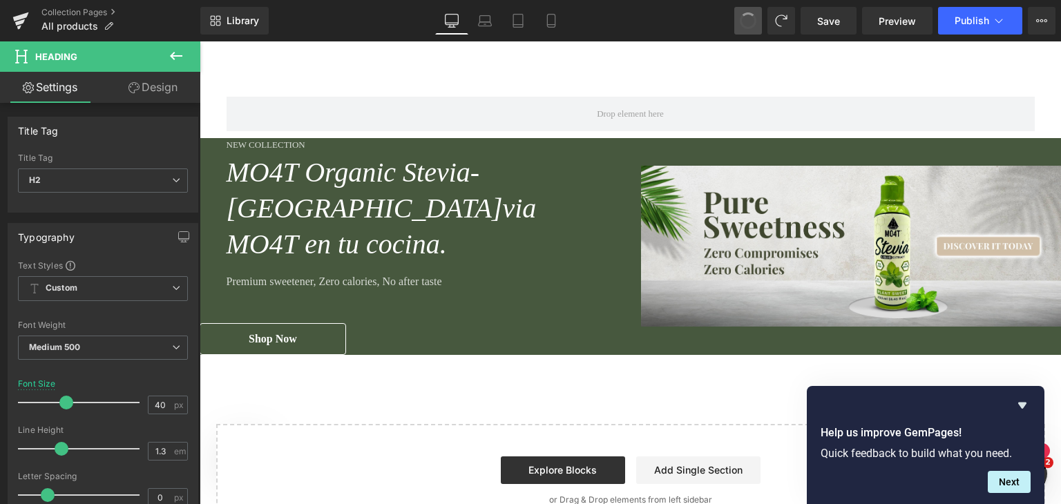
click at [741, 21] on span at bounding box center [748, 21] width 23 height 23
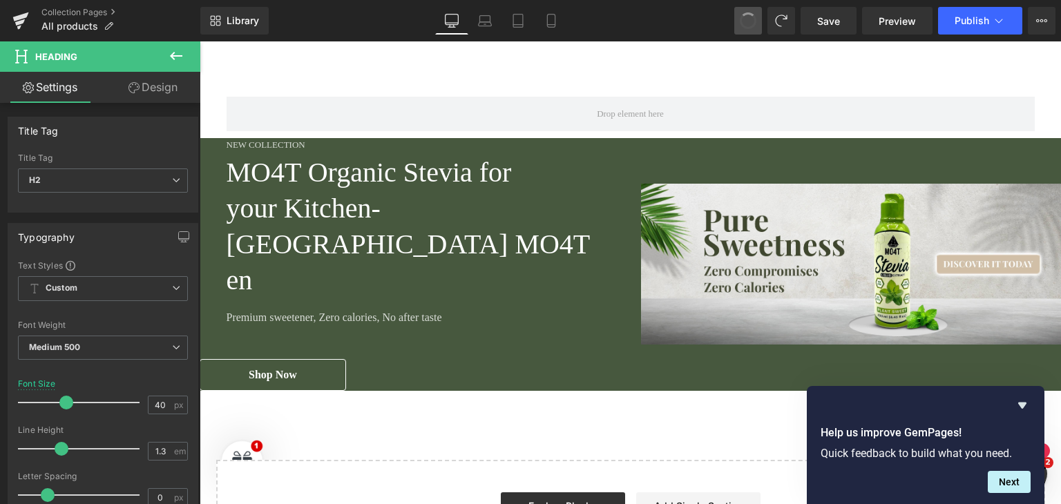
click at [741, 21] on span at bounding box center [748, 21] width 23 height 23
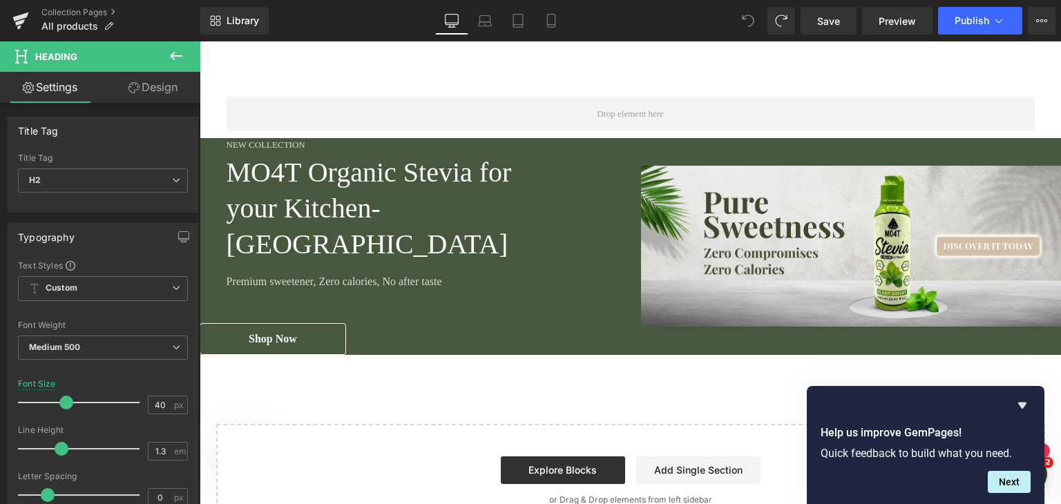
click at [741, 21] on span at bounding box center [748, 21] width 28 height 28
click at [746, 17] on icon at bounding box center [748, 21] width 12 height 12
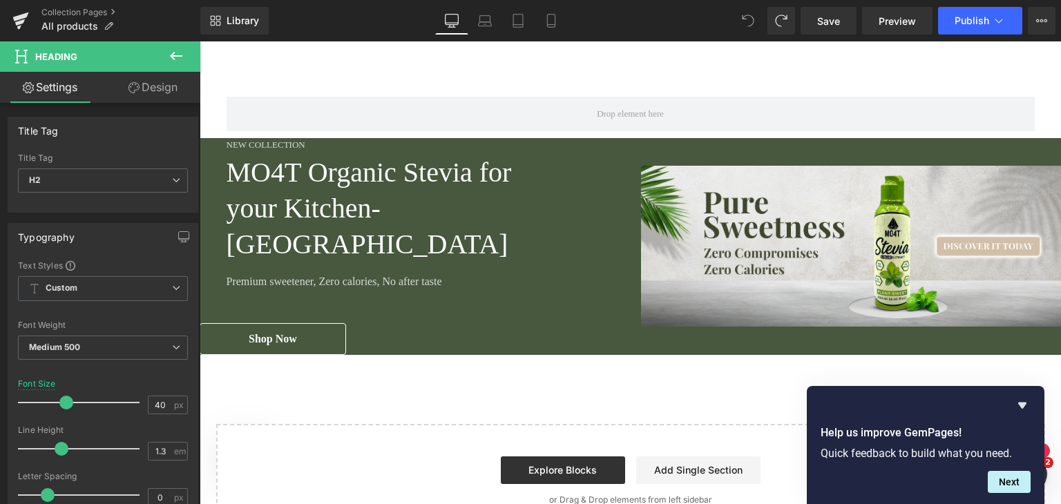
click at [746, 17] on icon at bounding box center [748, 21] width 12 height 12
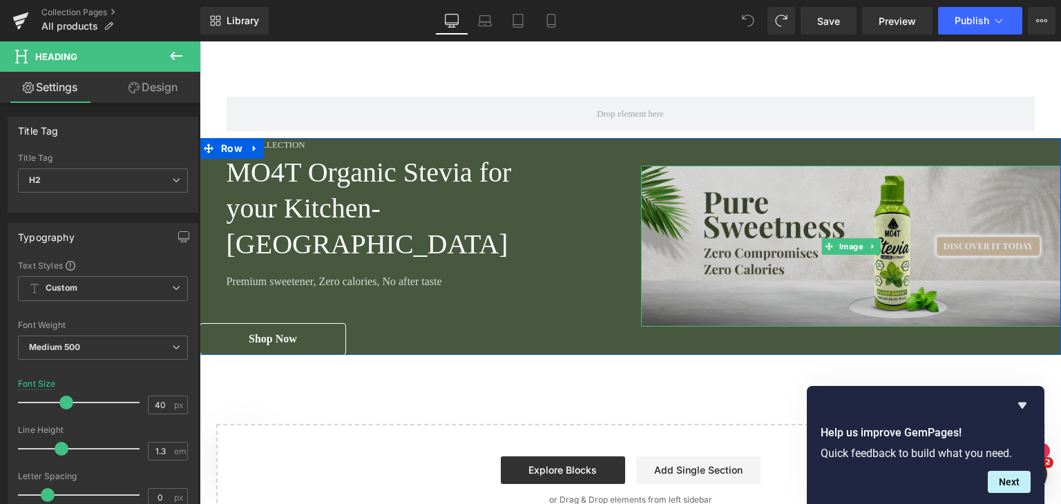
click at [751, 211] on img at bounding box center [851, 246] width 421 height 161
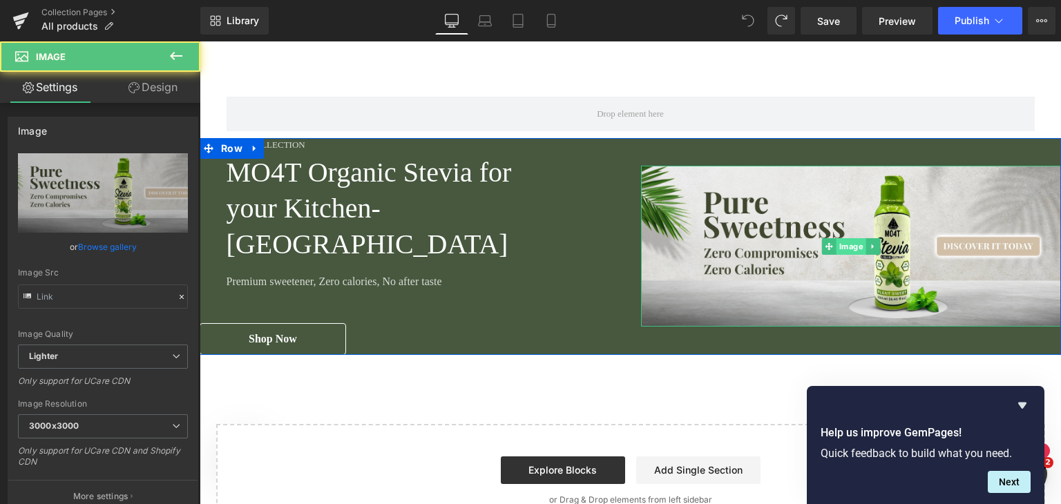
type input "[URL][DOMAIN_NAME]"
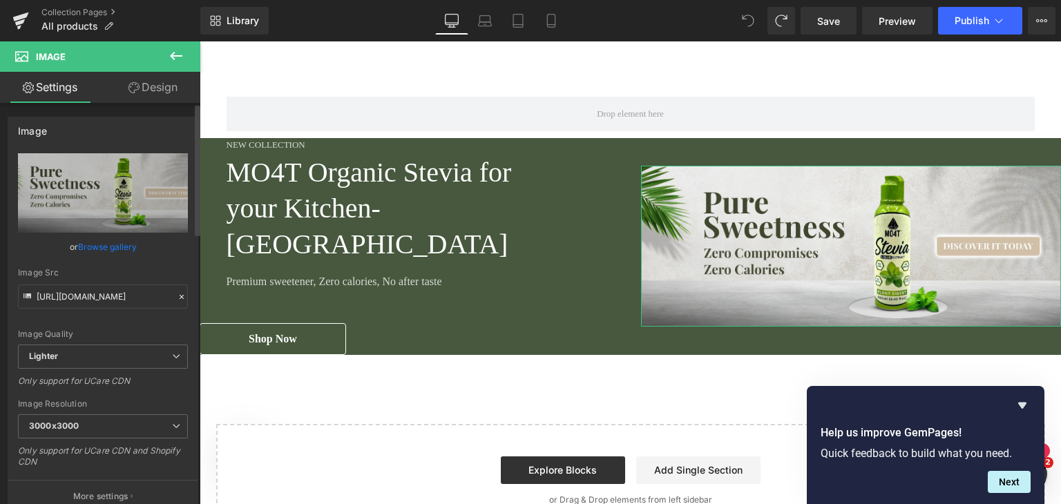
click at [111, 244] on link "Browse gallery" at bounding box center [107, 247] width 59 height 24
click at [955, 23] on span "Publish" at bounding box center [972, 20] width 35 height 11
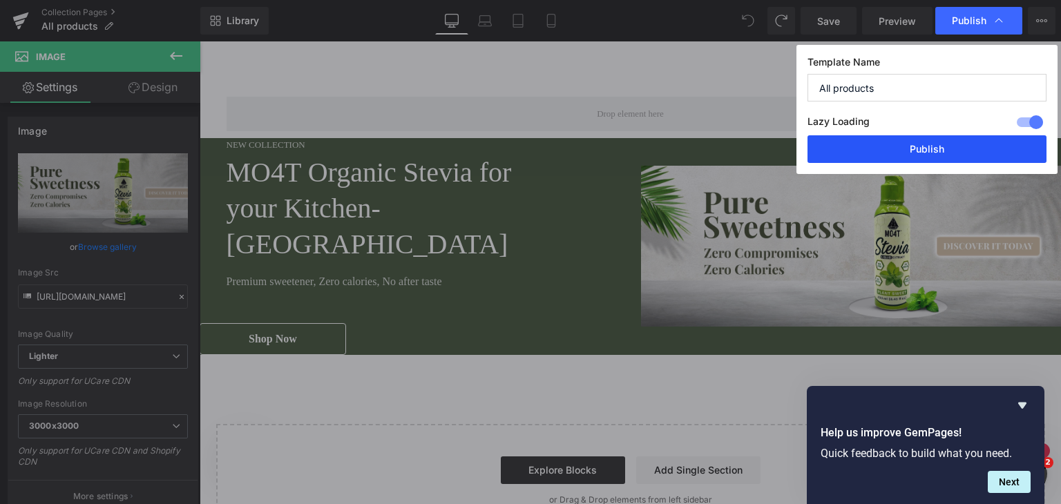
click at [928, 150] on button "Publish" at bounding box center [926, 149] width 239 height 28
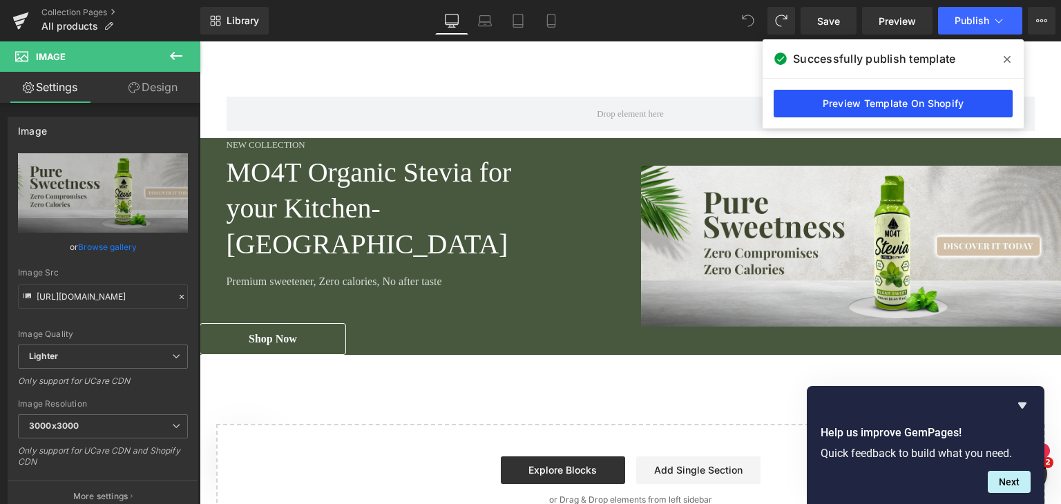
click at [959, 103] on link "Preview Template On Shopify" at bounding box center [893, 104] width 239 height 28
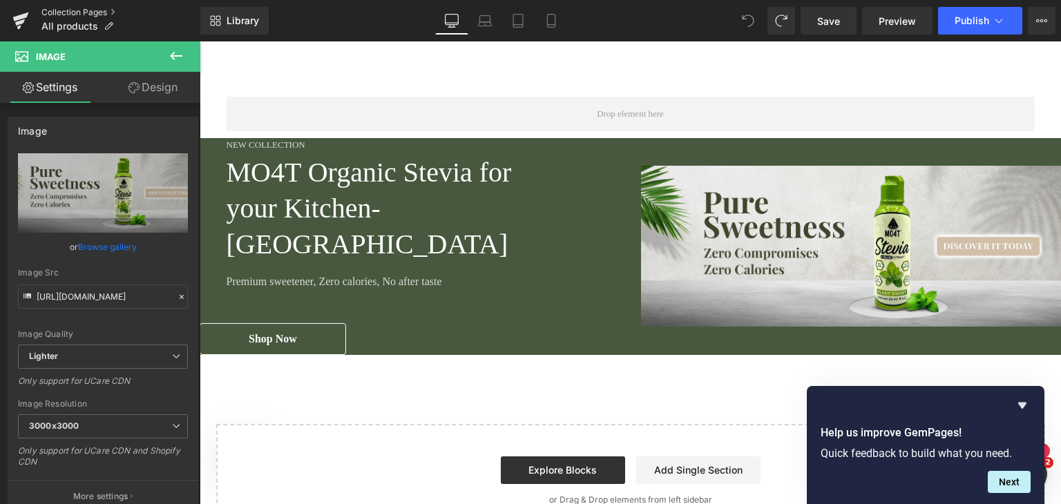
click at [105, 10] on link "Collection Pages" at bounding box center [120, 12] width 159 height 11
